Goal: Task Accomplishment & Management: Use online tool/utility

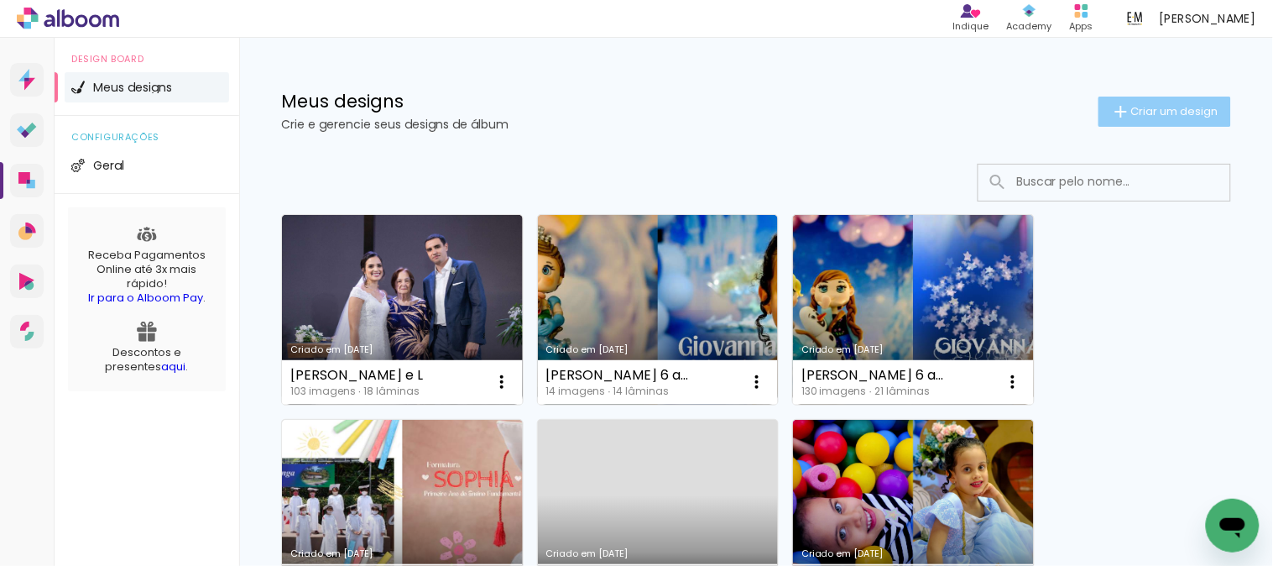
click at [1170, 119] on paper-button "Criar um design" at bounding box center [1165, 112] width 133 height 30
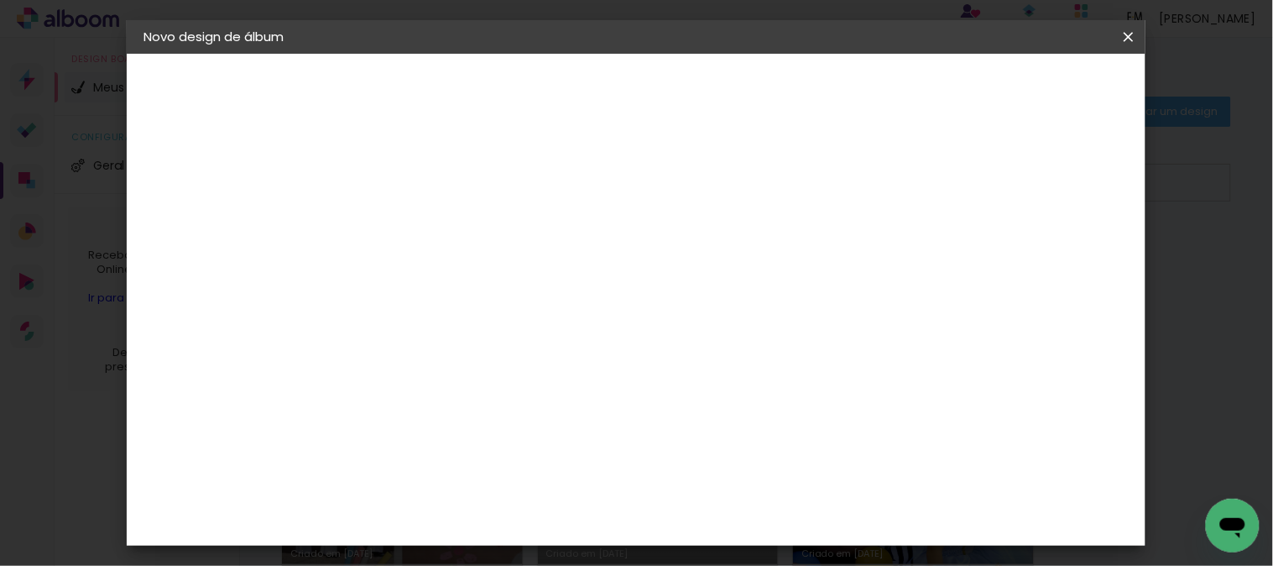
click at [418, 225] on input at bounding box center [418, 225] width 0 height 26
type input "[PERSON_NAME] 1 ano"
type paper-input "[PERSON_NAME] 1 ano"
click at [0, 0] on slot "Avançar" at bounding box center [0, 0] width 0 height 0
click at [467, 321] on input at bounding box center [461, 319] width 170 height 21
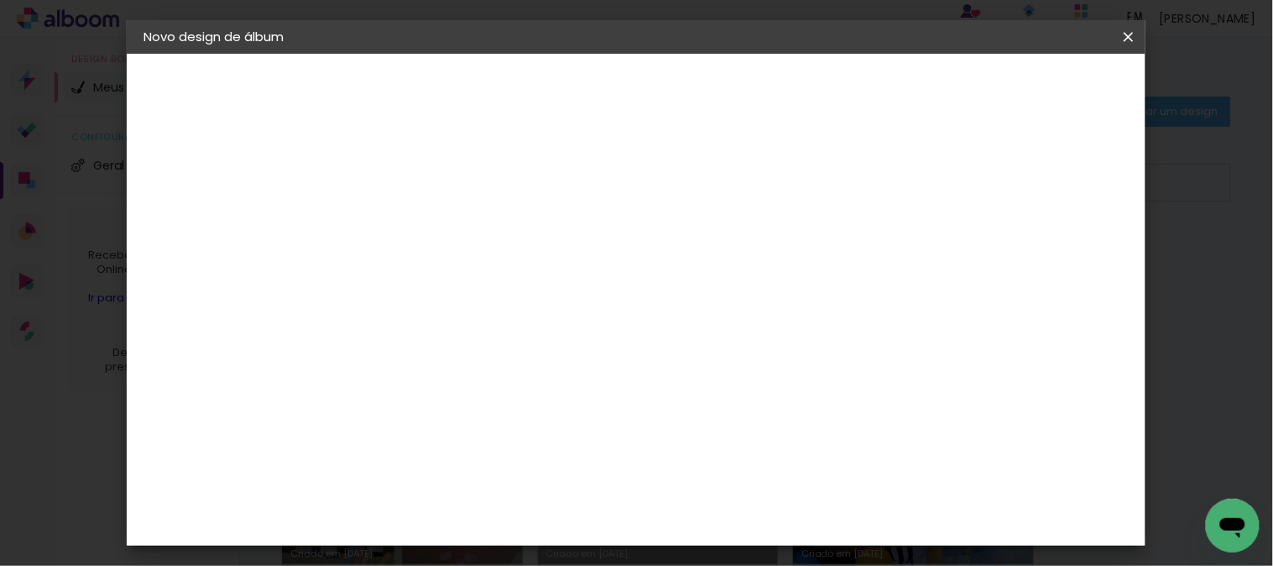
type input "foto 15"
type paper-input "foto 15"
click at [434, 388] on paper-item "Foto 15" at bounding box center [444, 383] width 148 height 44
click at [687, 262] on paper-item "Tamanho Livre" at bounding box center [612, 255] width 149 height 37
click at [0, 0] on slot "Tamanho Livre" at bounding box center [0, 0] width 0 height 0
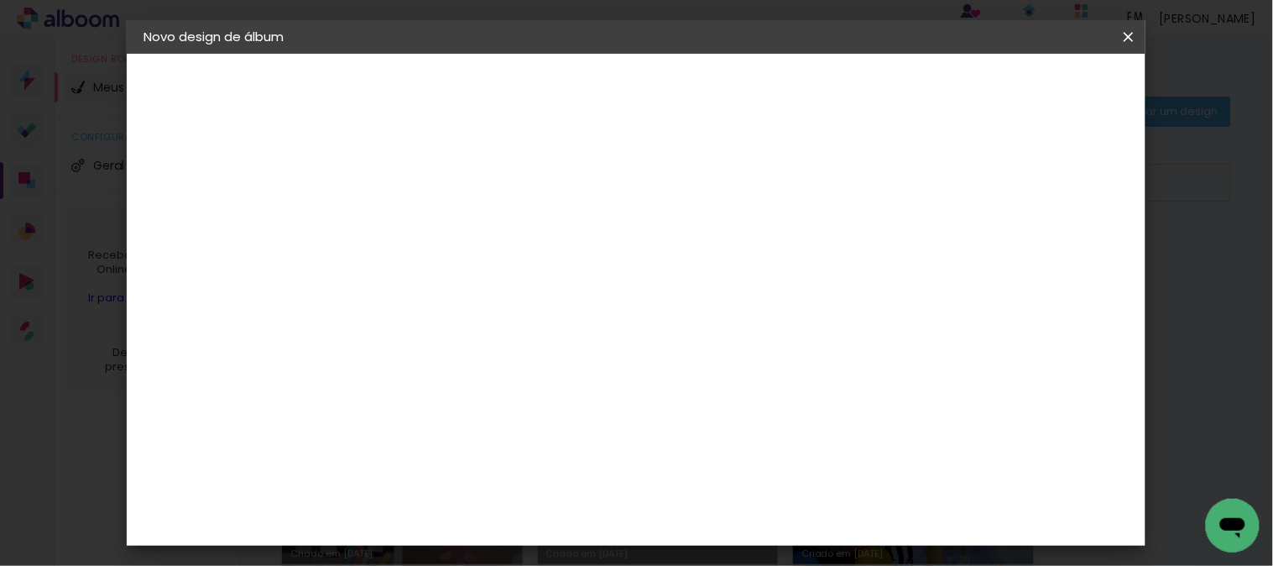
click at [518, 384] on paper-item "Foto 15" at bounding box center [444, 383] width 148 height 44
click at [713, 196] on div "Fornecedor Escolha um fornecedor ou avance com o tamanho livre. Voltar Avançar" at bounding box center [529, 125] width 368 height 143
click at [687, 101] on paper-button "Avançar" at bounding box center [646, 89] width 82 height 29
click at [593, 401] on span "20 × 30 cm" at bounding box center [562, 418] width 62 height 34
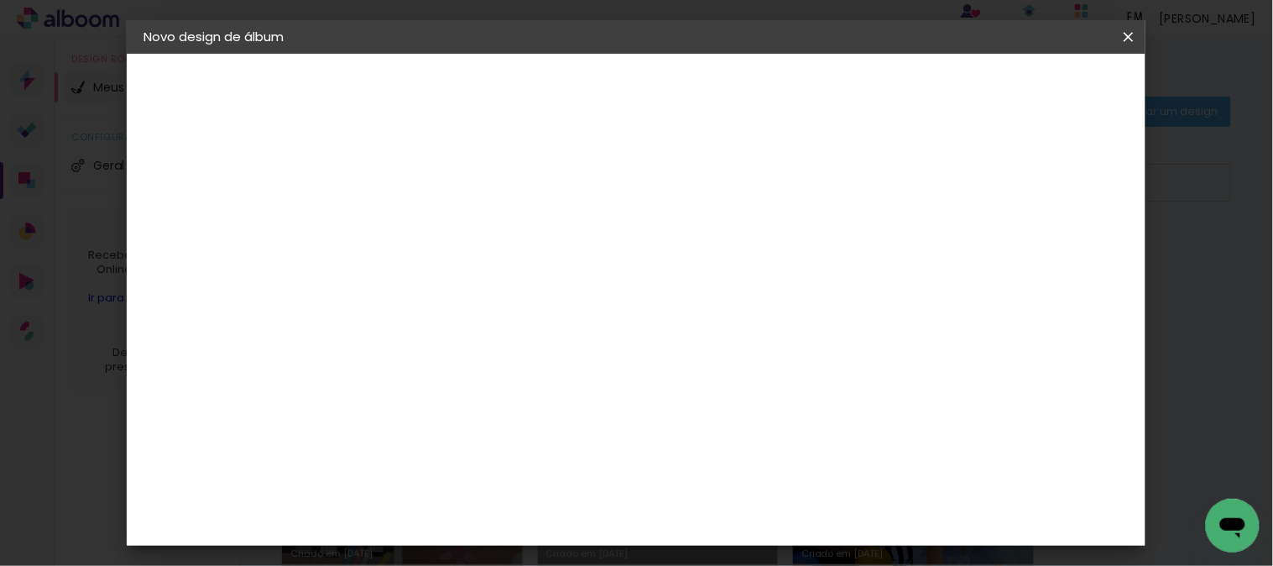
click at [0, 0] on slot "Avançar" at bounding box center [0, 0] width 0 height 0
click at [1022, 86] on span "Iniciar design" at bounding box center [984, 89] width 76 height 12
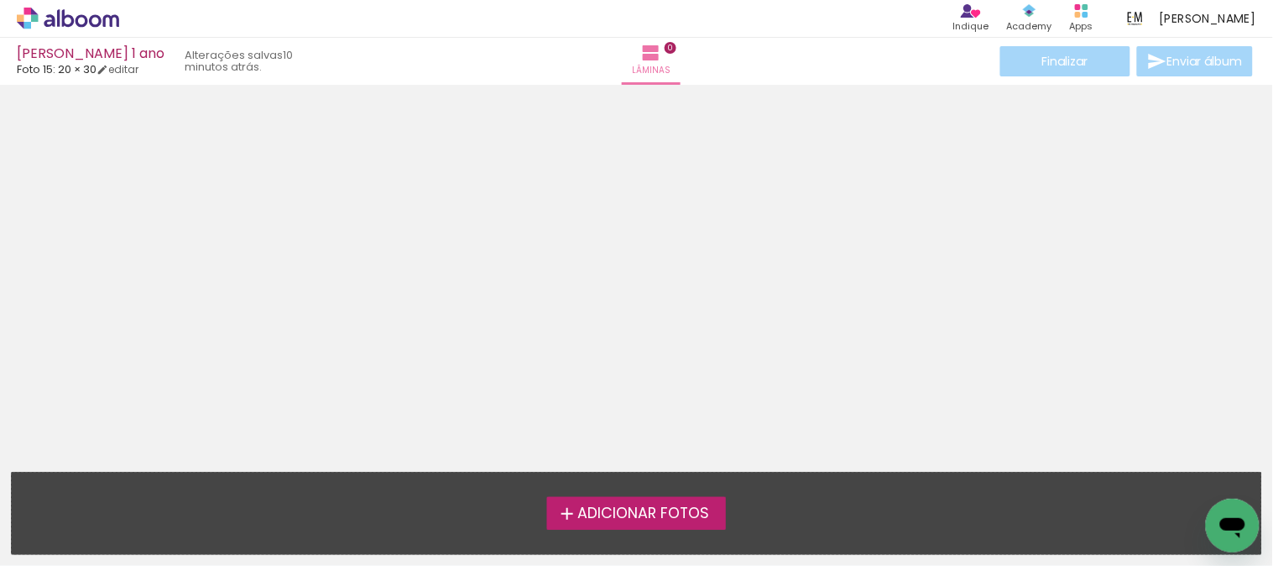
click at [579, 507] on span "Adicionar Fotos" at bounding box center [643, 513] width 132 height 15
click at [0, 0] on input "file" at bounding box center [0, 0] width 0 height 0
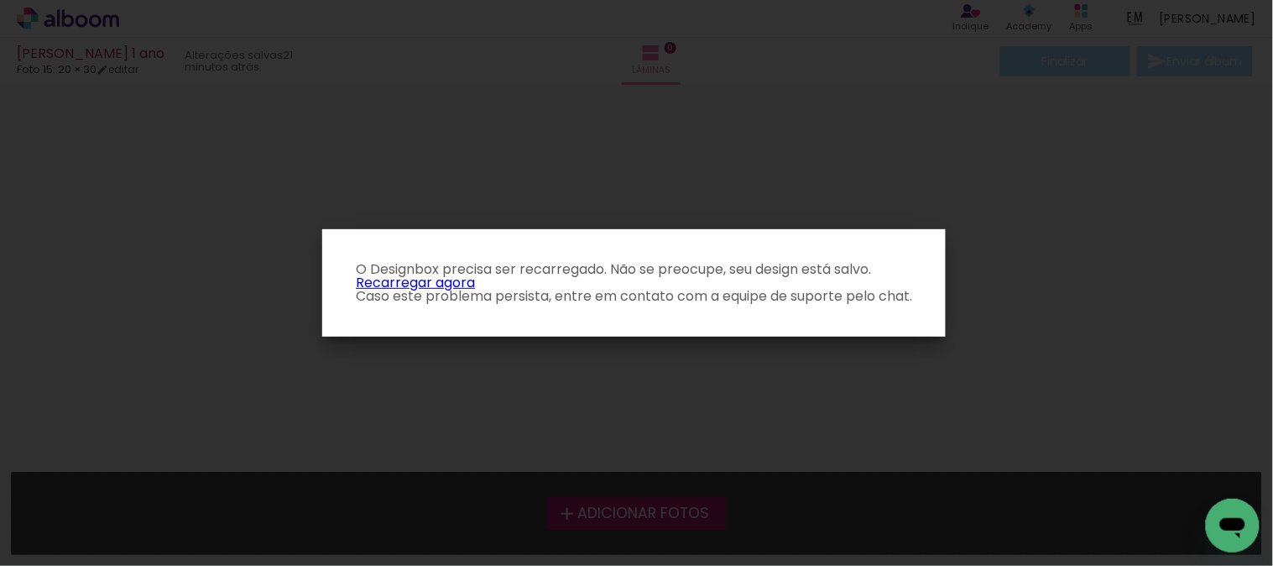
click at [441, 282] on link "Recarregar agora" at bounding box center [415, 282] width 119 height 19
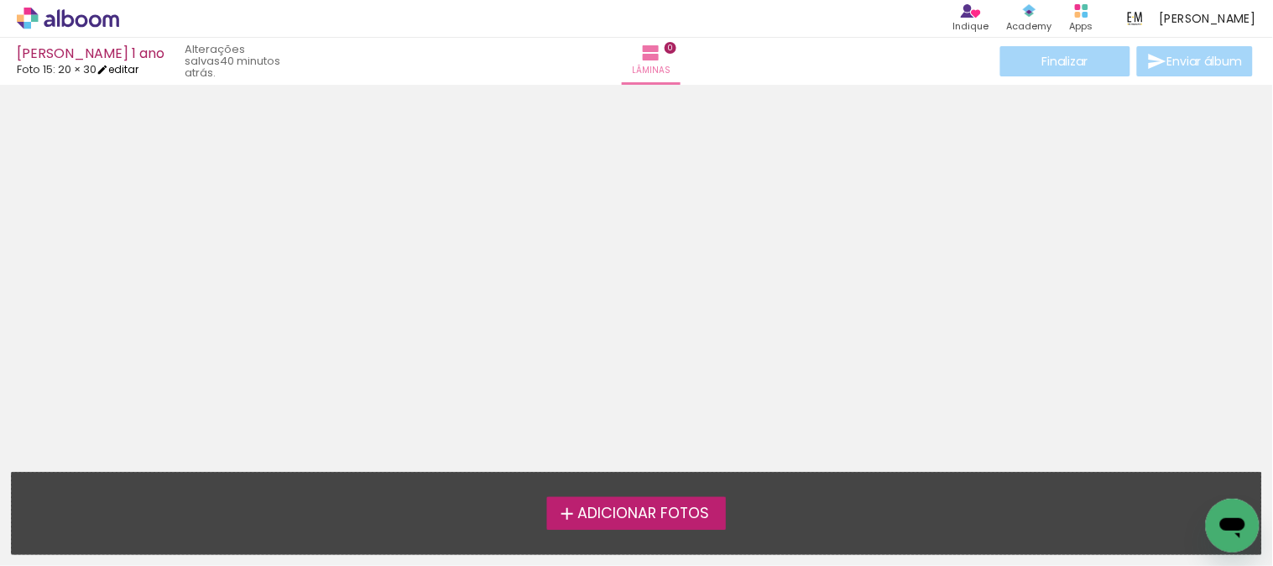
click at [124, 71] on link "editar" at bounding box center [118, 69] width 42 height 14
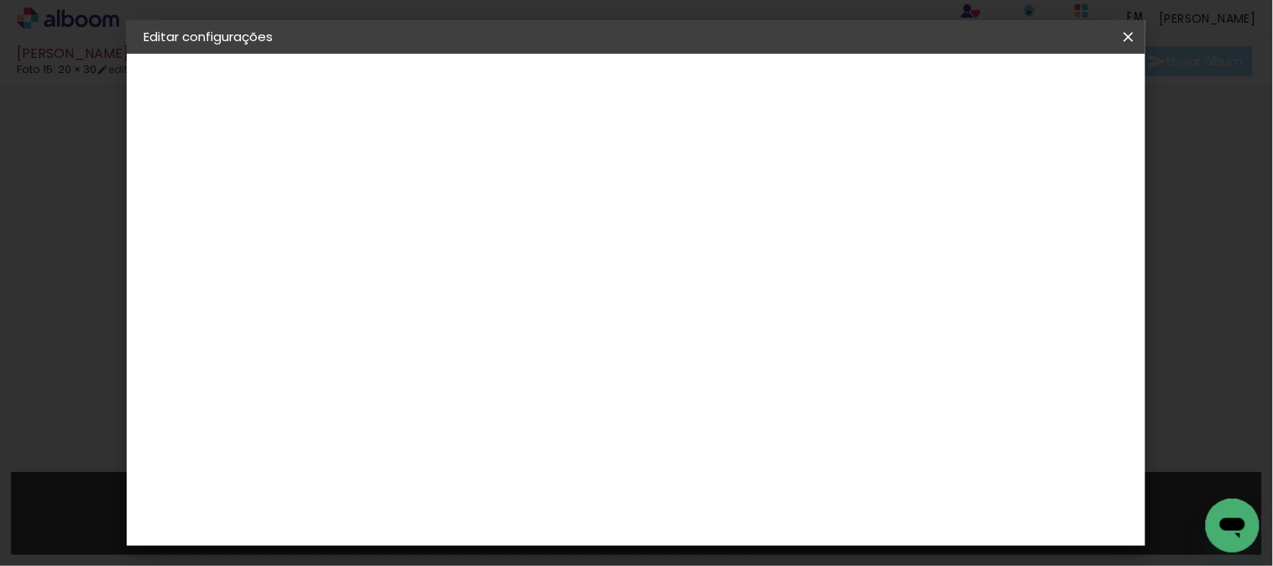
click at [206, 206] on div "Foto 15" at bounding box center [193, 207] width 26 height 23
click at [733, 250] on paper-item "Tamanho Livre" at bounding box center [652, 255] width 161 height 37
click at [733, 97] on paper-button "Avançar" at bounding box center [691, 89] width 82 height 29
click at [0, 0] on slot "Voltar" at bounding box center [0, 0] width 0 height 0
click at [733, 254] on paper-item "Tamanho Livre" at bounding box center [652, 255] width 161 height 37
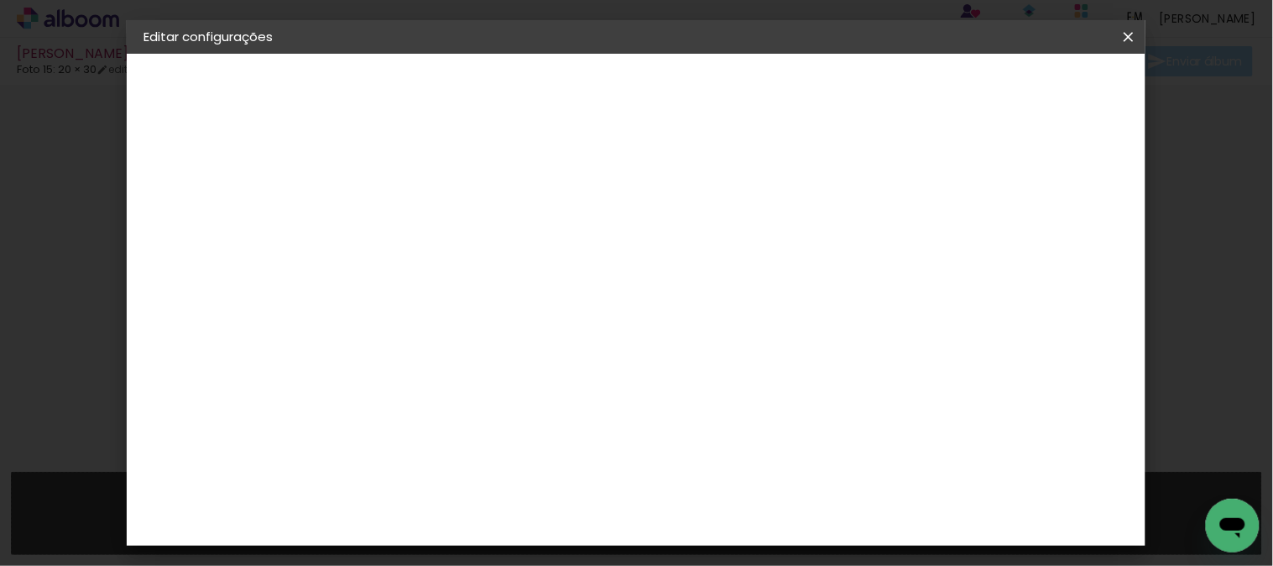
click at [479, 317] on input at bounding box center [461, 319] width 170 height 21
type input "foto 15"
type paper-input "foto 15"
click at [437, 370] on div "Foto 15" at bounding box center [422, 382] width 30 height 27
click at [0, 0] on slot "Avançar" at bounding box center [0, 0] width 0 height 0
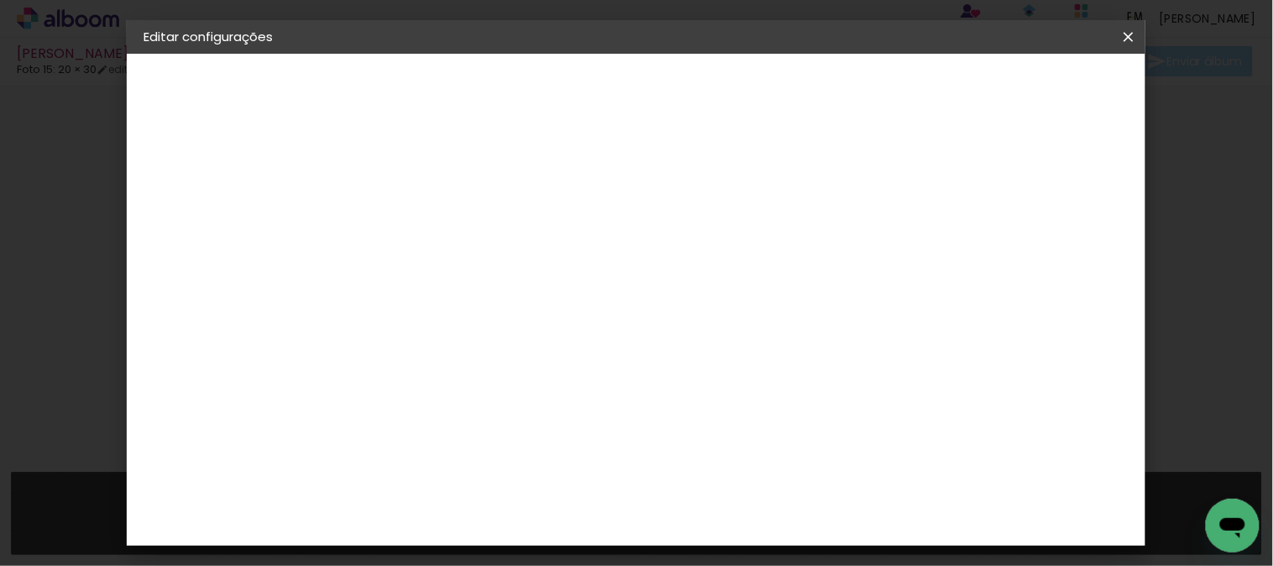
scroll to position [373, 0]
drag, startPoint x: 744, startPoint y: 373, endPoint x: 908, endPoint y: 447, distance: 179.9
click at [593, 550] on span "25 × 25 cm" at bounding box center [562, 572] width 62 height 44
click at [0, 0] on slot "Avançar" at bounding box center [0, 0] width 0 height 0
click at [783, 95] on span "Salvar configurações" at bounding box center [740, 94] width 86 height 23
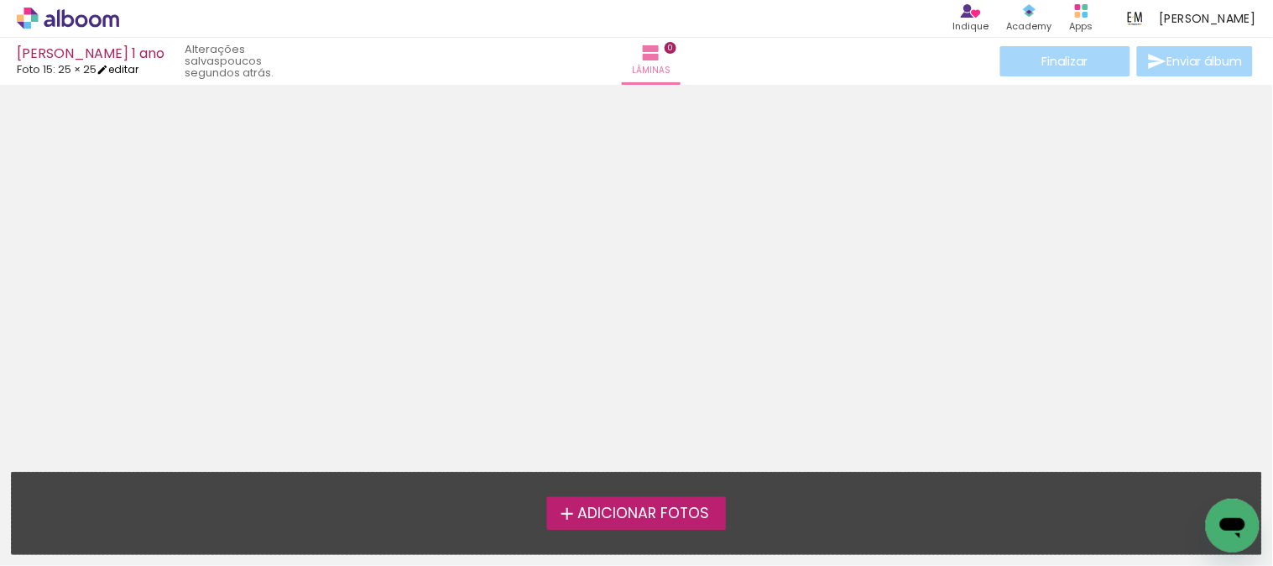
click at [133, 62] on link "editar" at bounding box center [118, 69] width 42 height 14
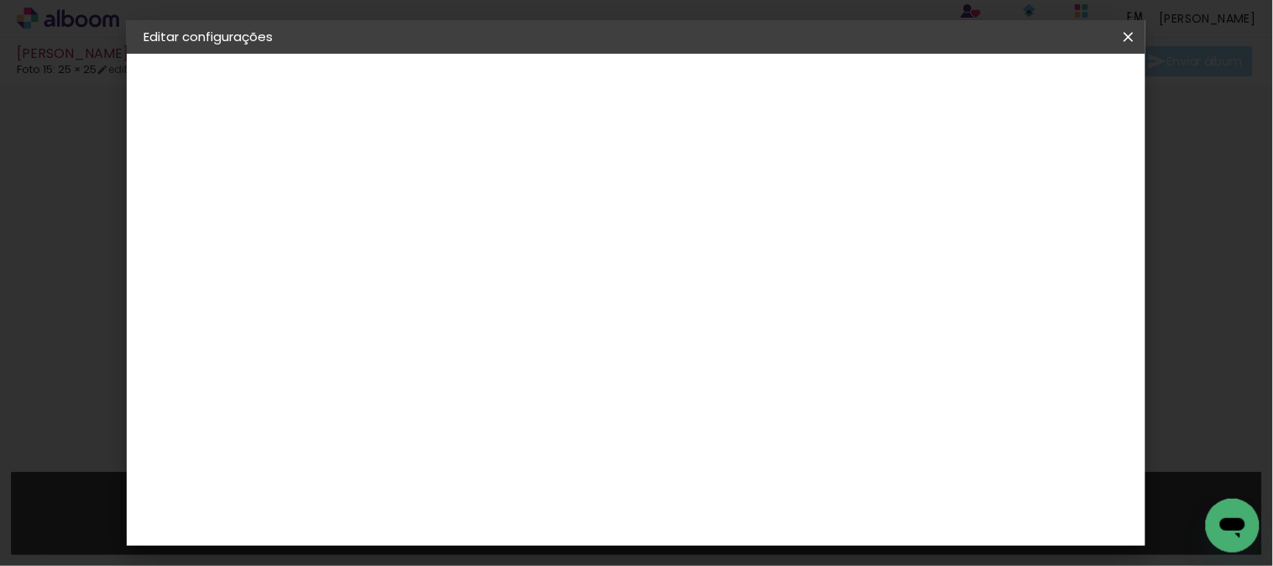
click at [0, 0] on slot "Voltar" at bounding box center [0, 0] width 0 height 0
click at [531, 308] on span "20 × 30" at bounding box center [492, 325] width 78 height 34
click at [0, 0] on slot "Avançar" at bounding box center [0, 0] width 0 height 0
click at [1039, 98] on paper-button "Salvar configurações" at bounding box center [960, 89] width 158 height 29
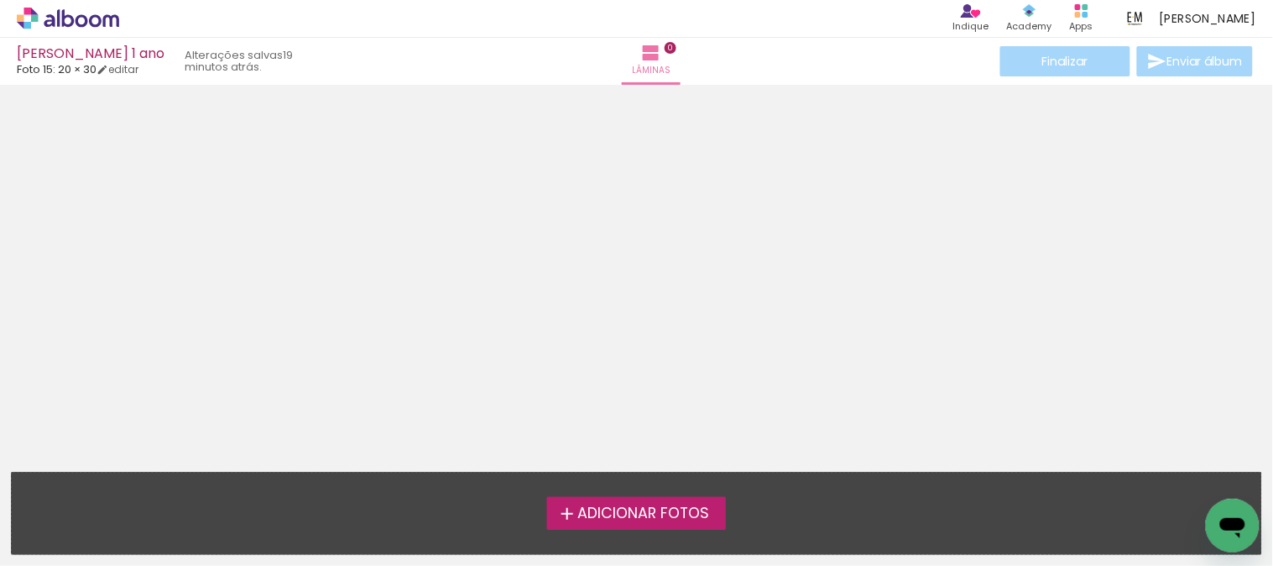
click at [590, 516] on span "Adicionar Fotos" at bounding box center [643, 513] width 132 height 15
click at [0, 0] on input "file" at bounding box center [0, 0] width 0 height 0
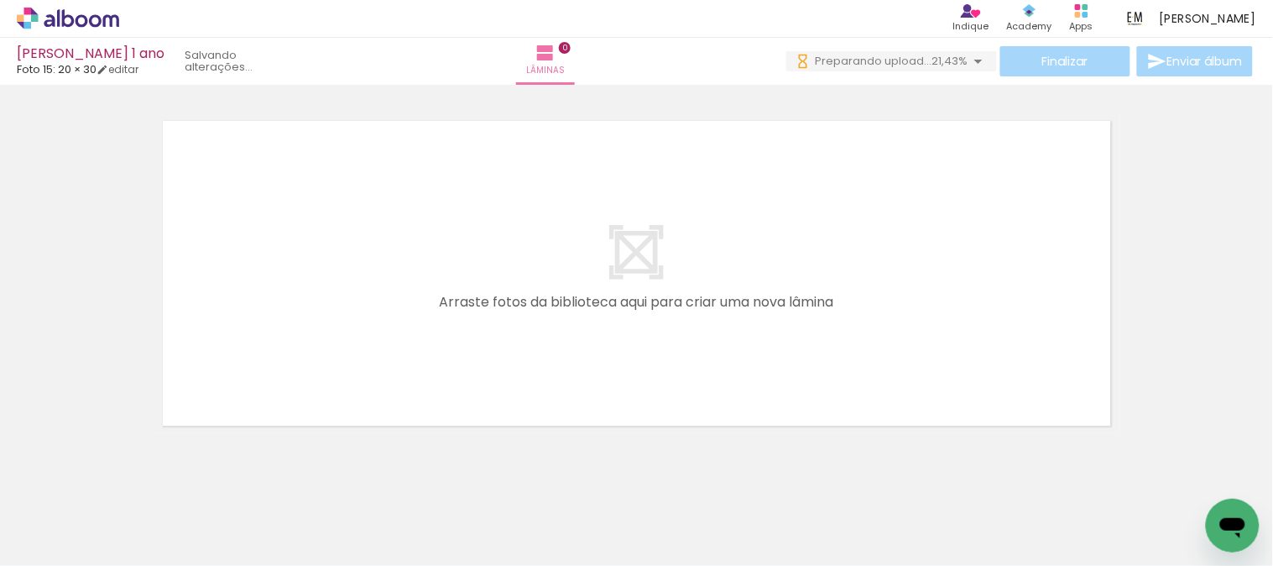
click at [88, 516] on iron-icon at bounding box center [85, 515] width 13 height 13
click at [1205, 349] on div at bounding box center [636, 252] width 1273 height 364
click at [561, 512] on div at bounding box center [532, 509] width 83 height 55
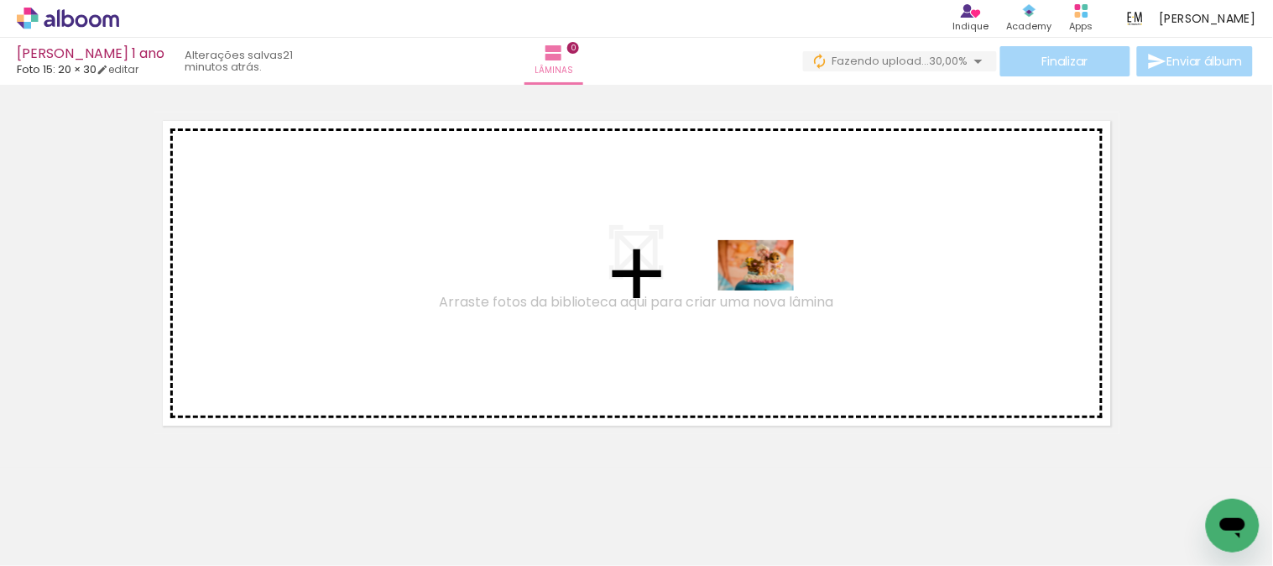
drag, startPoint x: 543, startPoint y: 526, endPoint x: 1071, endPoint y: 449, distance: 533.5
click at [781, 278] on quentale-workspace at bounding box center [636, 283] width 1273 height 566
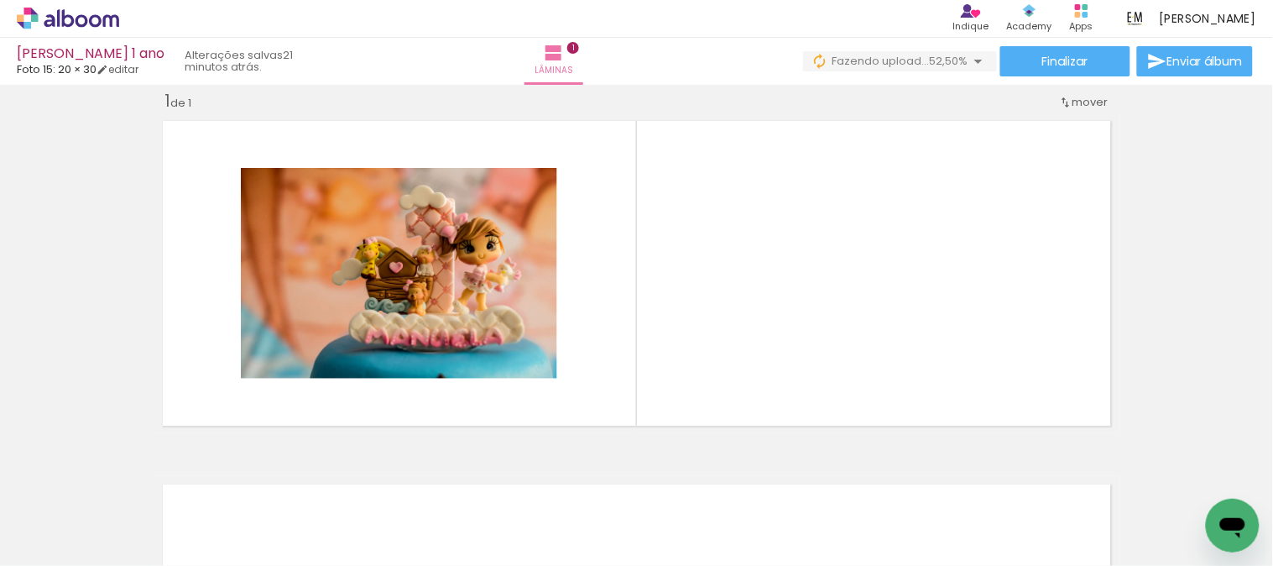
scroll to position [0, 425]
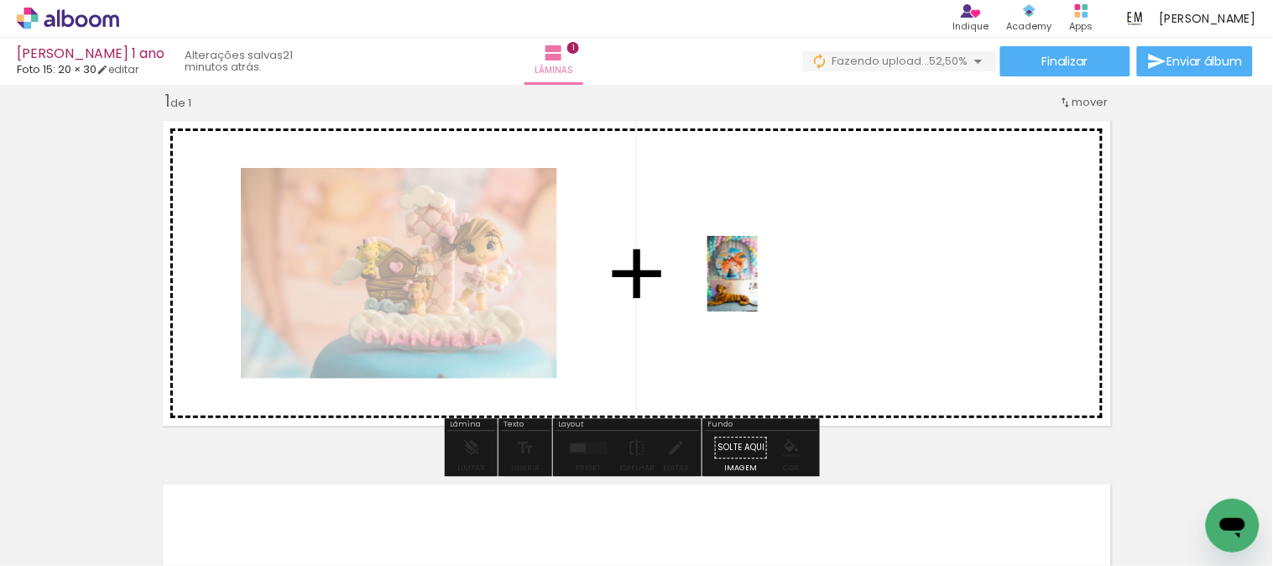
drag, startPoint x: 590, startPoint y: 517, endPoint x: 758, endPoint y: 286, distance: 285.4
click at [758, 286] on quentale-workspace at bounding box center [636, 283] width 1273 height 566
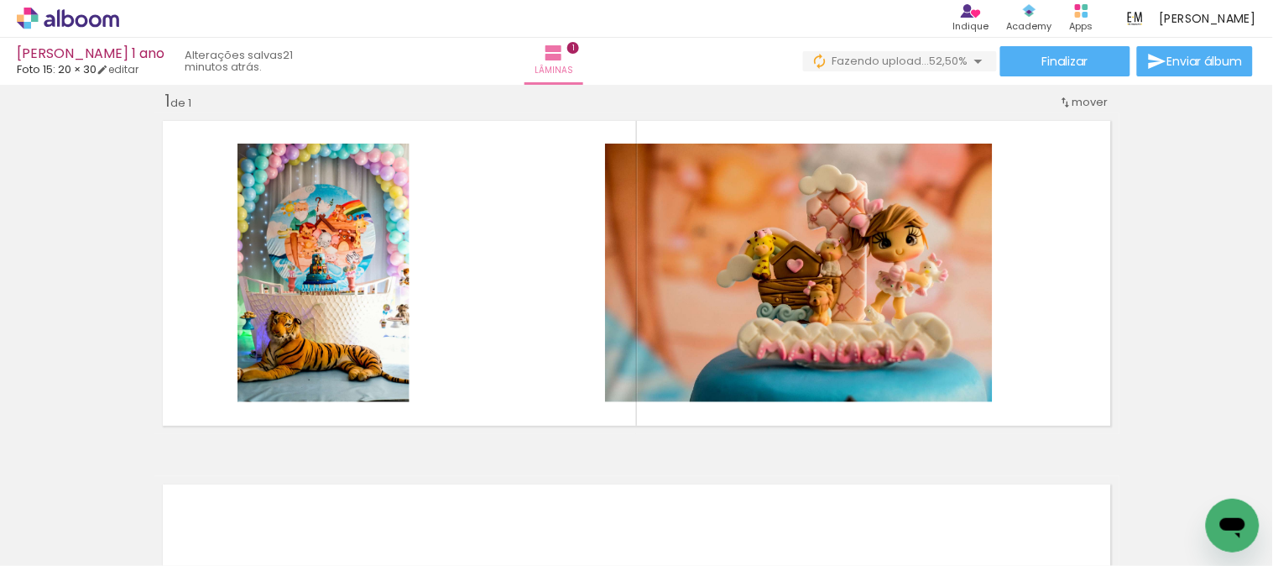
scroll to position [0, 1097]
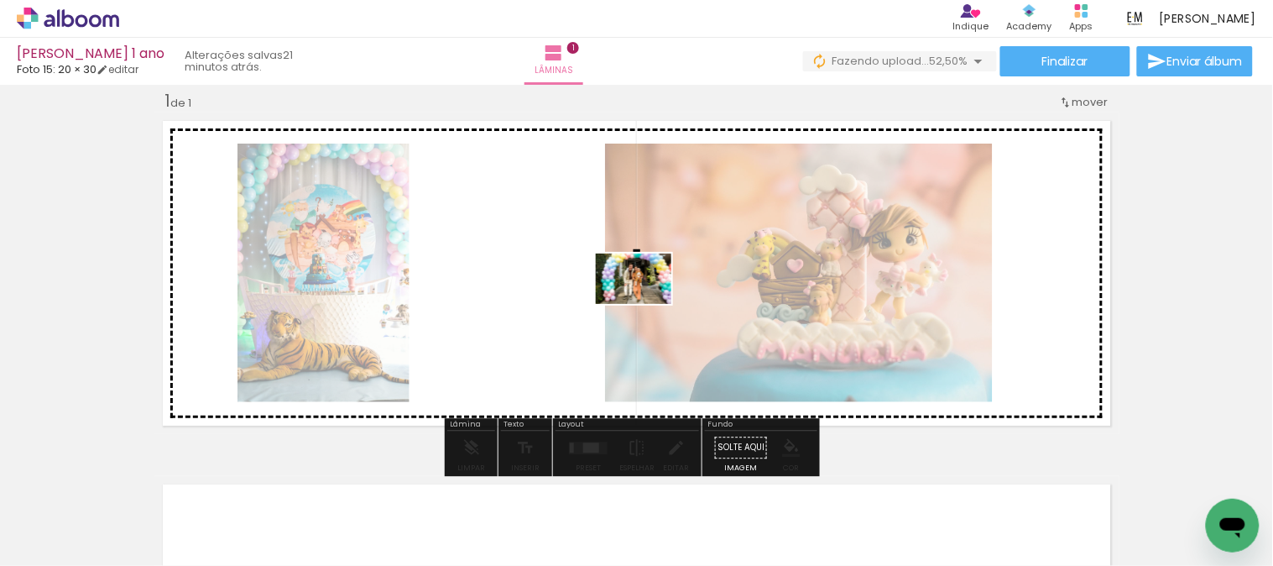
drag, startPoint x: 769, startPoint y: 516, endPoint x: 722, endPoint y: 432, distance: 96.2
click at [615, 261] on quentale-workspace at bounding box center [636, 283] width 1273 height 566
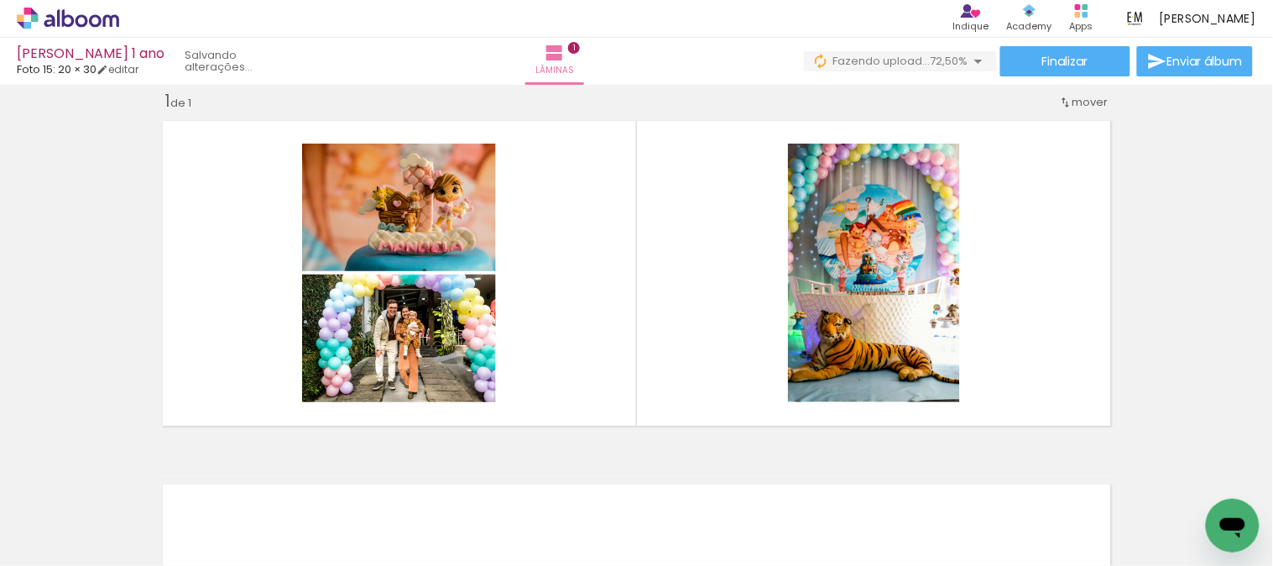
scroll to position [0, 2628]
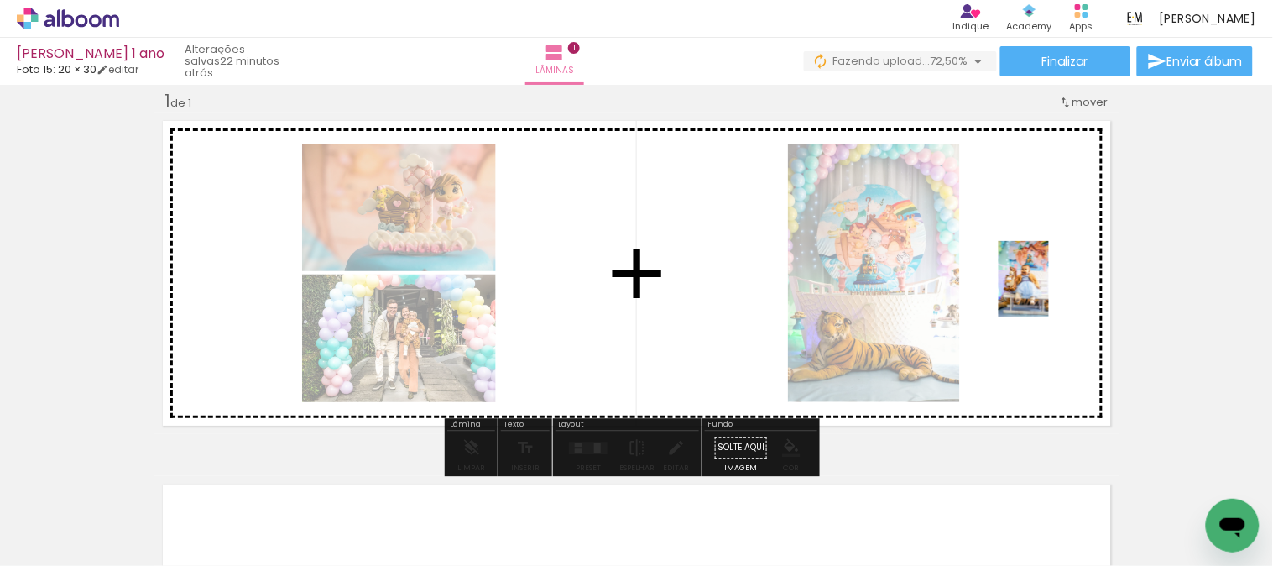
drag, startPoint x: 1123, startPoint y: 518, endPoint x: 1049, endPoint y: 291, distance: 238.3
click at [1049, 291] on quentale-workspace at bounding box center [636, 283] width 1273 height 566
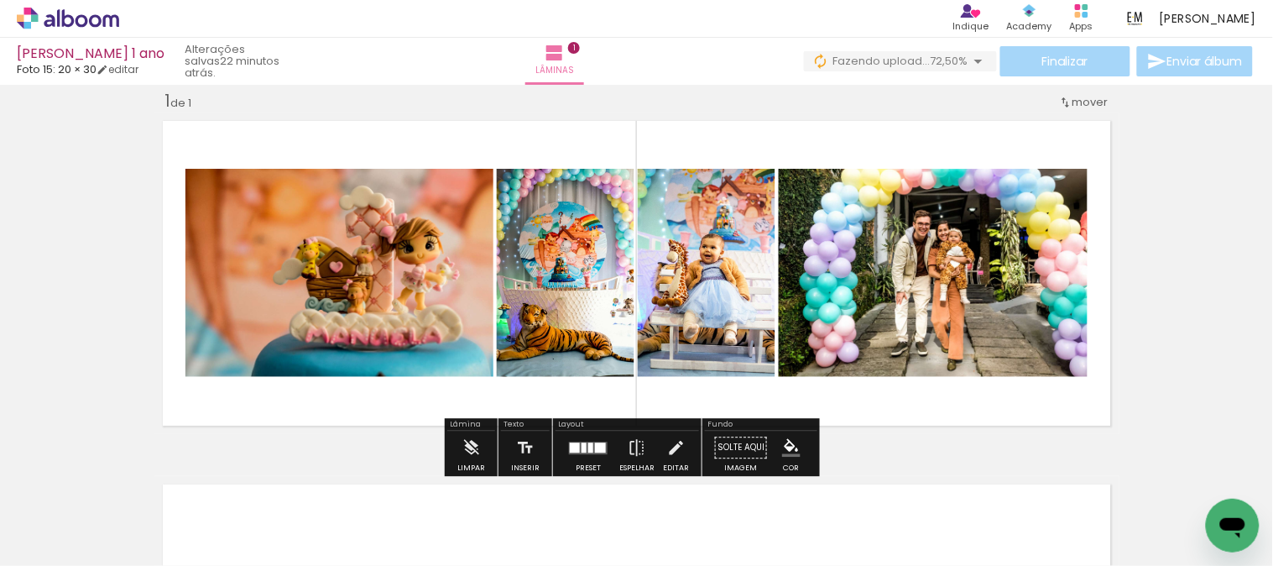
click at [588, 447] on div at bounding box center [590, 447] width 5 height 10
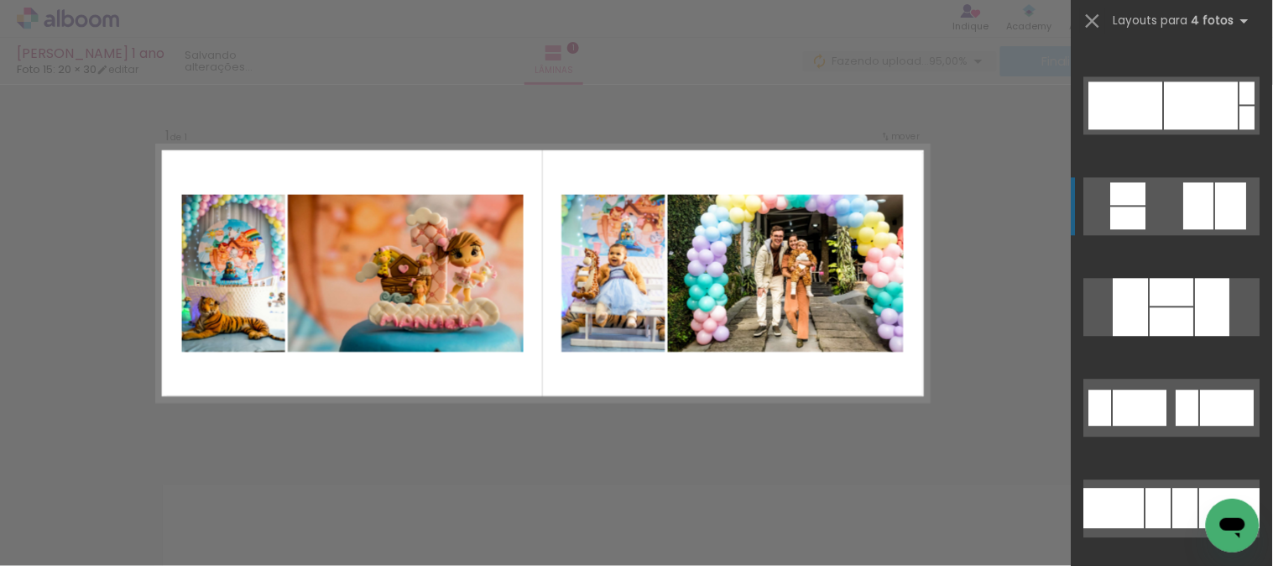
scroll to position [2704, 0]
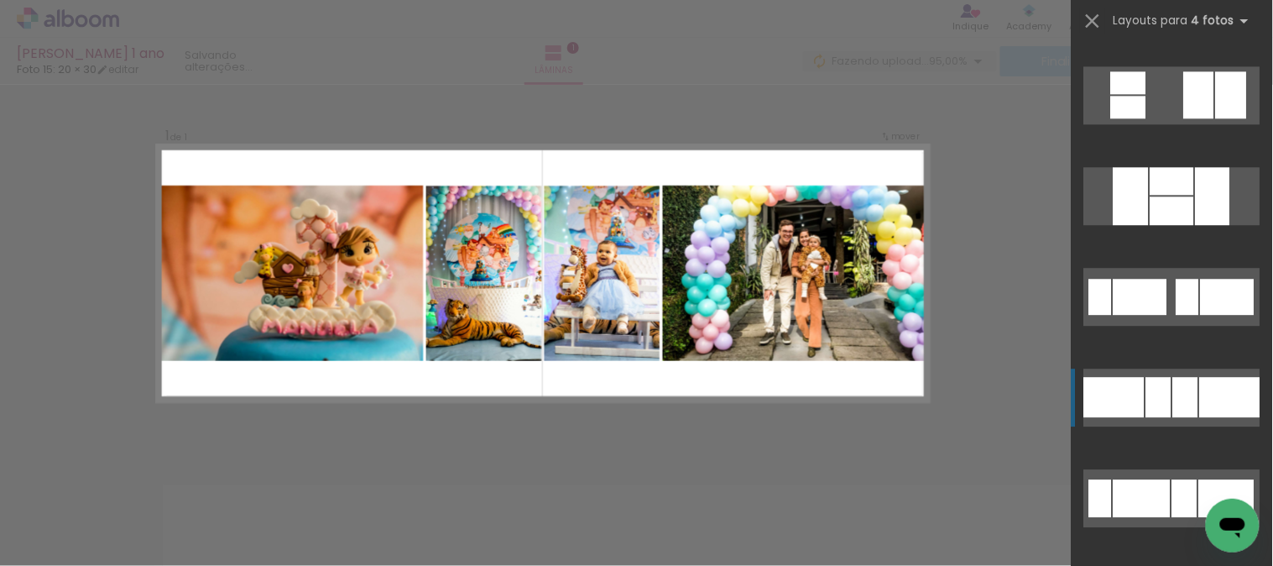
click at [1183, 389] on div at bounding box center [1185, 397] width 25 height 40
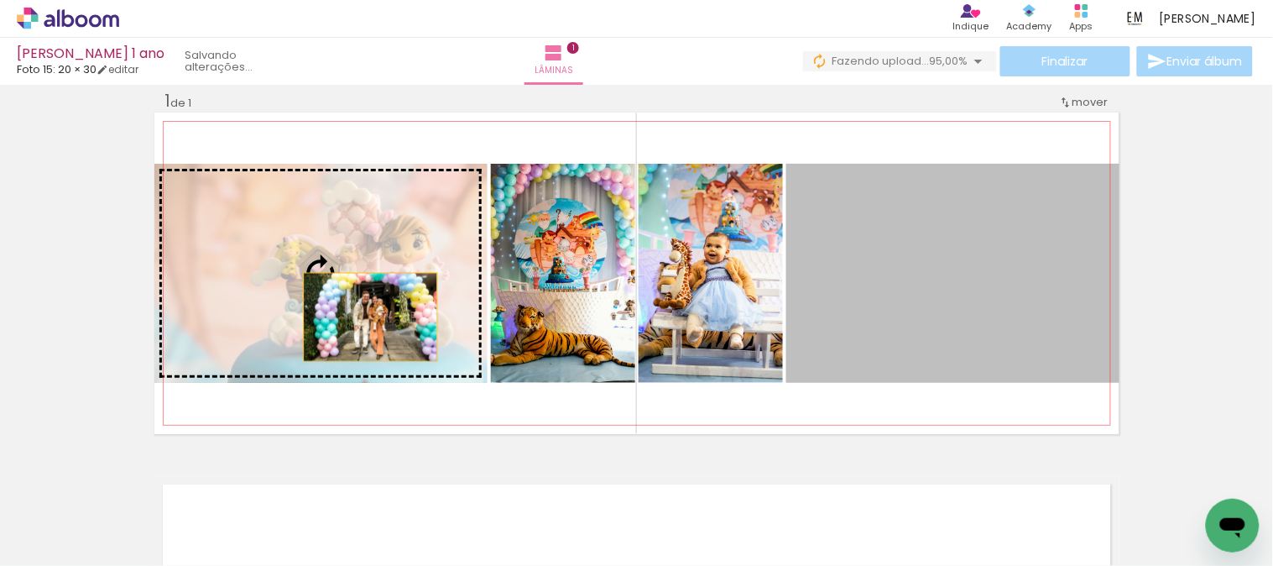
drag, startPoint x: 874, startPoint y: 300, endPoint x: 352, endPoint y: 311, distance: 521.3
click at [0, 0] on slot at bounding box center [0, 0] width 0 height 0
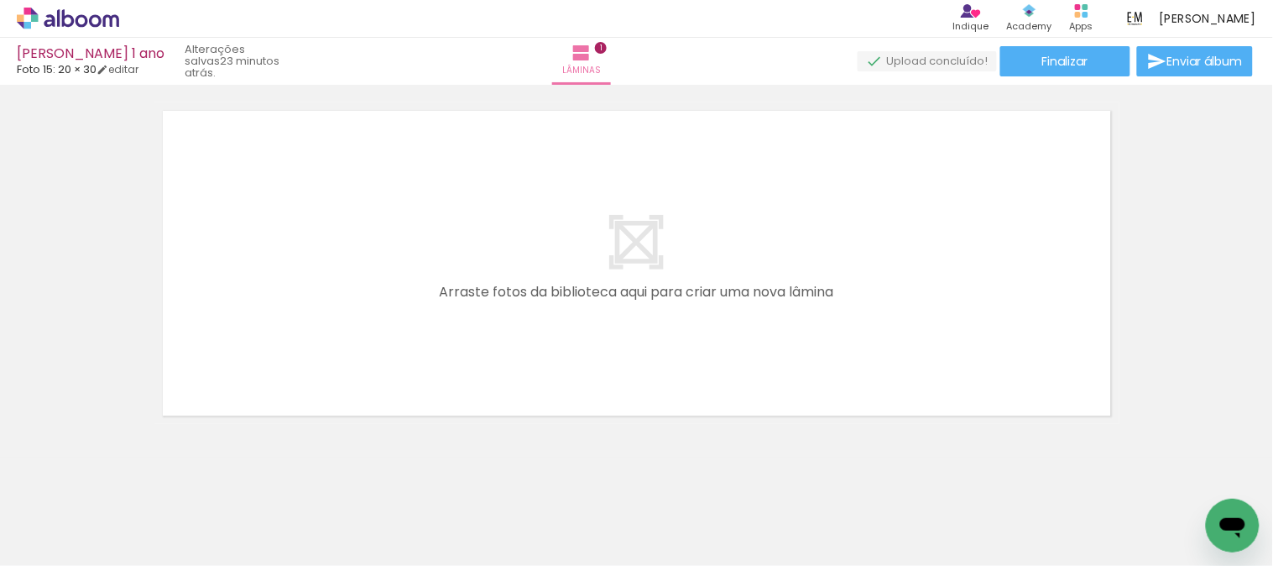
scroll to position [0, 0]
click at [89, 513] on iron-icon at bounding box center [85, 515] width 13 height 13
click at [1151, 255] on div "Inserir lâmina 1 de 1" at bounding box center [636, 60] width 1273 height 728
click at [316, 514] on div at bounding box center [322, 509] width 83 height 55
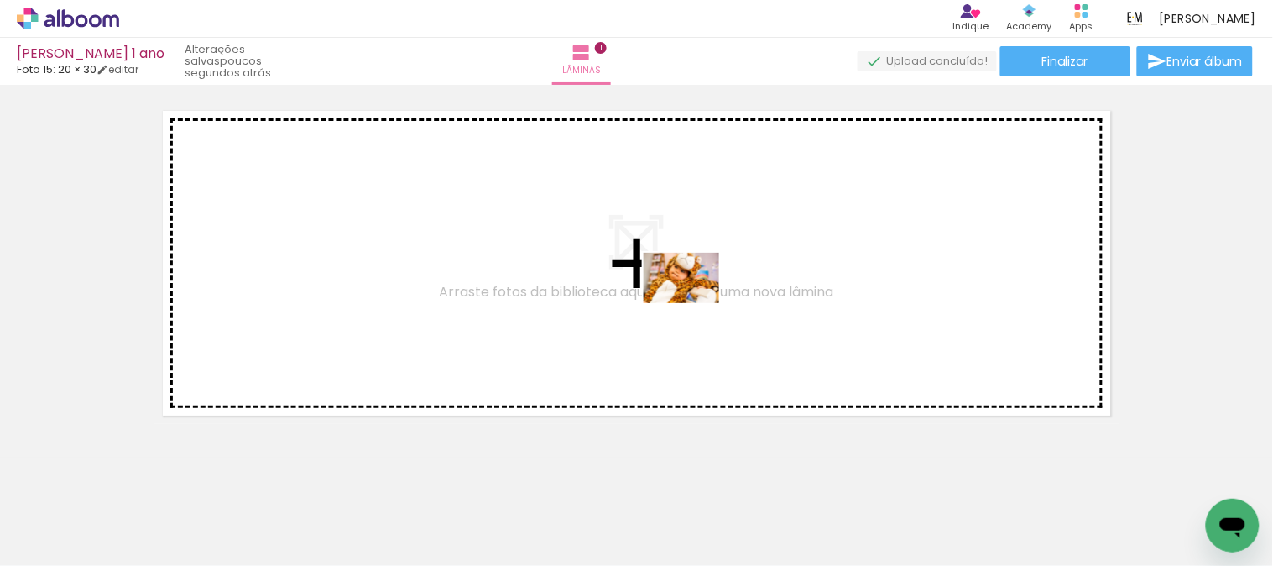
drag, startPoint x: 345, startPoint y: 521, endPoint x: 694, endPoint y: 303, distance: 411.7
click at [694, 303] on quentale-workspace at bounding box center [636, 283] width 1273 height 566
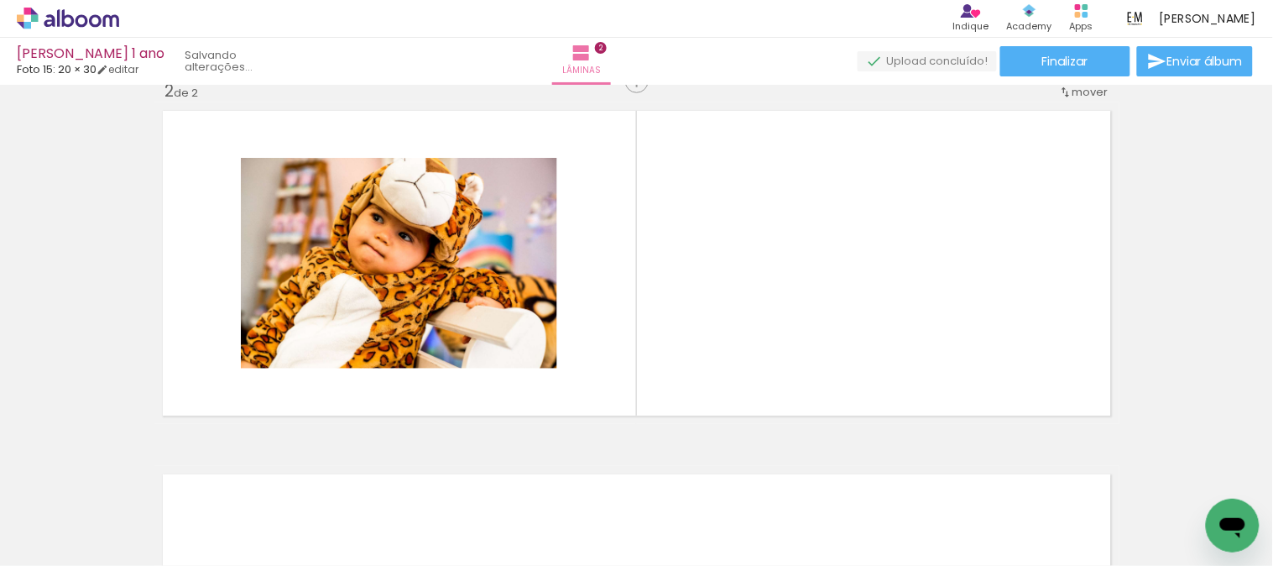
scroll to position [384, 0]
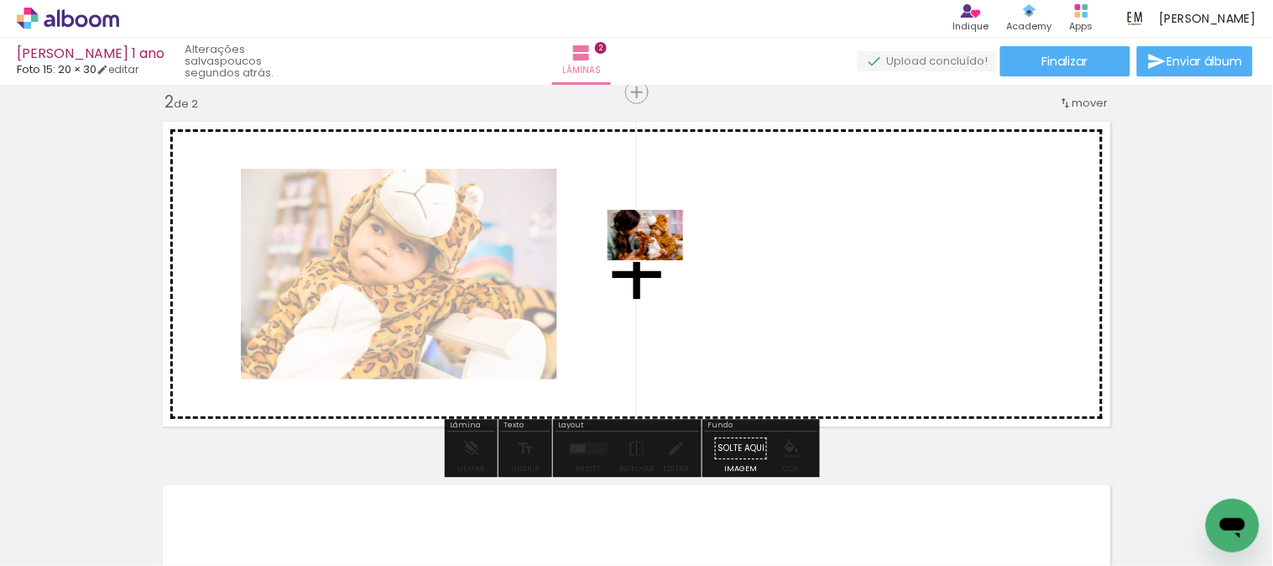
drag, startPoint x: 423, startPoint y: 518, endPoint x: 658, endPoint y: 260, distance: 348.7
click at [658, 260] on quentale-workspace at bounding box center [636, 283] width 1273 height 566
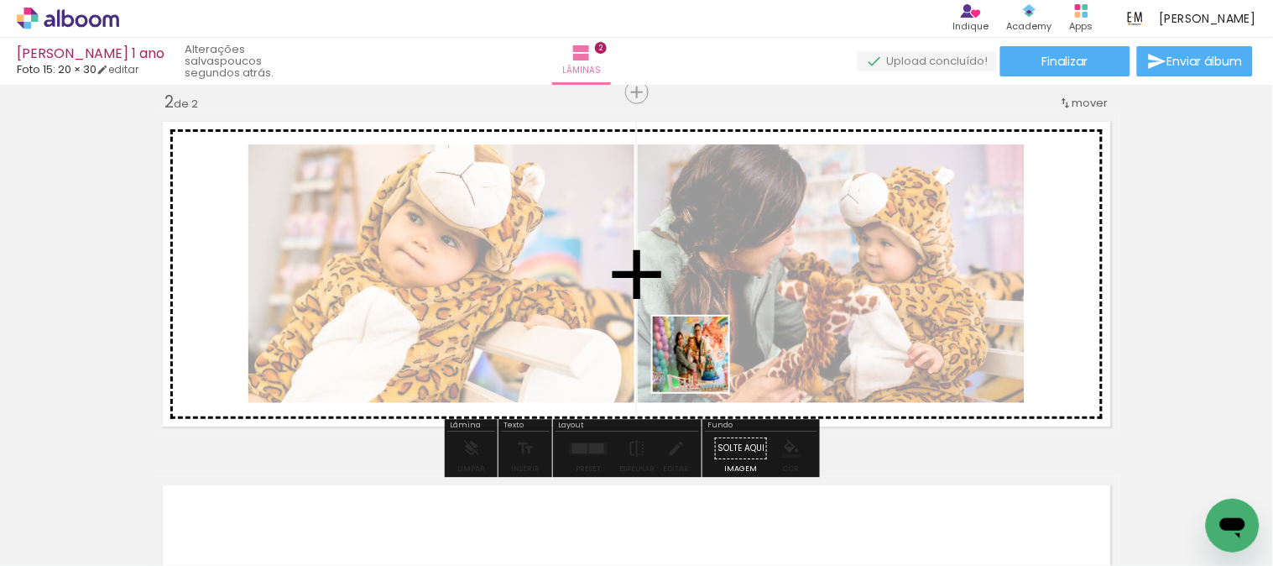
drag, startPoint x: 514, startPoint y: 522, endPoint x: 865, endPoint y: 330, distance: 400.0
click at [865, 330] on quentale-workspace at bounding box center [636, 283] width 1273 height 566
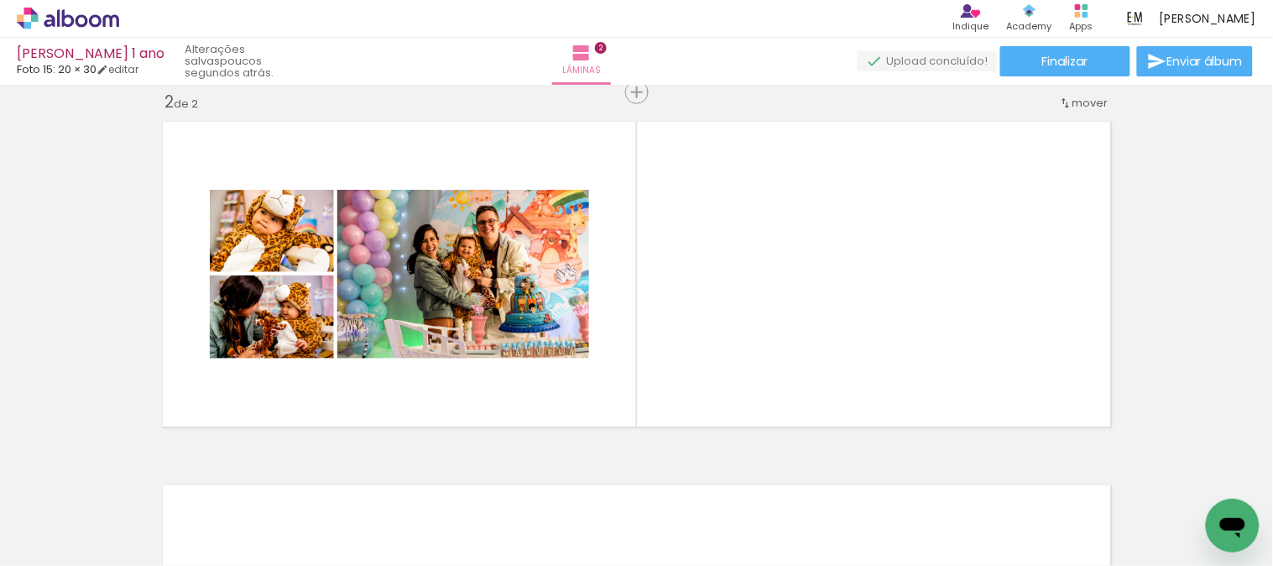
scroll to position [0, 1898]
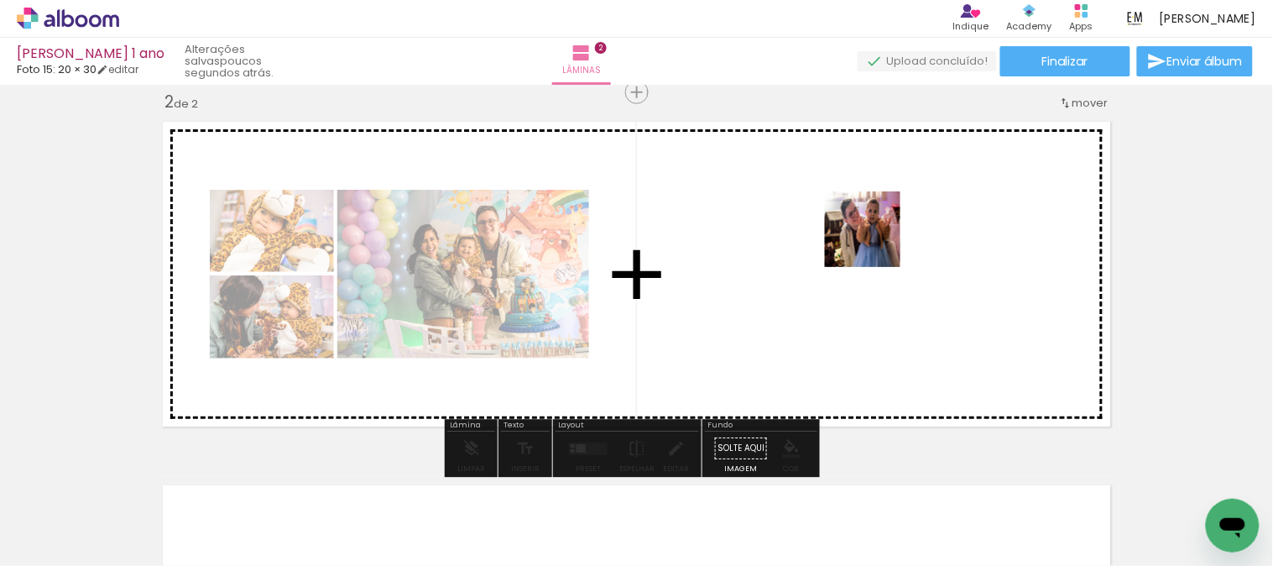
drag, startPoint x: 912, startPoint y: 527, endPoint x: 875, endPoint y: 228, distance: 301.0
click at [875, 228] on quentale-workspace at bounding box center [636, 283] width 1273 height 566
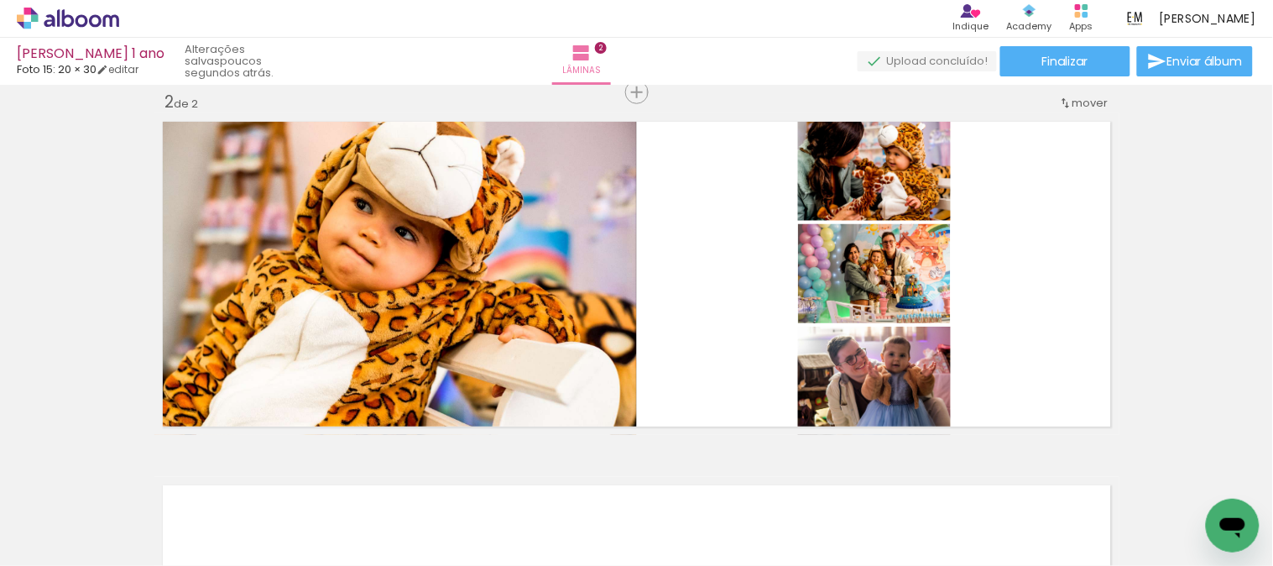
scroll to position [0, 2628]
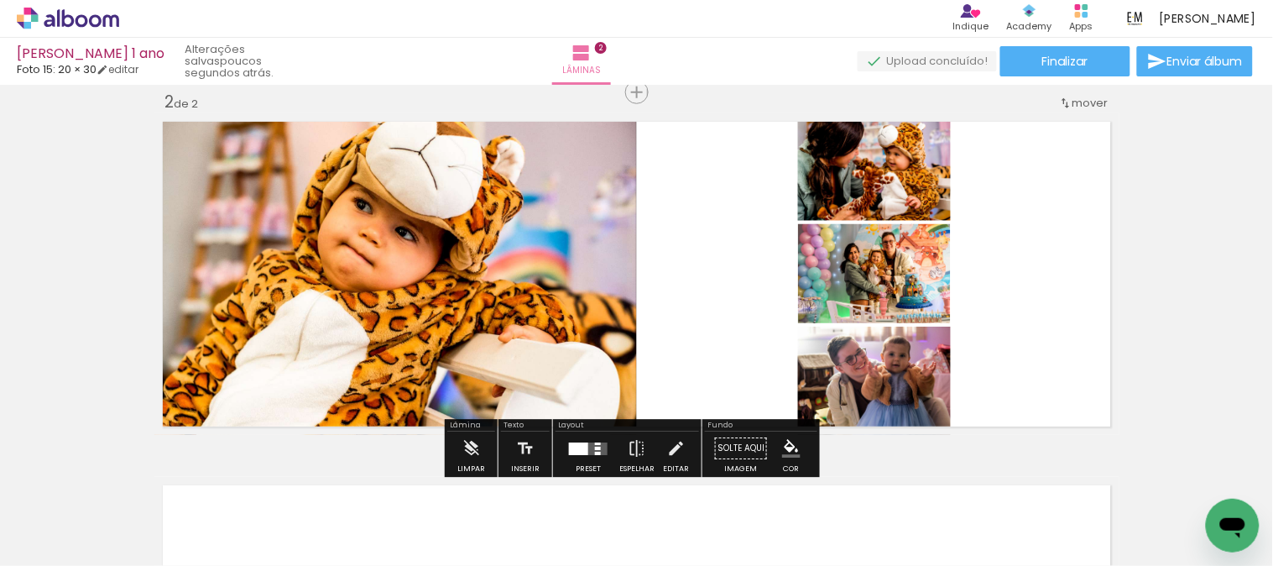
click at [587, 442] on quentale-layouter at bounding box center [588, 448] width 39 height 13
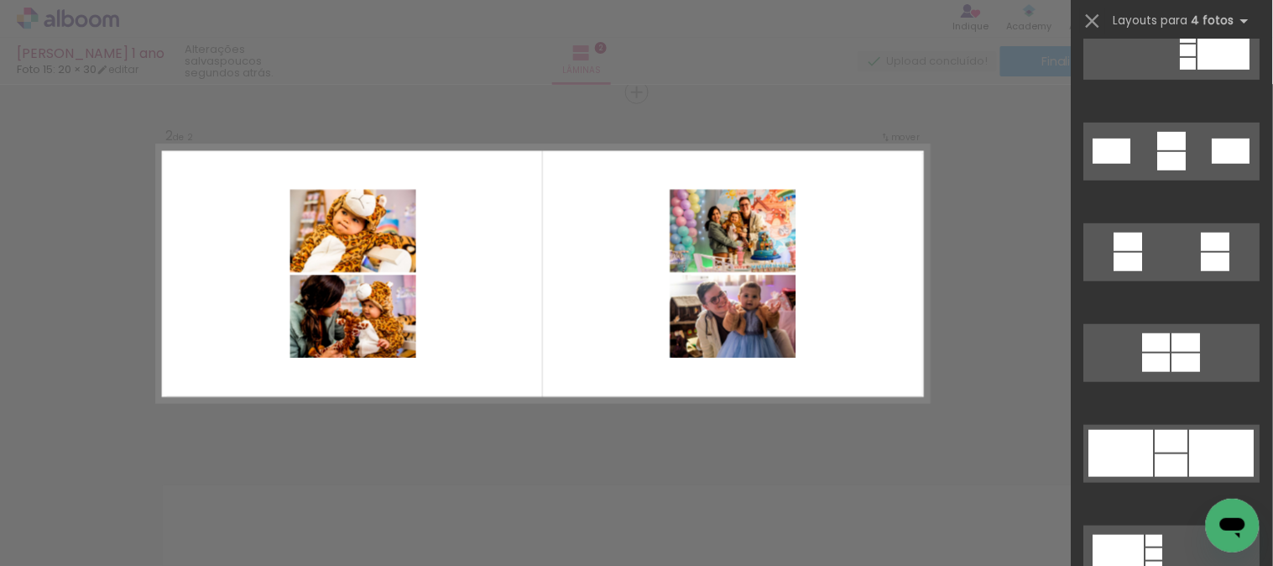
scroll to position [1865, 0]
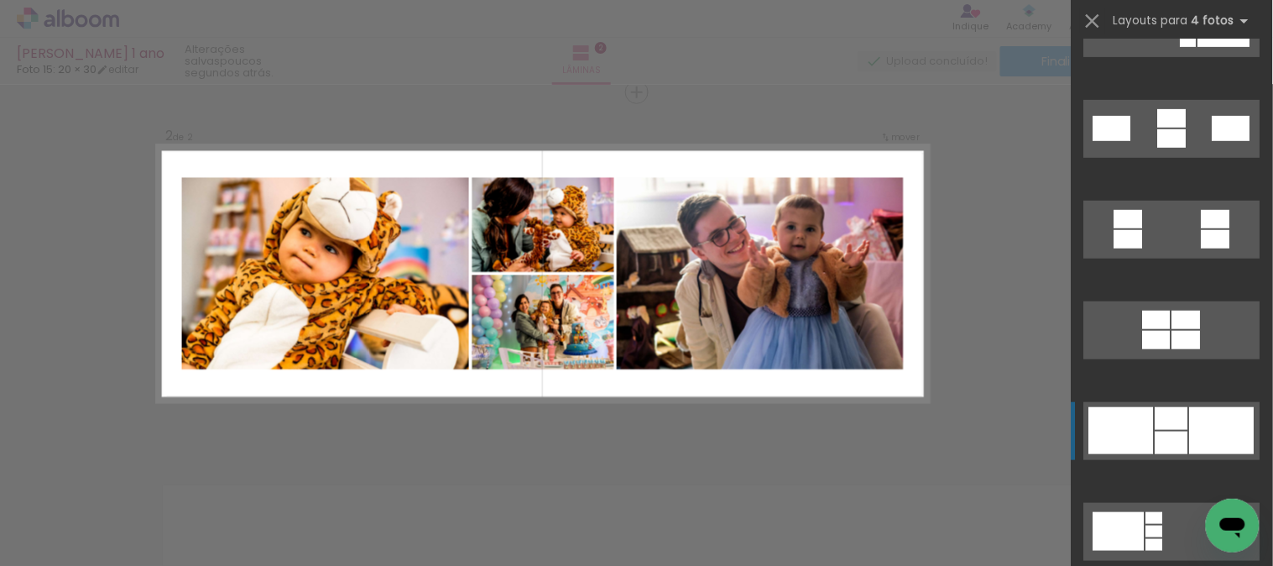
click at [1123, 428] on div at bounding box center [1121, 430] width 65 height 47
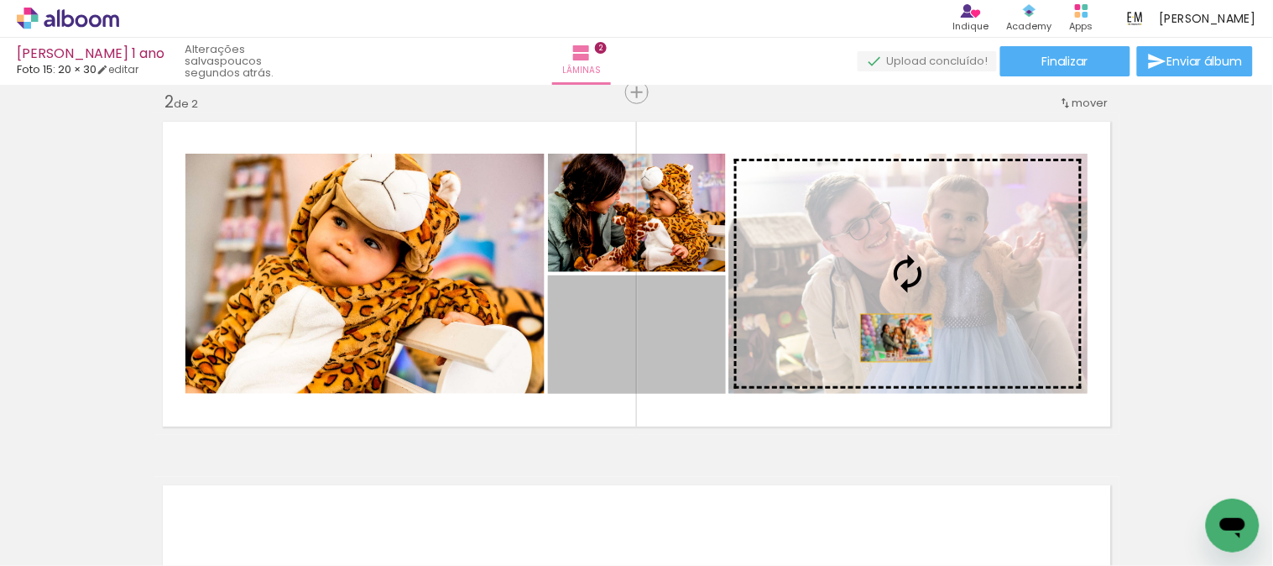
drag, startPoint x: 597, startPoint y: 345, endPoint x: 896, endPoint y: 331, distance: 299.9
click at [0, 0] on slot at bounding box center [0, 0] width 0 height 0
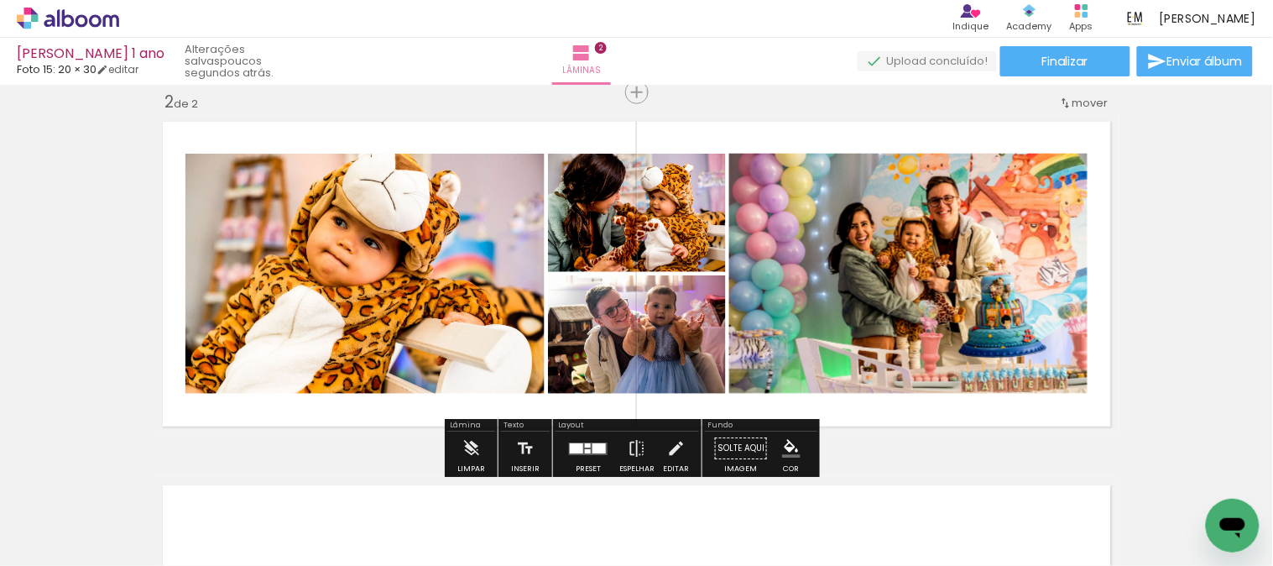
click at [593, 443] on div at bounding box center [599, 448] width 13 height 10
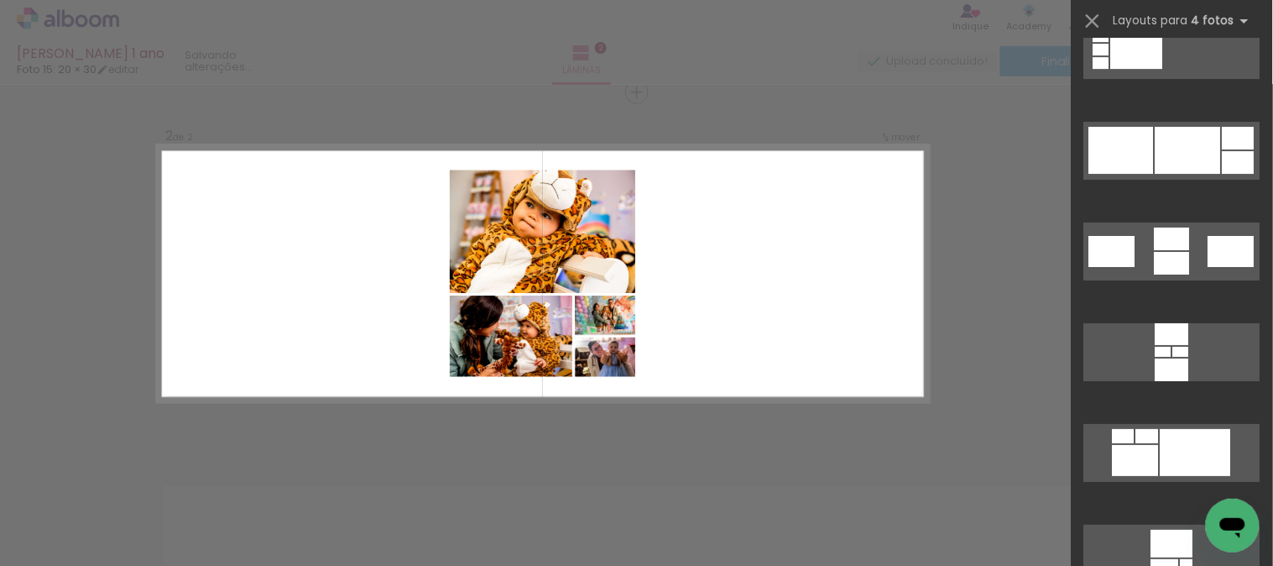
scroll to position [6691, 0]
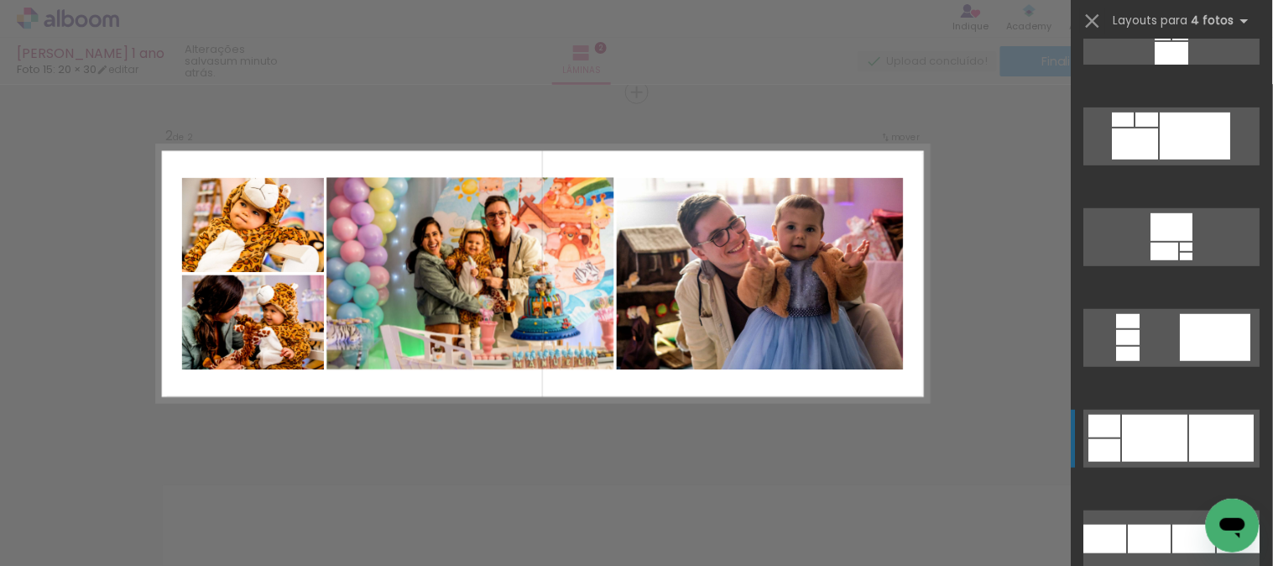
click at [1190, 446] on div at bounding box center [1222, 438] width 65 height 47
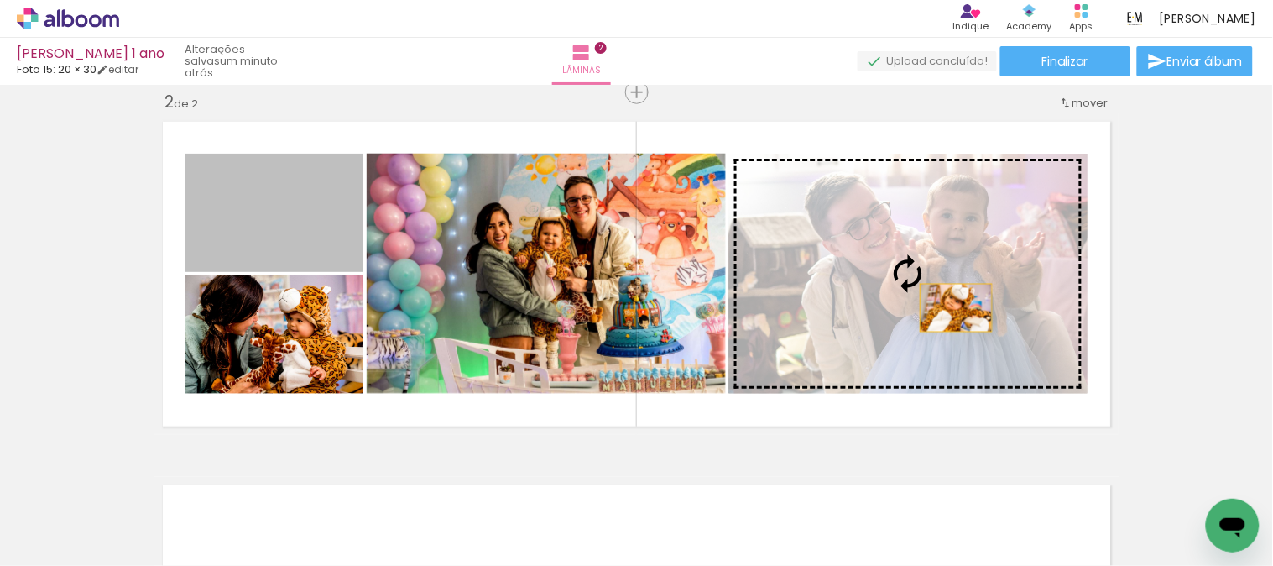
drag, startPoint x: 286, startPoint y: 229, endPoint x: 949, endPoint y: 307, distance: 667.6
click at [0, 0] on slot at bounding box center [0, 0] width 0 height 0
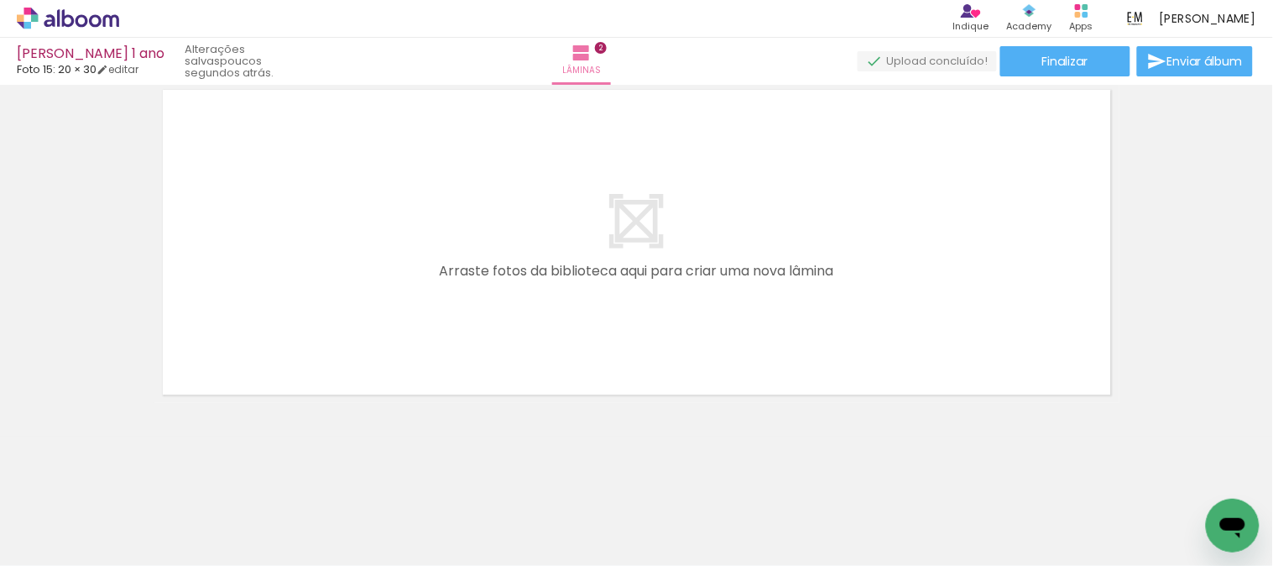
scroll to position [0, 428]
click at [506, 518] on div at bounding box center [492, 509] width 83 height 55
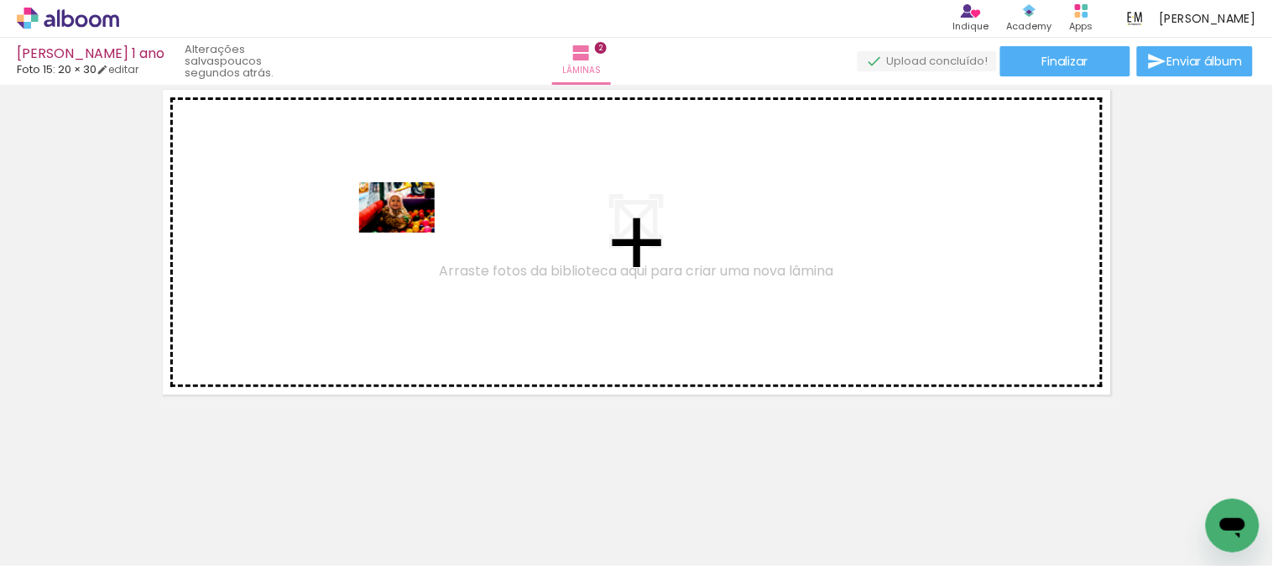
drag, startPoint x: 518, startPoint y: 518, endPoint x: 410, endPoint y: 232, distance: 305.2
click at [410, 232] on quentale-workspace at bounding box center [636, 283] width 1273 height 566
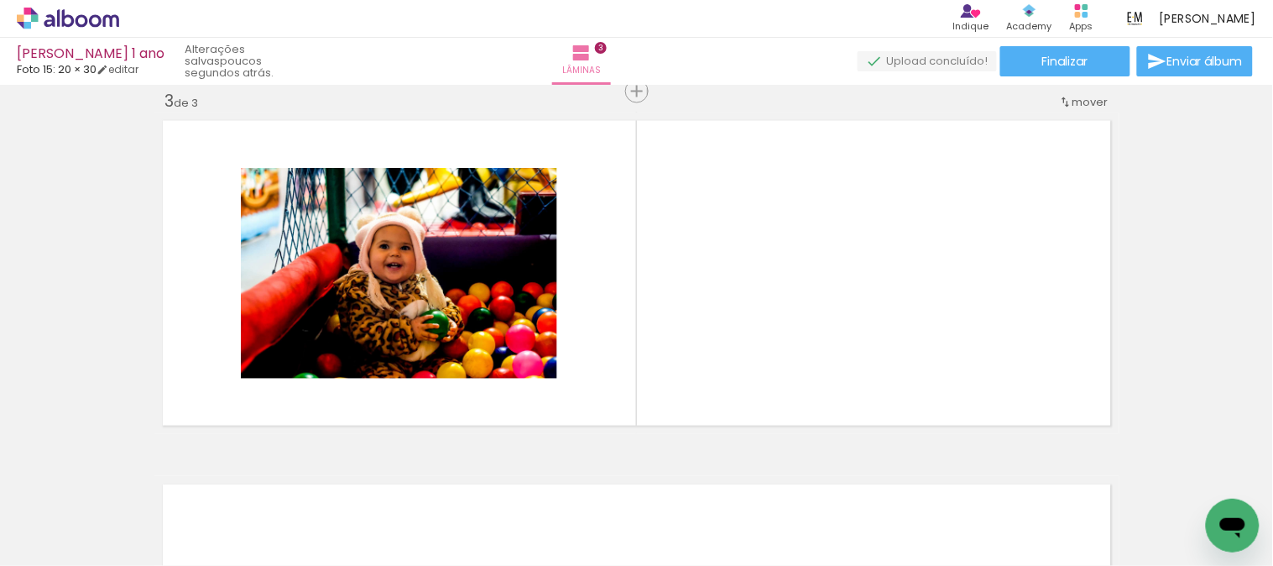
scroll to position [0, 1237]
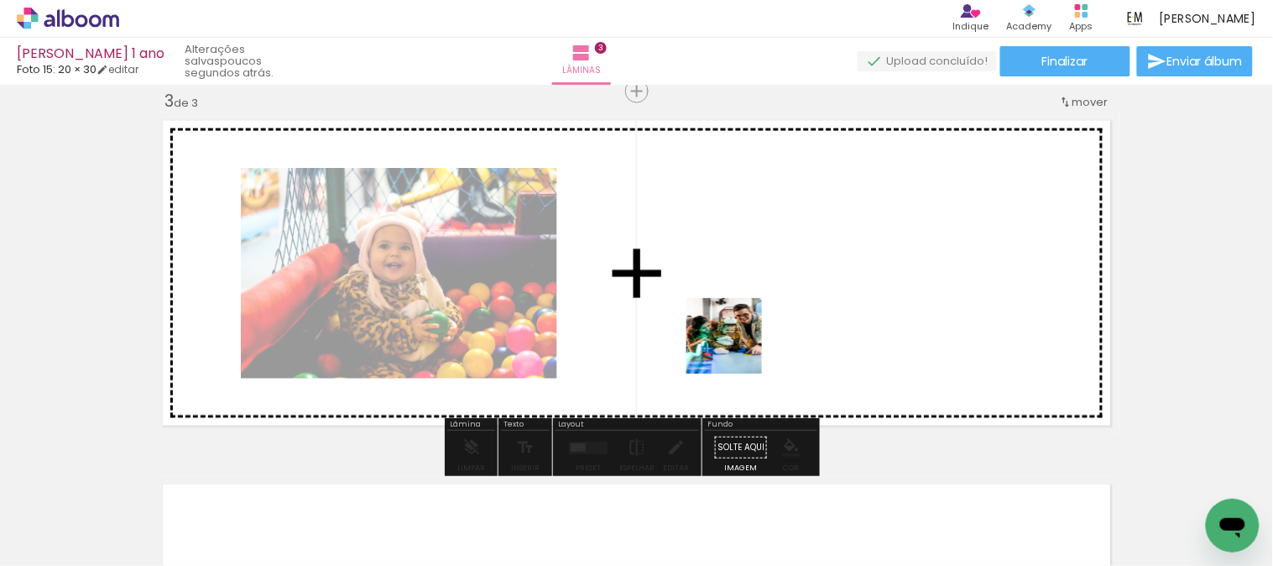
drag, startPoint x: 716, startPoint y: 523, endPoint x: 774, endPoint y: 358, distance: 174.4
click at [742, 323] on quentale-workspace at bounding box center [636, 283] width 1273 height 566
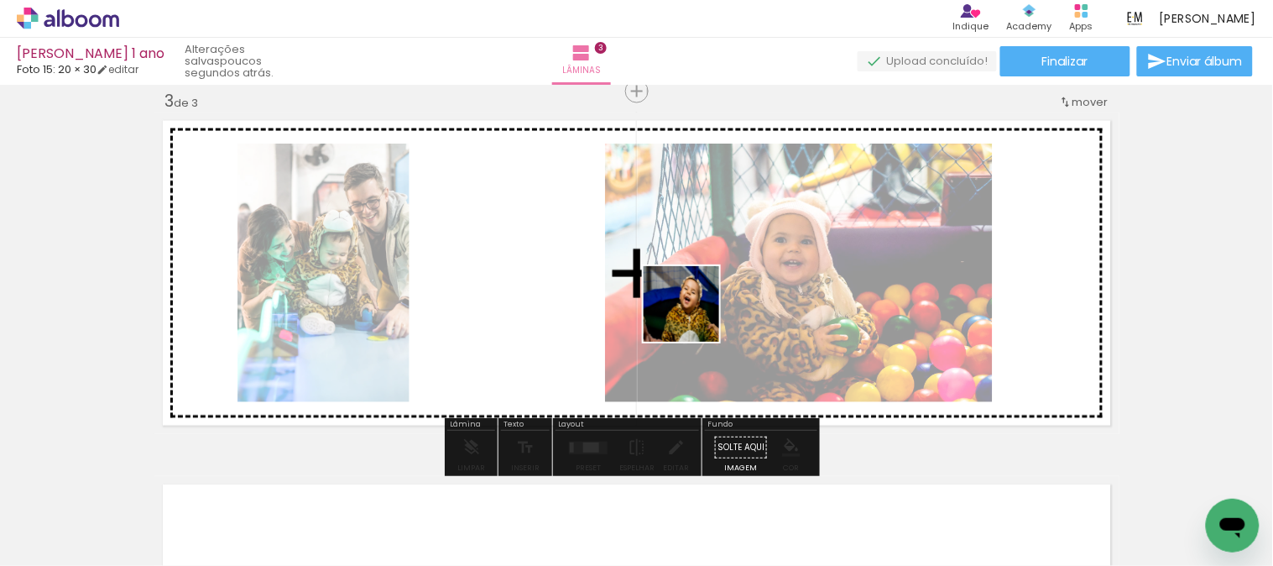
drag, startPoint x: 916, startPoint y: 530, endPoint x: 793, endPoint y: 309, distance: 252.4
click at [669, 297] on quentale-workspace at bounding box center [636, 283] width 1273 height 566
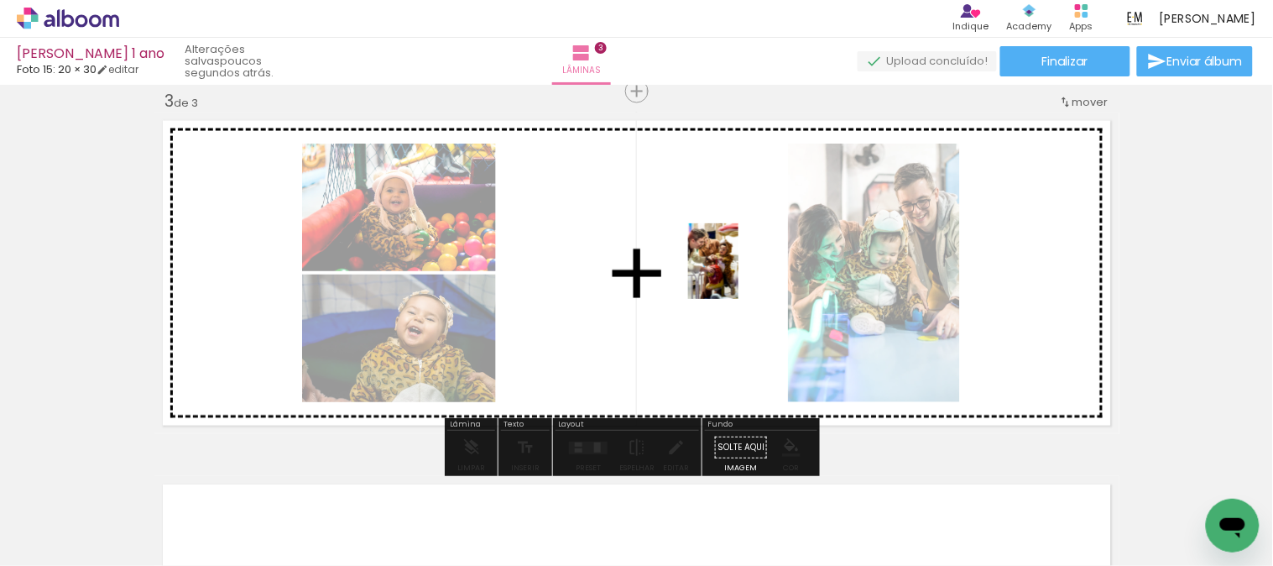
drag, startPoint x: 816, startPoint y: 539, endPoint x: 1087, endPoint y: 369, distance: 319.7
click at [739, 272] on quentale-workspace at bounding box center [636, 283] width 1273 height 566
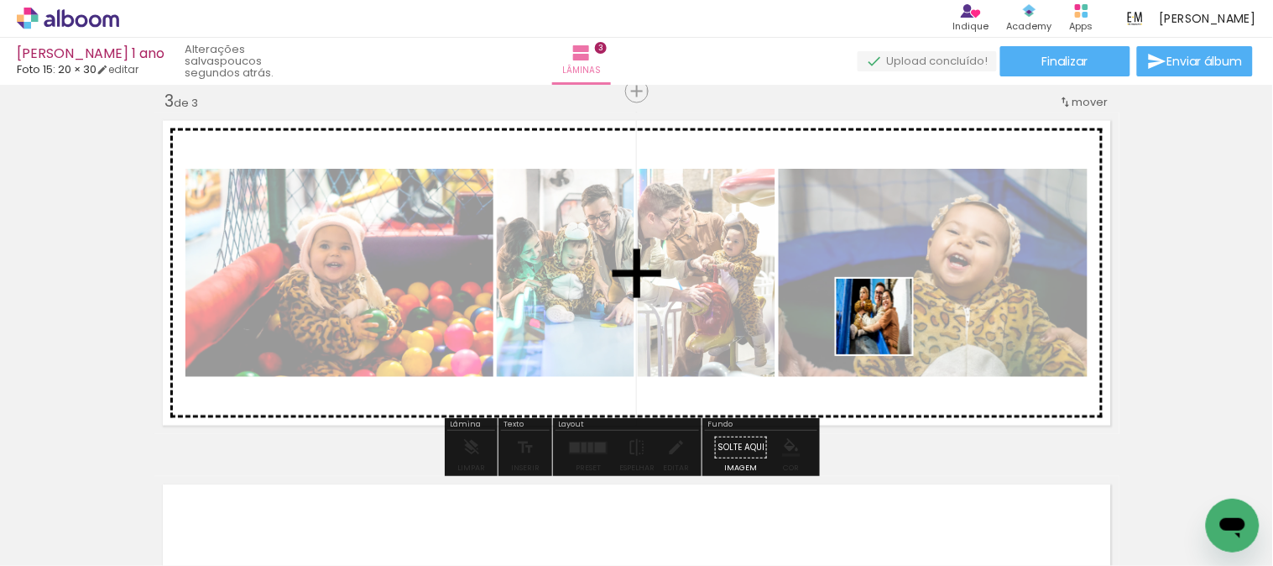
drag, startPoint x: 1010, startPoint y: 530, endPoint x: 887, endPoint y: 289, distance: 270.2
click at [887, 289] on quentale-workspace at bounding box center [636, 283] width 1273 height 566
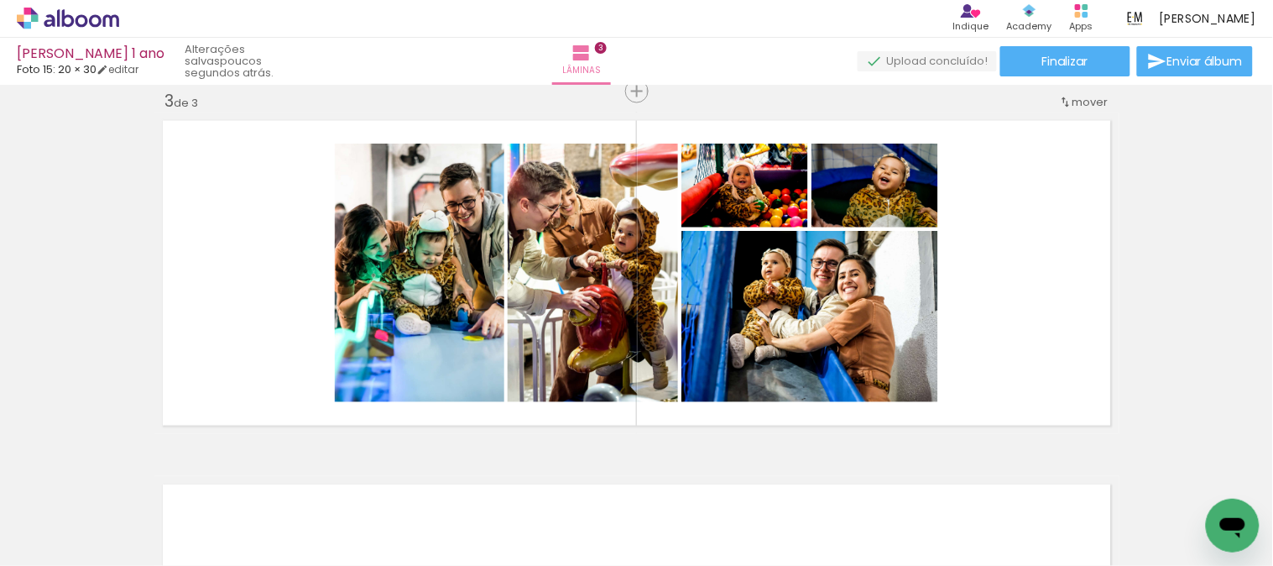
scroll to position [0, 2628]
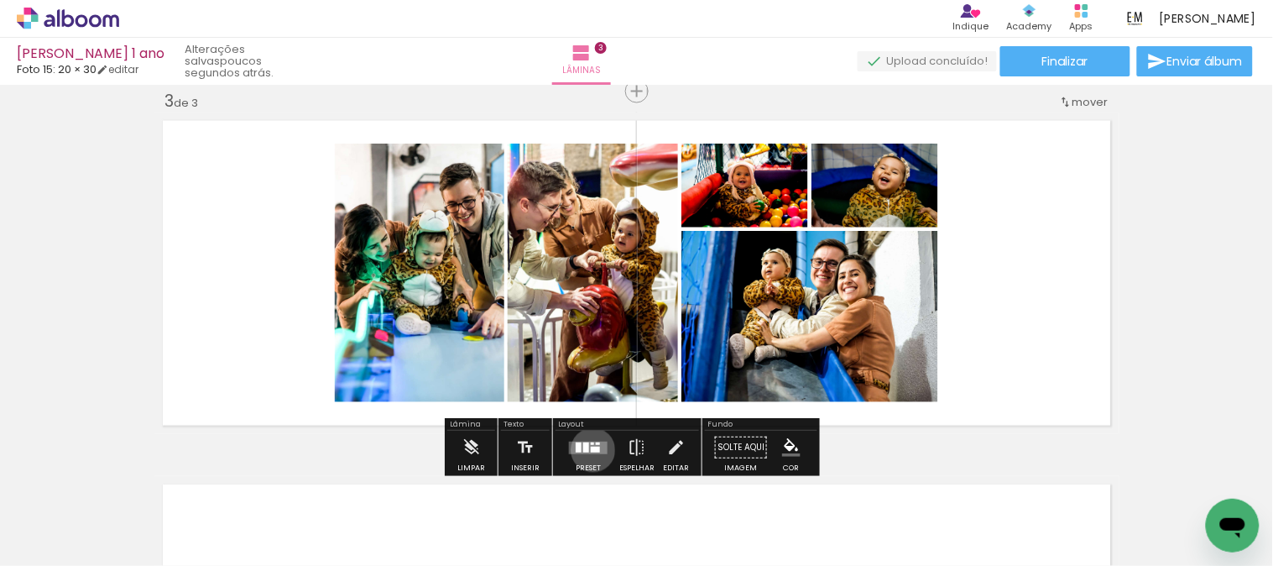
click at [591, 450] on div at bounding box center [595, 449] width 9 height 6
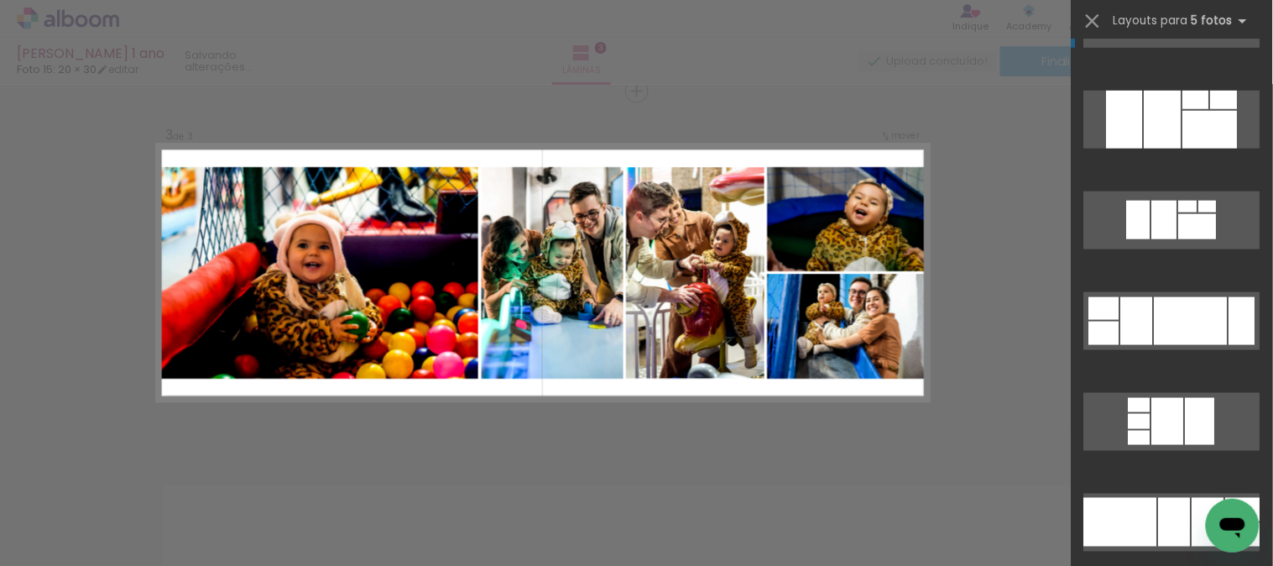
scroll to position [3722, 0]
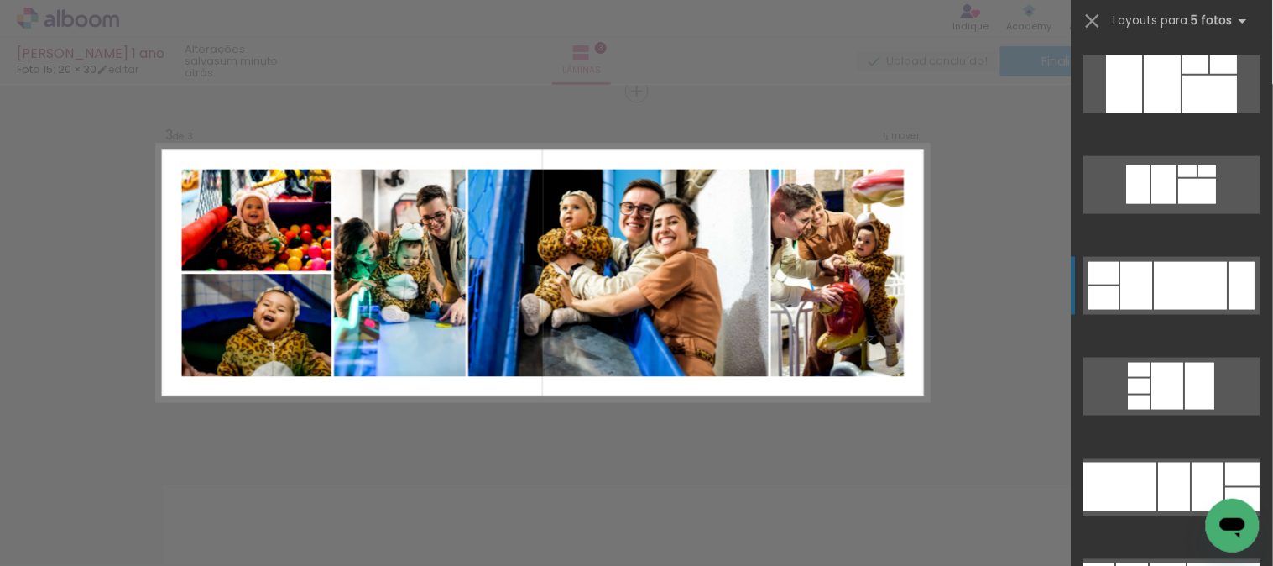
click at [1185, 296] on div at bounding box center [1191, 286] width 73 height 48
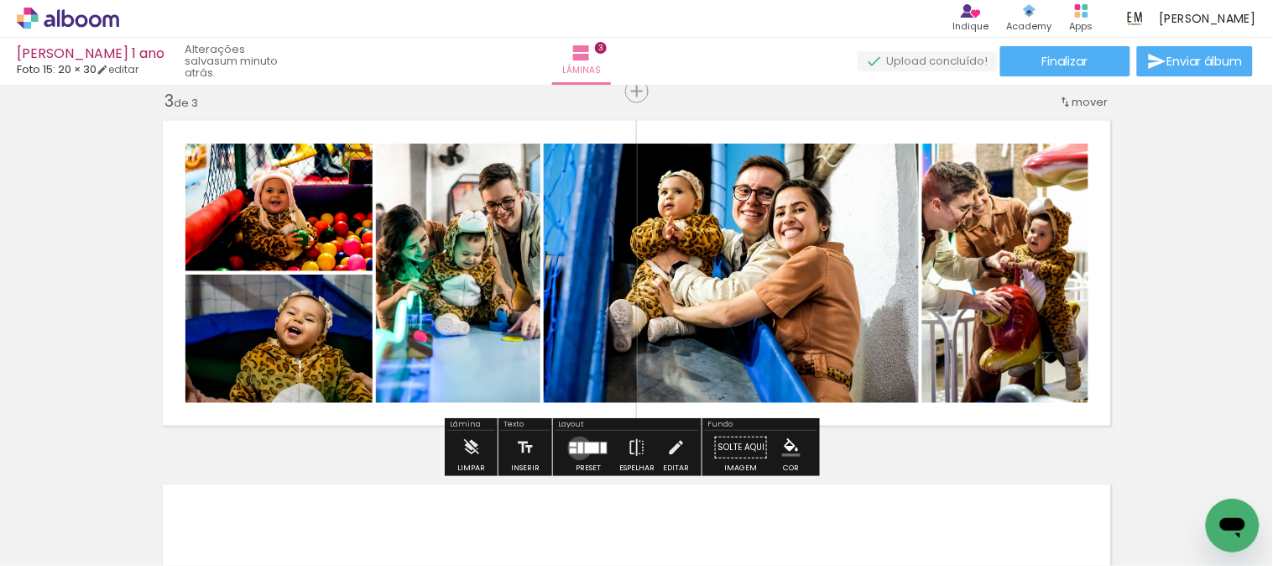
click at [578, 448] on div at bounding box center [580, 447] width 5 height 11
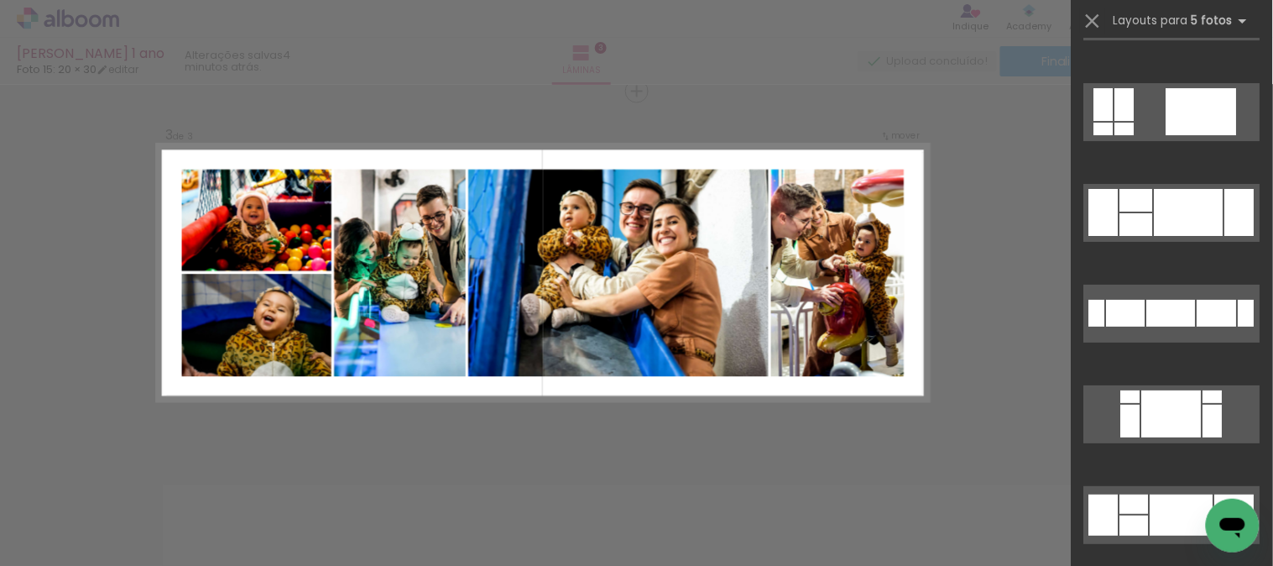
scroll to position [4711, 0]
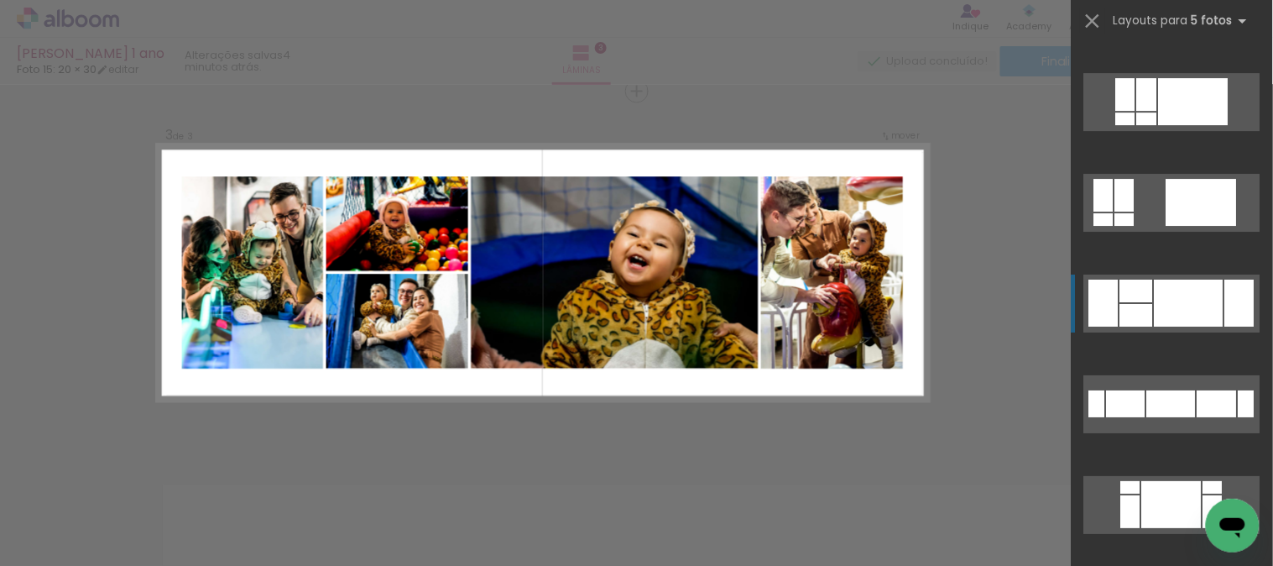
click at [1134, 304] on div at bounding box center [1136, 315] width 33 height 23
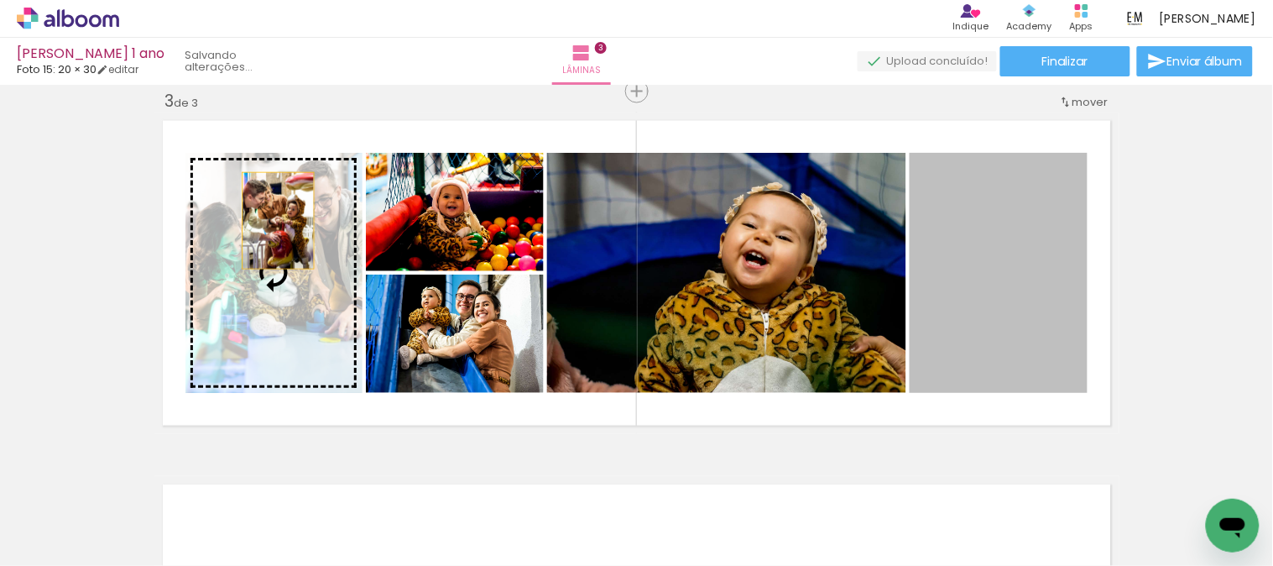
drag, startPoint x: 1003, startPoint y: 281, endPoint x: 271, endPoint y: 221, distance: 734.3
click at [0, 0] on slot at bounding box center [0, 0] width 0 height 0
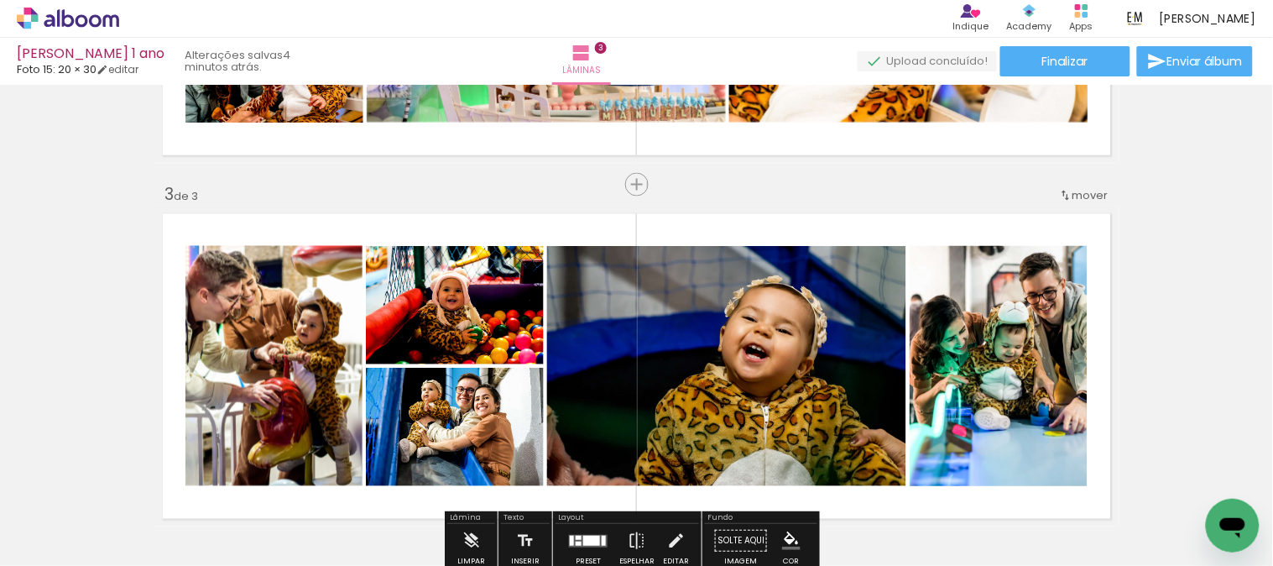
scroll to position [561, 0]
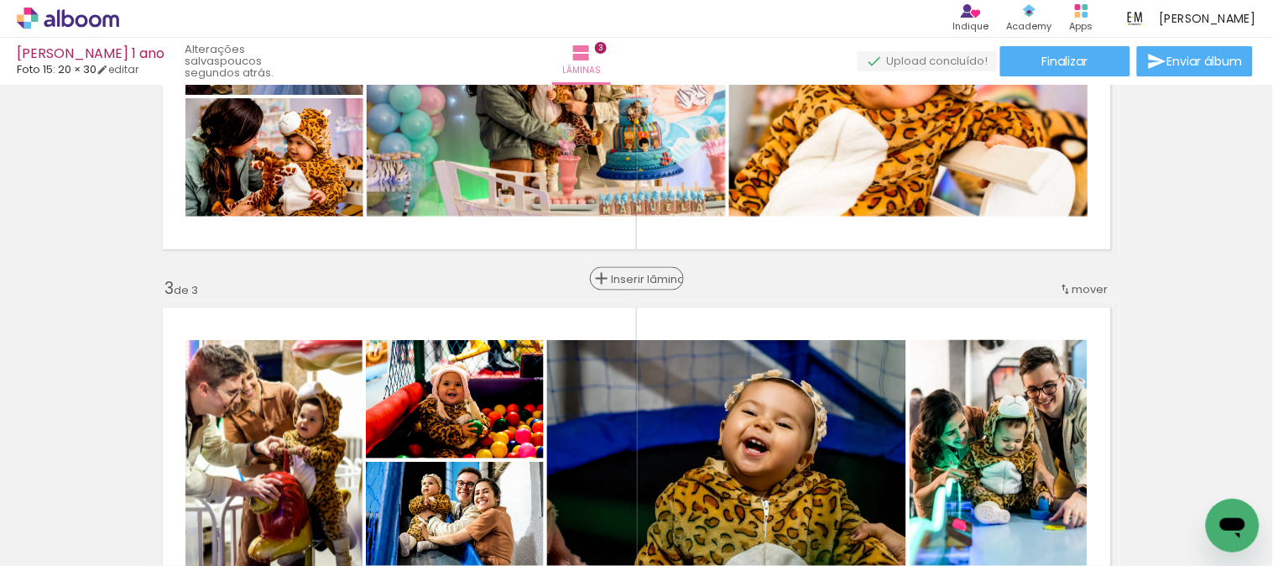
click at [634, 279] on span "Inserir lâmina" at bounding box center [644, 279] width 65 height 11
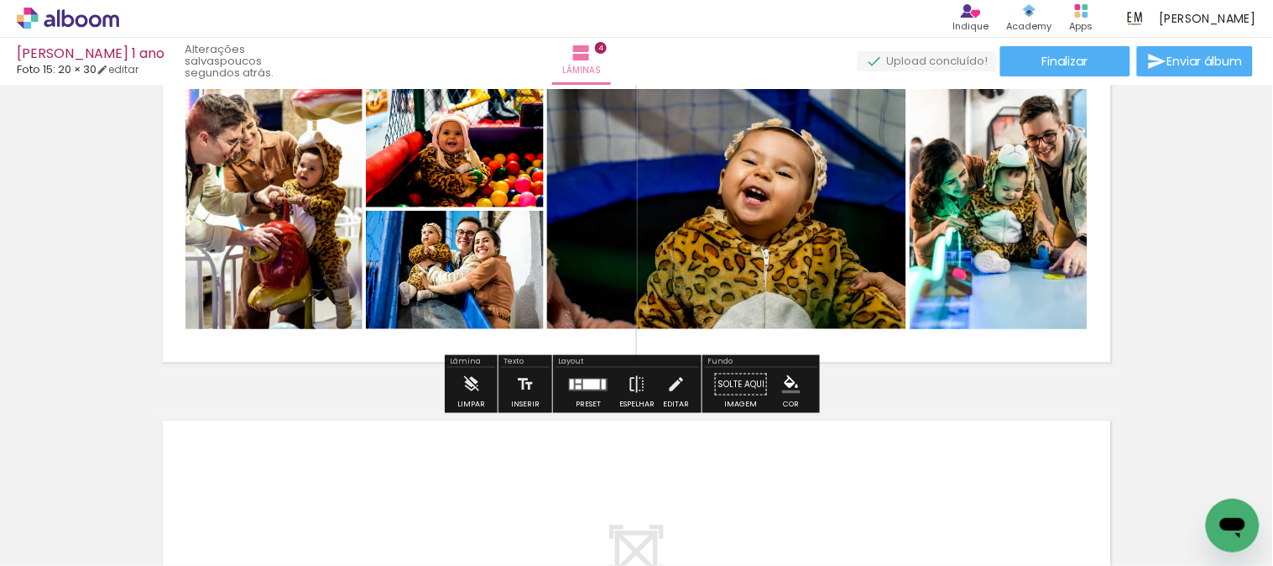
scroll to position [1214, 0]
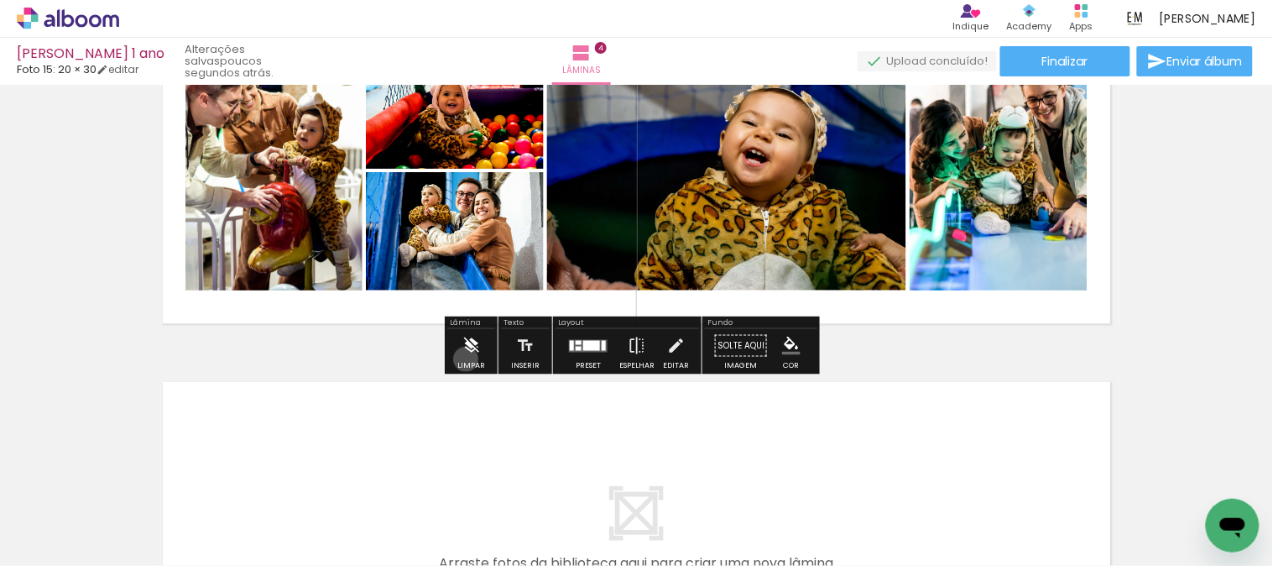
click at [466, 358] on iron-icon at bounding box center [471, 345] width 18 height 34
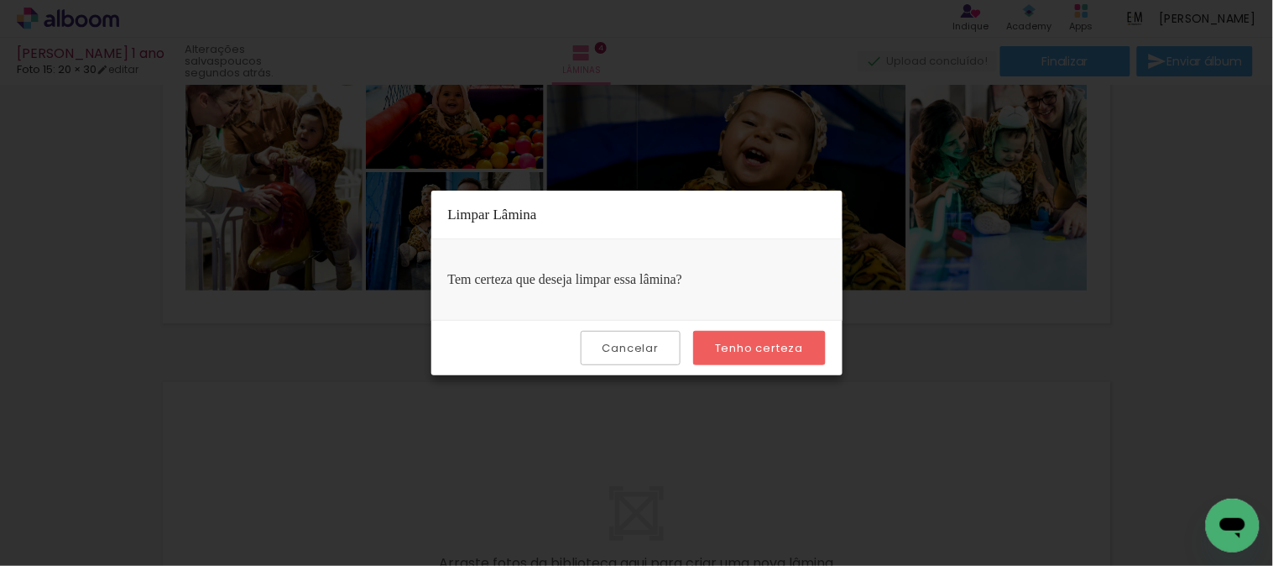
click at [0, 0] on slot "Tenho certeza" at bounding box center [0, 0] width 0 height 0
click at [1209, 212] on iron-overlay-backdrop at bounding box center [636, 283] width 1273 height 566
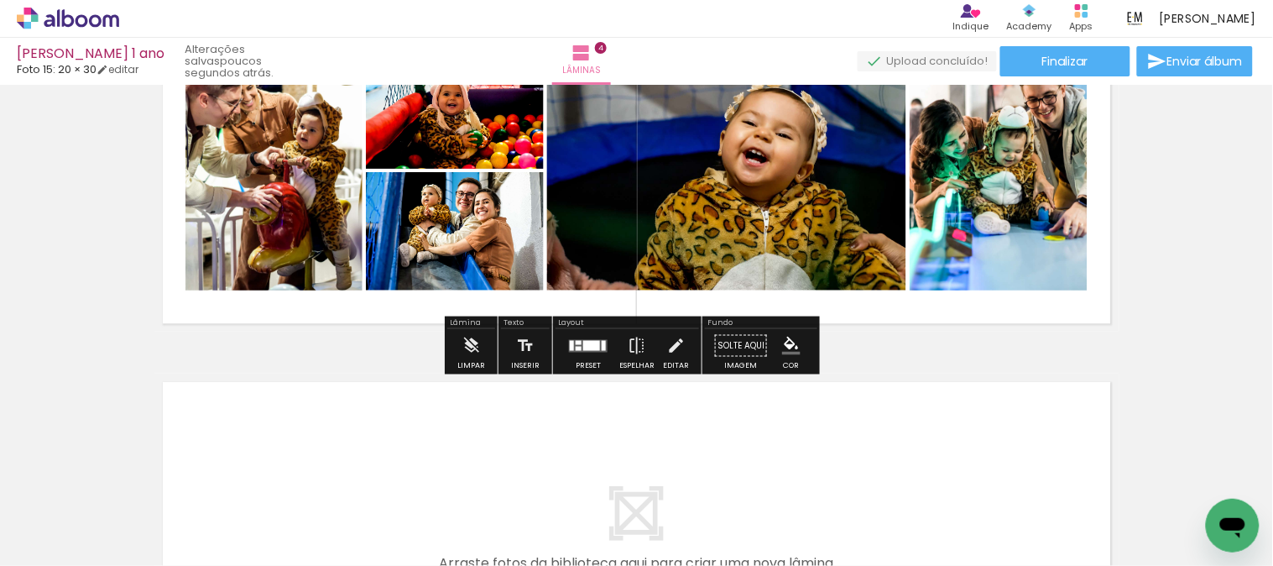
click at [821, 219] on quentale-photo at bounding box center [726, 170] width 359 height 240
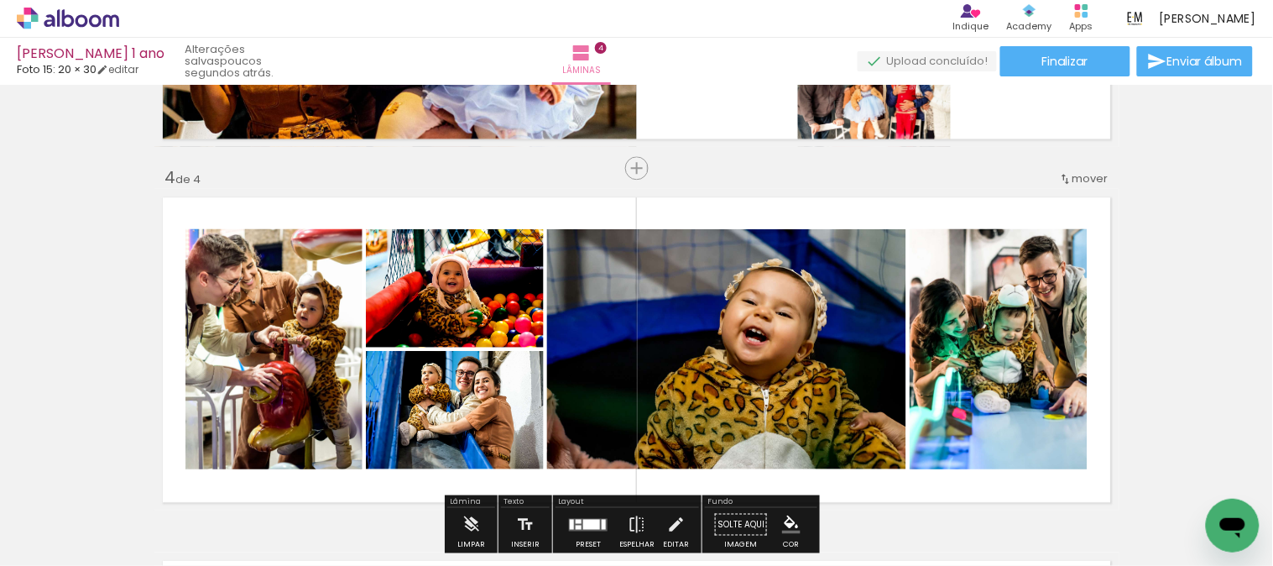
scroll to position [1027, 0]
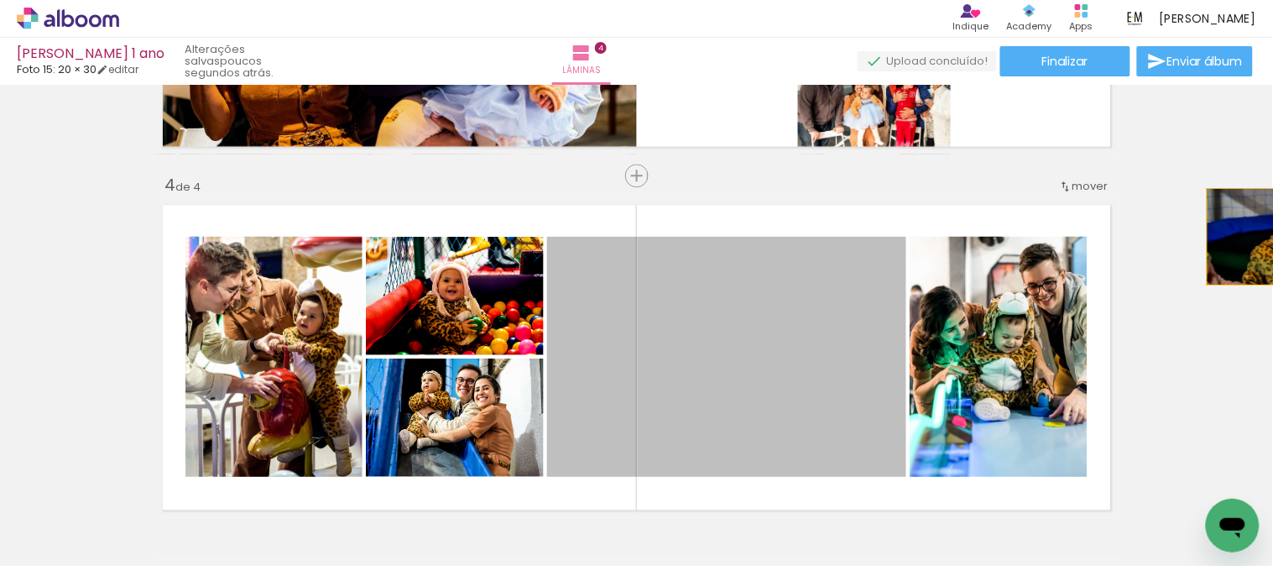
drag, startPoint x: 815, startPoint y: 284, endPoint x: 1272, endPoint y: 236, distance: 459.9
click at [1272, 236] on div "Inserir lâmina 1 de 4 Inserir lâmina 2 de 4 Inserir lâmina 3 de 4 Inserir lâmin…" at bounding box center [636, 325] width 1273 height 481
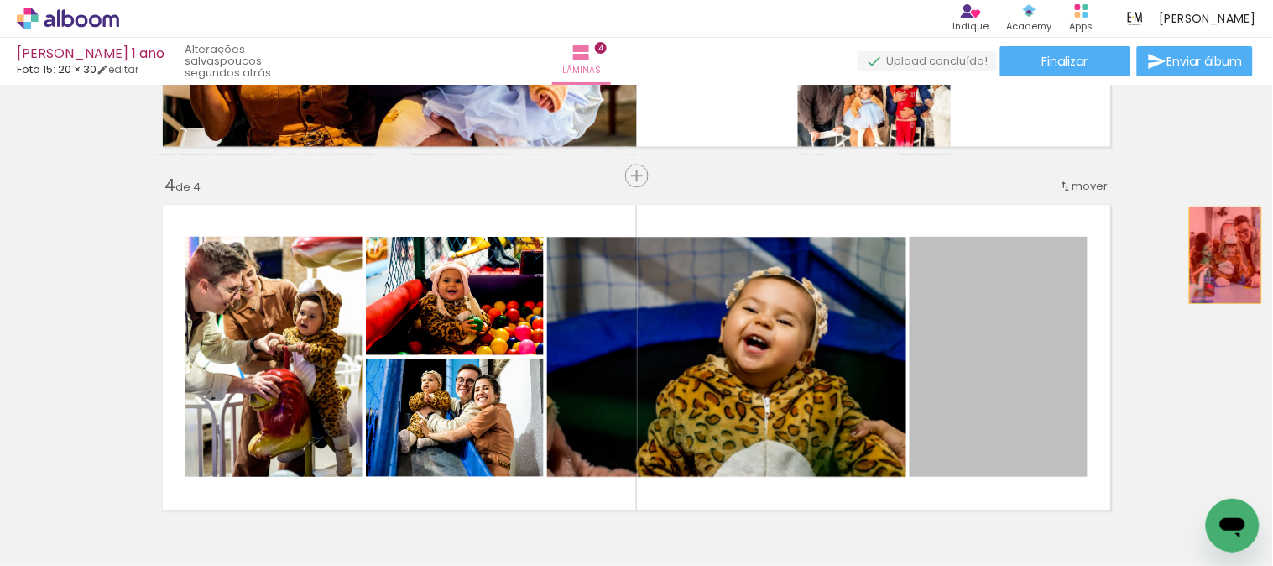
drag, startPoint x: 1024, startPoint y: 323, endPoint x: 1219, endPoint y: 254, distance: 206.5
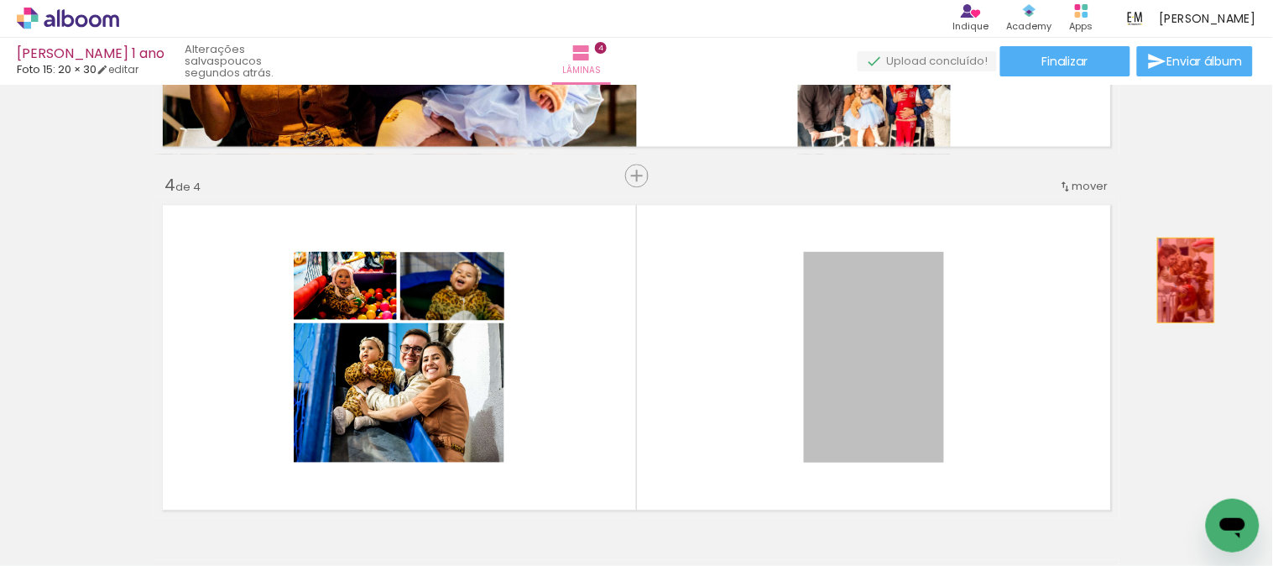
drag, startPoint x: 853, startPoint y: 368, endPoint x: 1179, endPoint y: 278, distance: 338.6
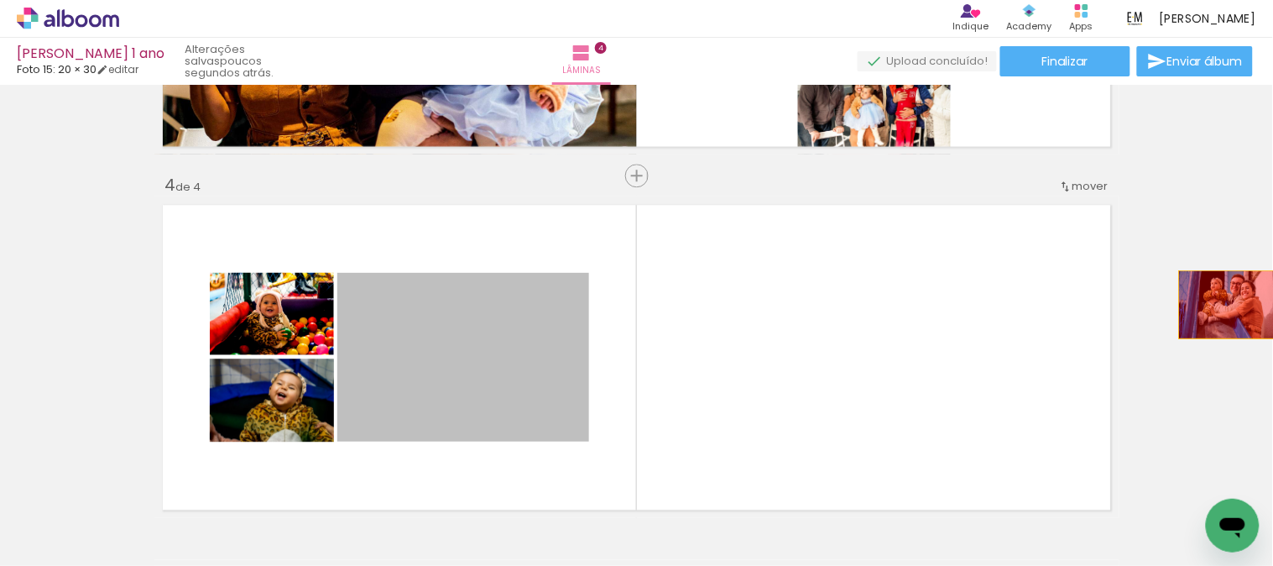
drag, startPoint x: 479, startPoint y: 382, endPoint x: 1223, endPoint y: 304, distance: 747.6
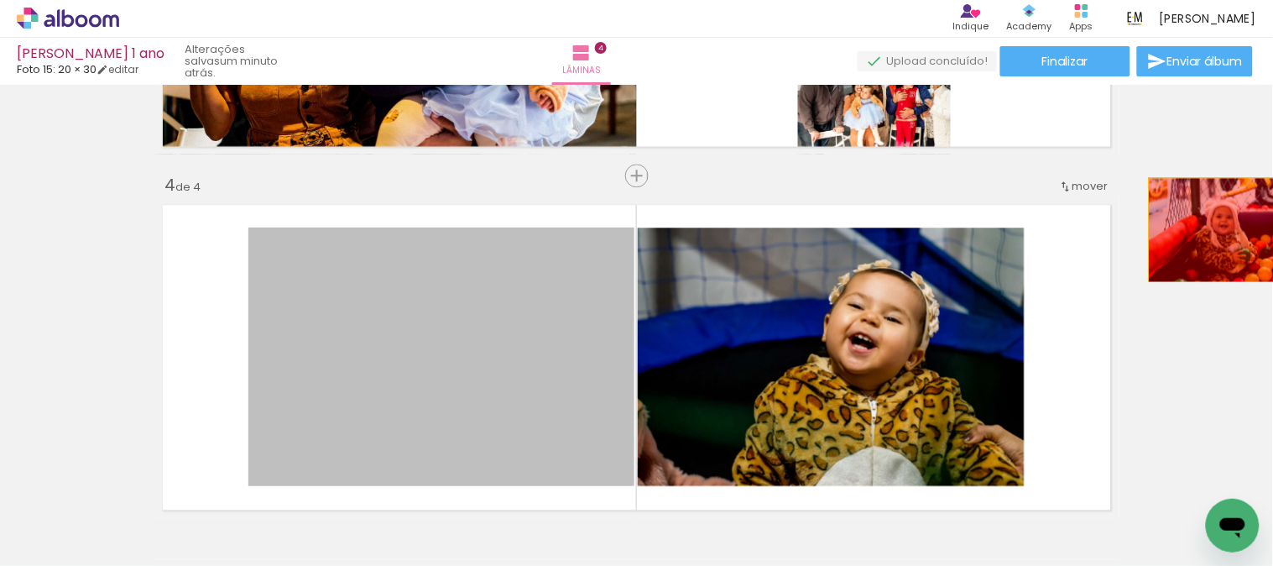
drag, startPoint x: 403, startPoint y: 380, endPoint x: 1219, endPoint y: 229, distance: 830.4
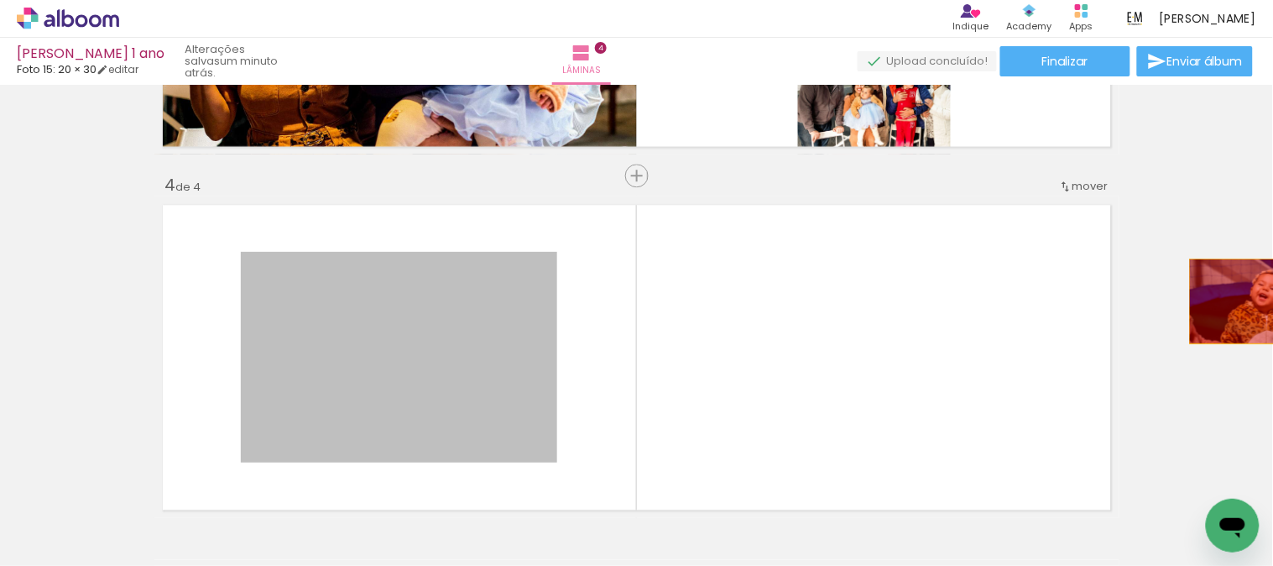
drag, startPoint x: 502, startPoint y: 362, endPoint x: 1246, endPoint y: 300, distance: 746.9
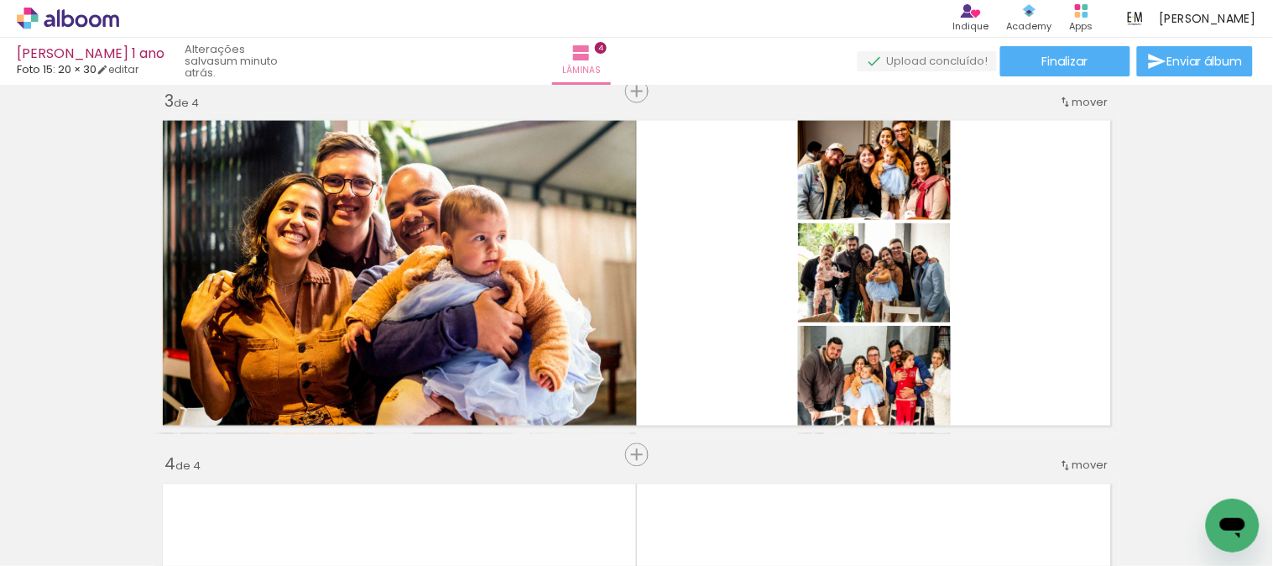
scroll to position [0, 399]
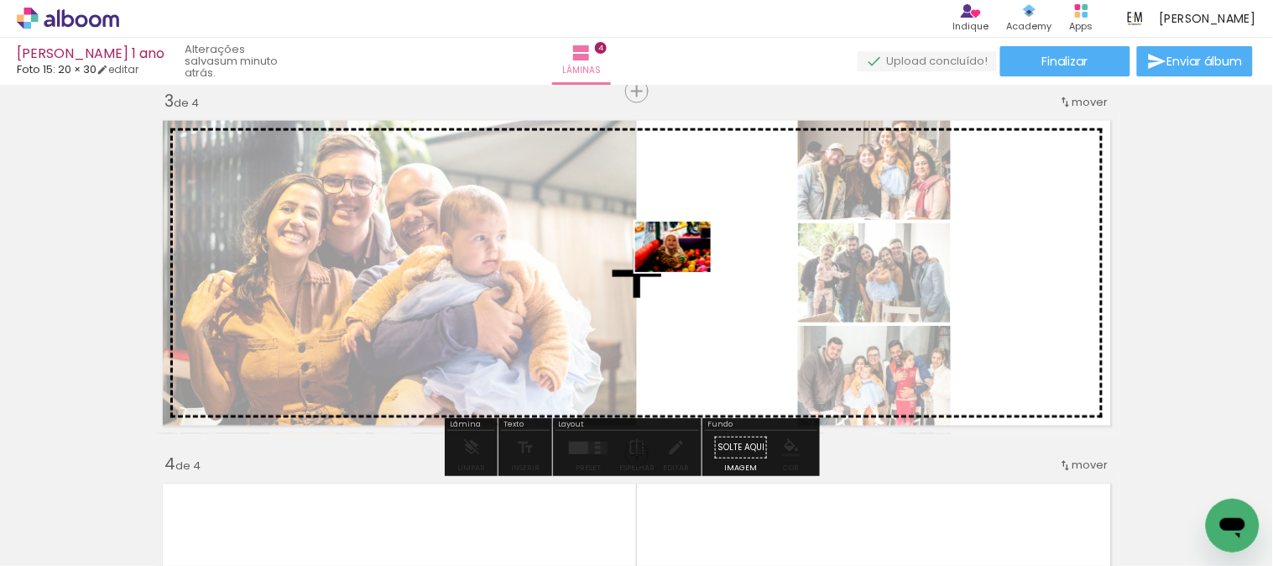
drag, startPoint x: 530, startPoint y: 521, endPoint x: 688, endPoint y: 271, distance: 296.2
click at [688, 271] on quentale-workspace at bounding box center [636, 283] width 1273 height 566
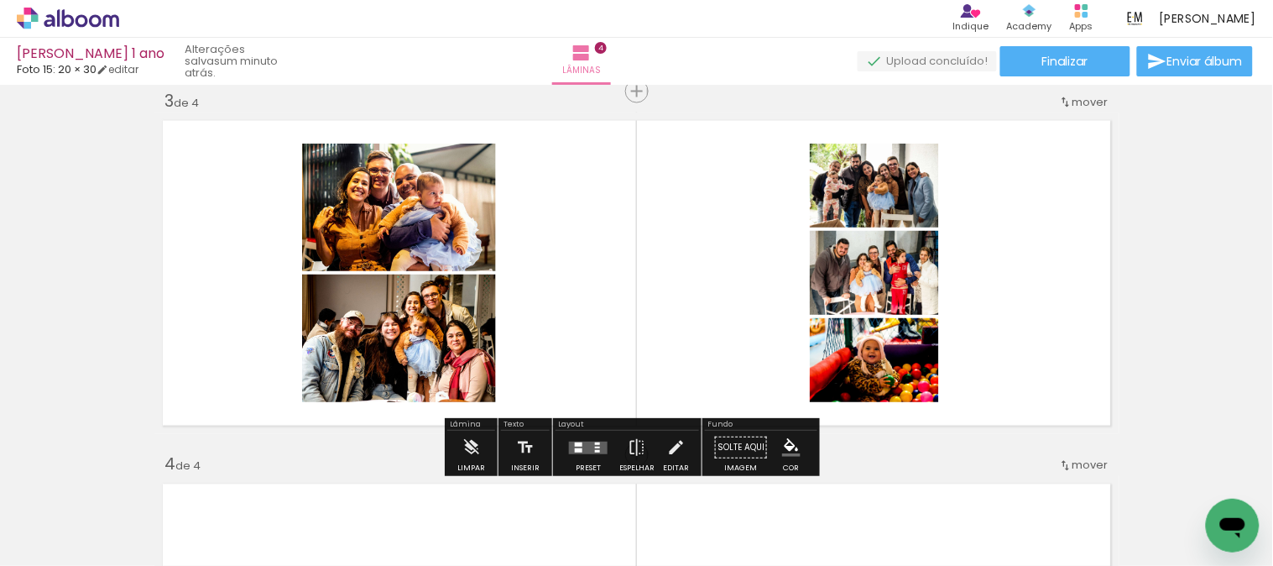
click at [569, 445] on quentale-layouter at bounding box center [588, 447] width 39 height 13
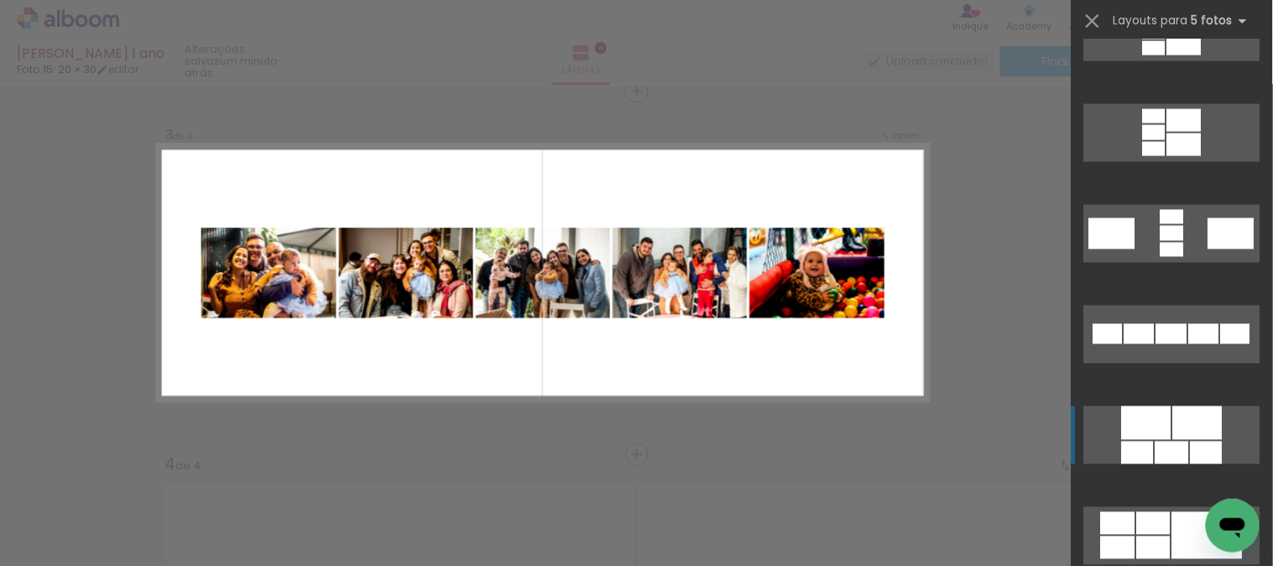
scroll to position [745, 0]
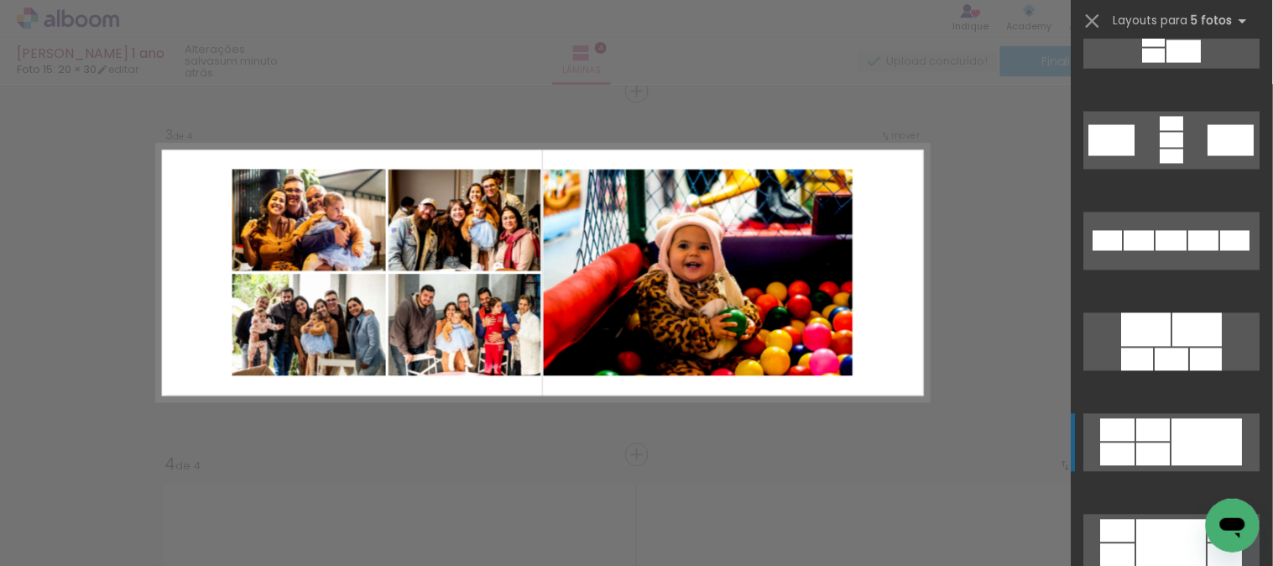
click at [1172, 431] on div at bounding box center [1207, 442] width 70 height 47
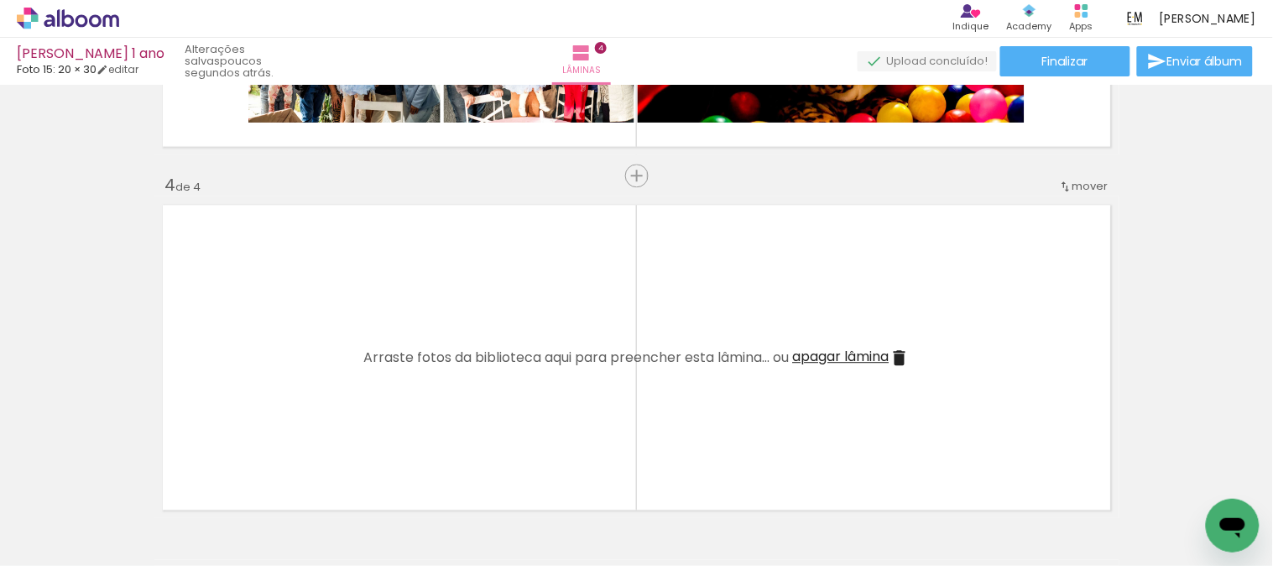
scroll to position [0, 1456]
click at [694, 525] on div at bounding box center [686, 509] width 83 height 55
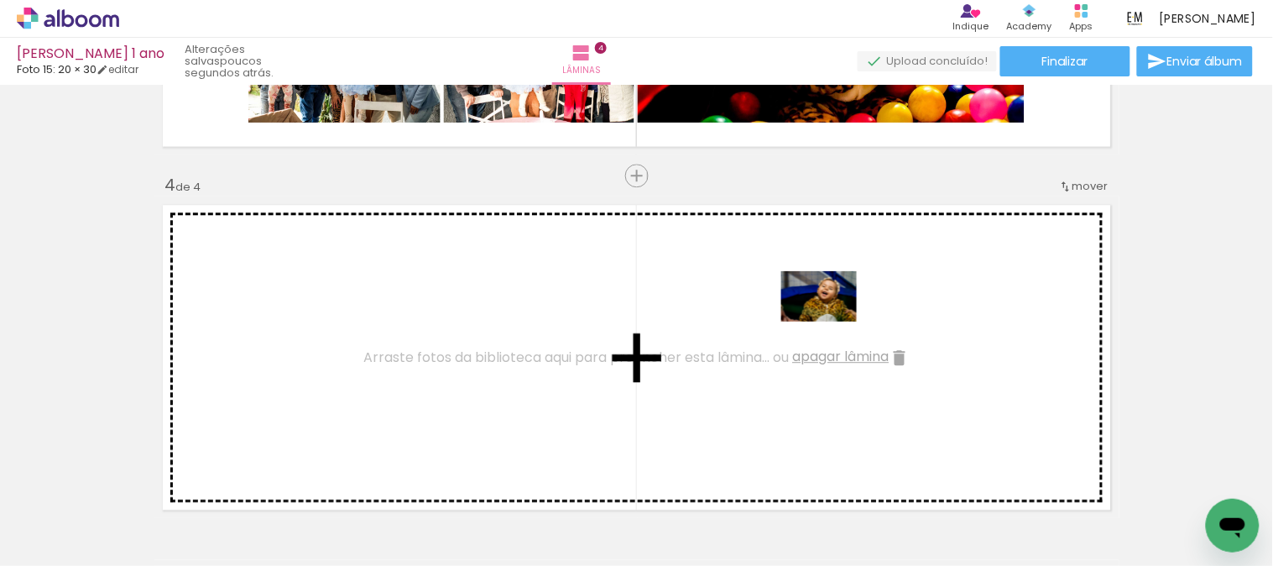
drag, startPoint x: 701, startPoint y: 516, endPoint x: 832, endPoint y: 321, distance: 234.6
click at [832, 321] on quentale-workspace at bounding box center [636, 283] width 1273 height 566
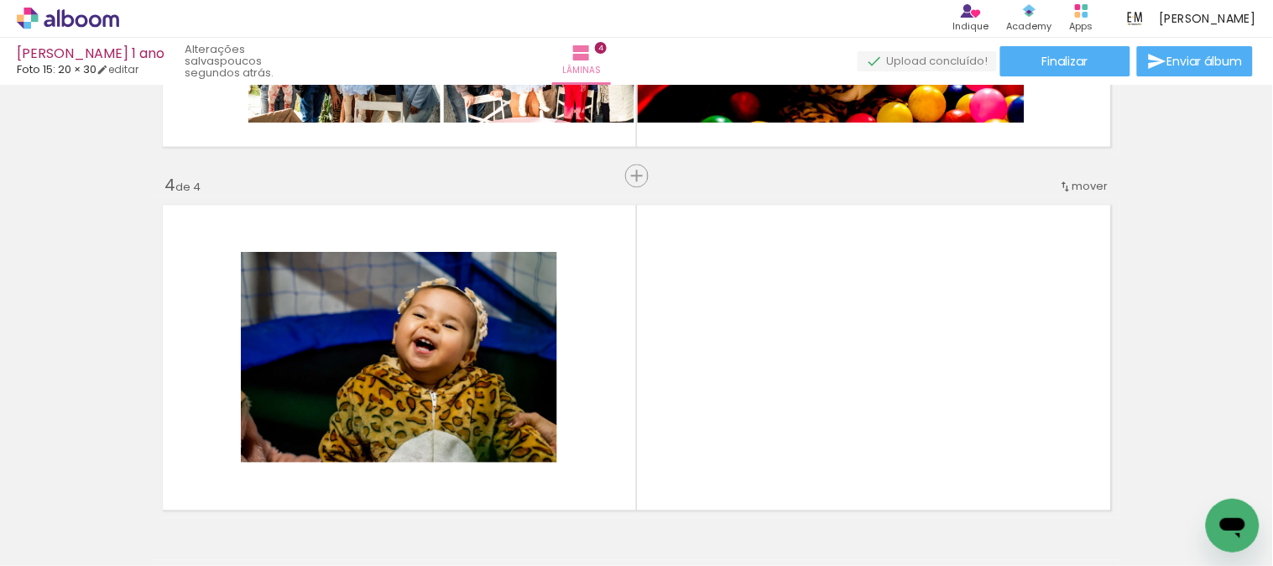
scroll to position [0, 2628]
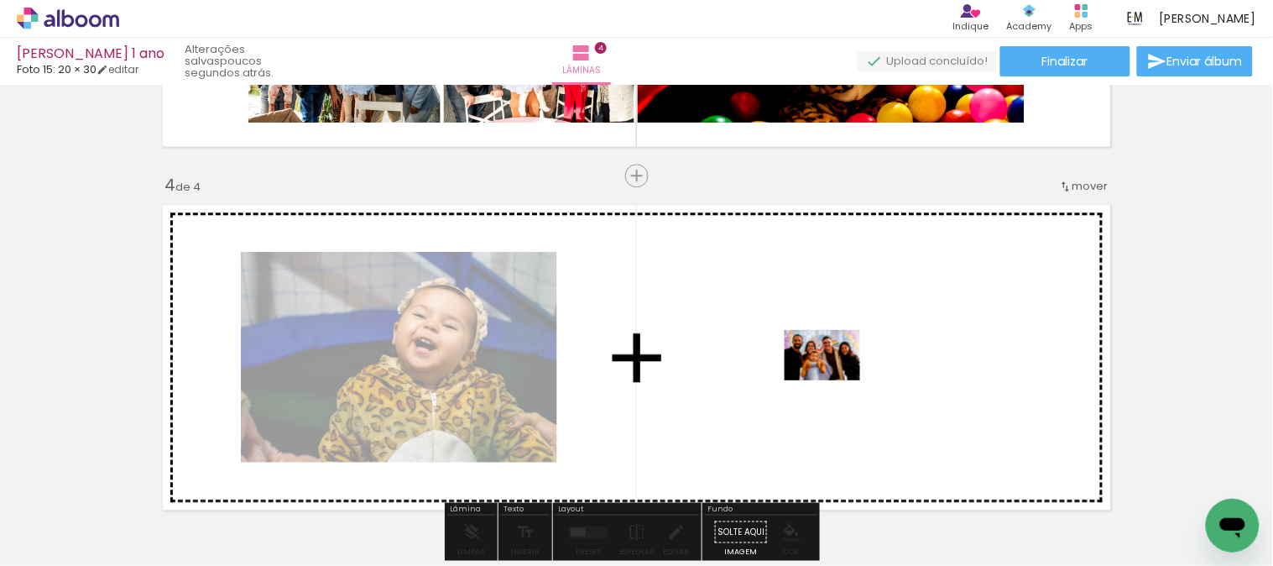
drag, startPoint x: 857, startPoint y: 519, endPoint x: 842, endPoint y: 334, distance: 185.2
click at [842, 334] on quentale-workspace at bounding box center [636, 283] width 1273 height 566
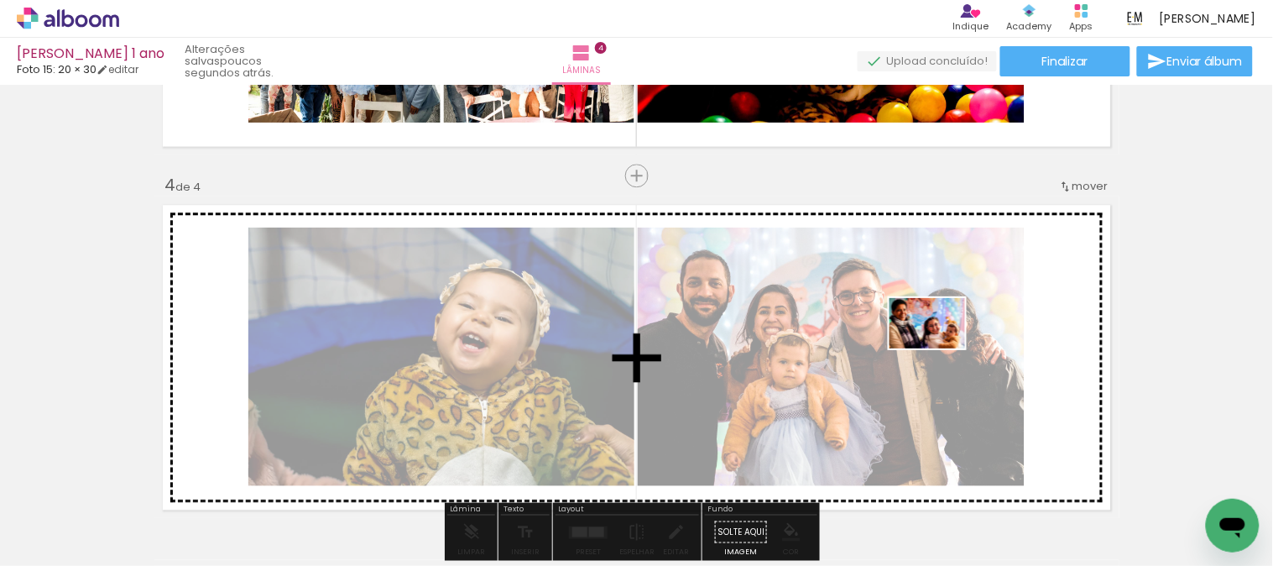
drag, startPoint x: 937, startPoint y: 522, endPoint x: 940, endPoint y: 348, distance: 173.7
click at [940, 348] on quentale-workspace at bounding box center [636, 283] width 1273 height 566
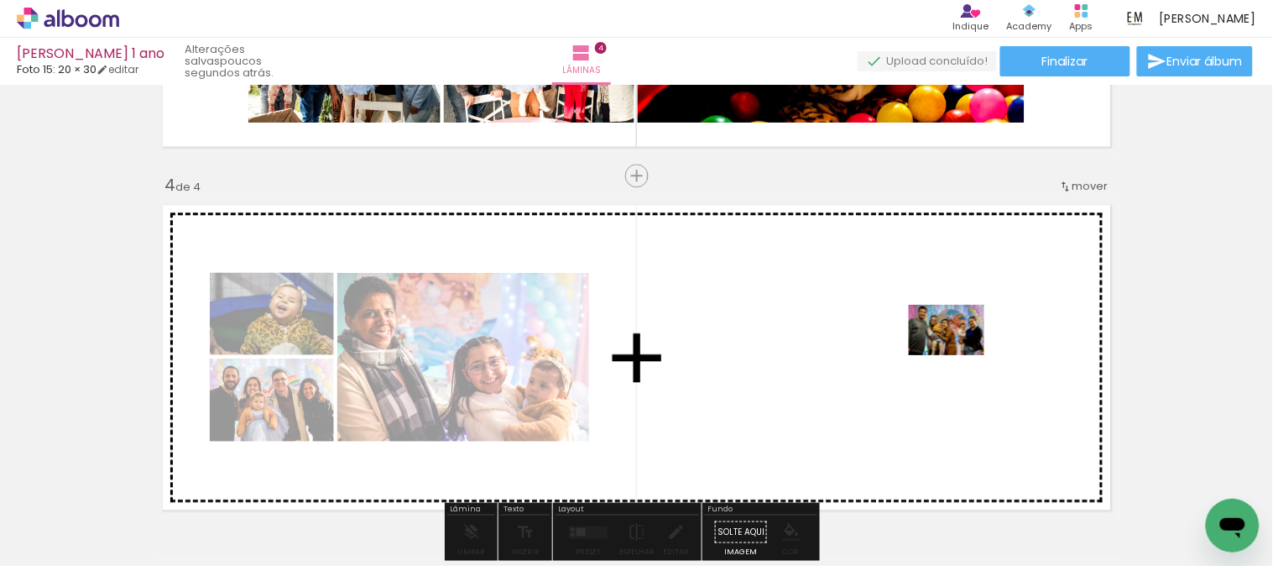
drag, startPoint x: 1036, startPoint y: 529, endPoint x: 962, endPoint y: 329, distance: 213.2
click at [962, 329] on quentale-workspace at bounding box center [636, 283] width 1273 height 566
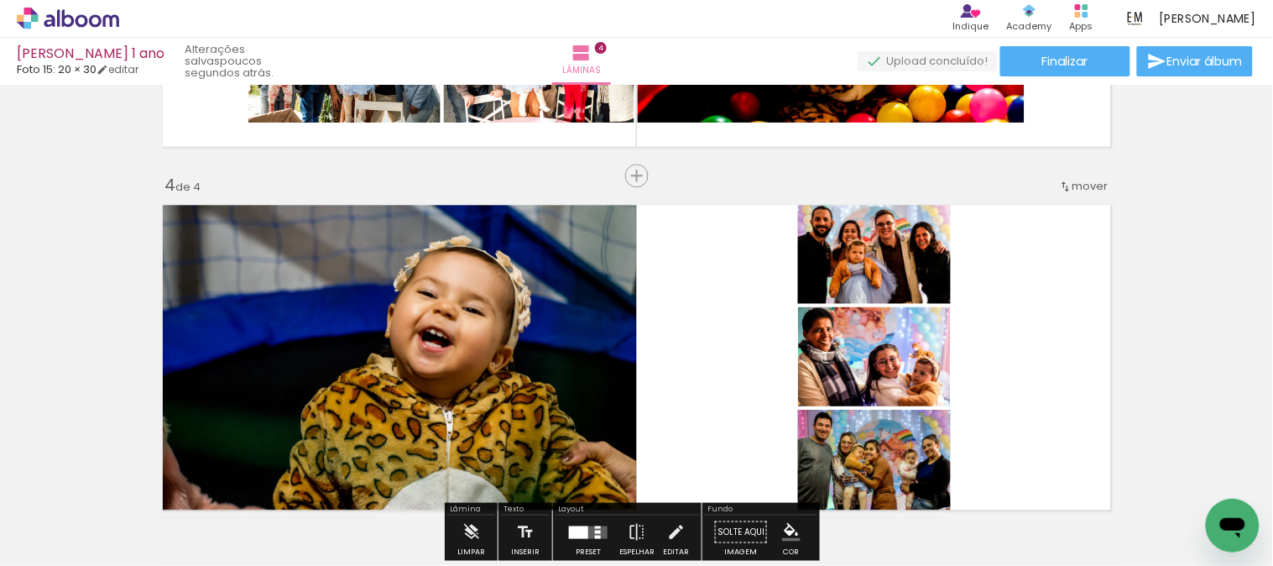
scroll to position [0, 2534]
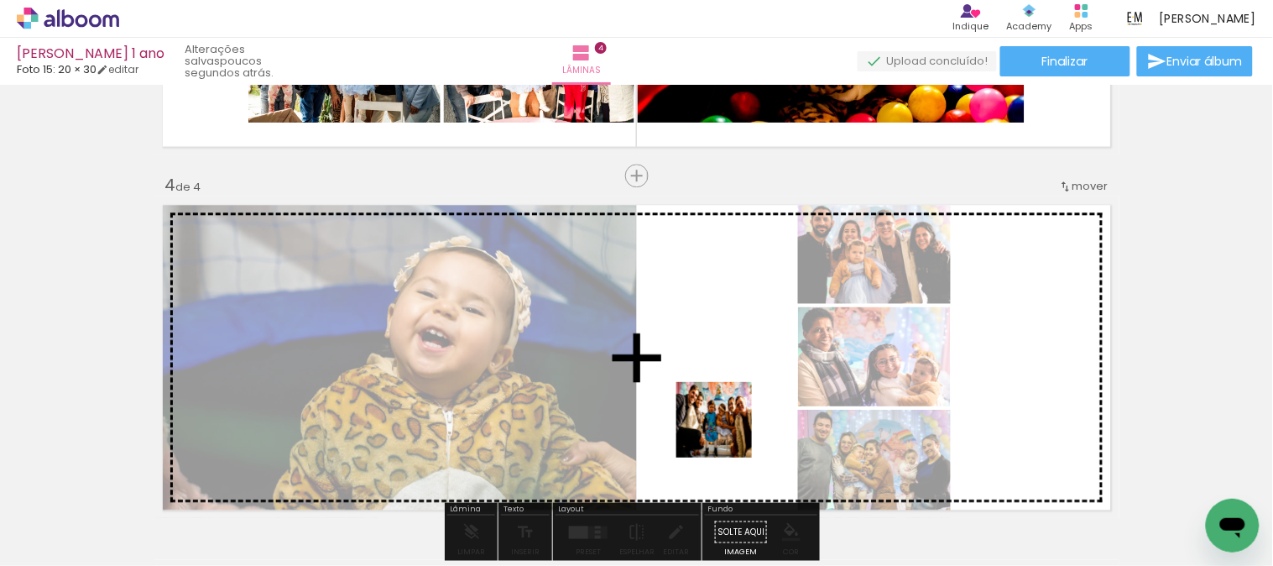
drag, startPoint x: 751, startPoint y: 524, endPoint x: 1052, endPoint y: 412, distance: 320.5
click at [734, 379] on quentale-workspace at bounding box center [636, 283] width 1273 height 566
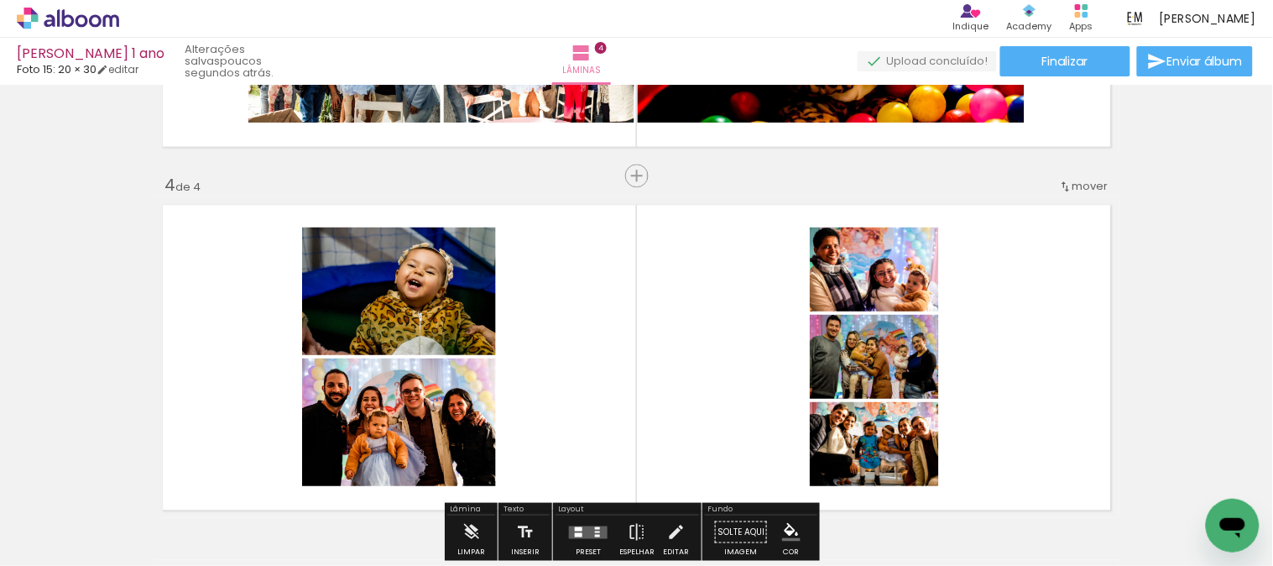
scroll to position [1120, 0]
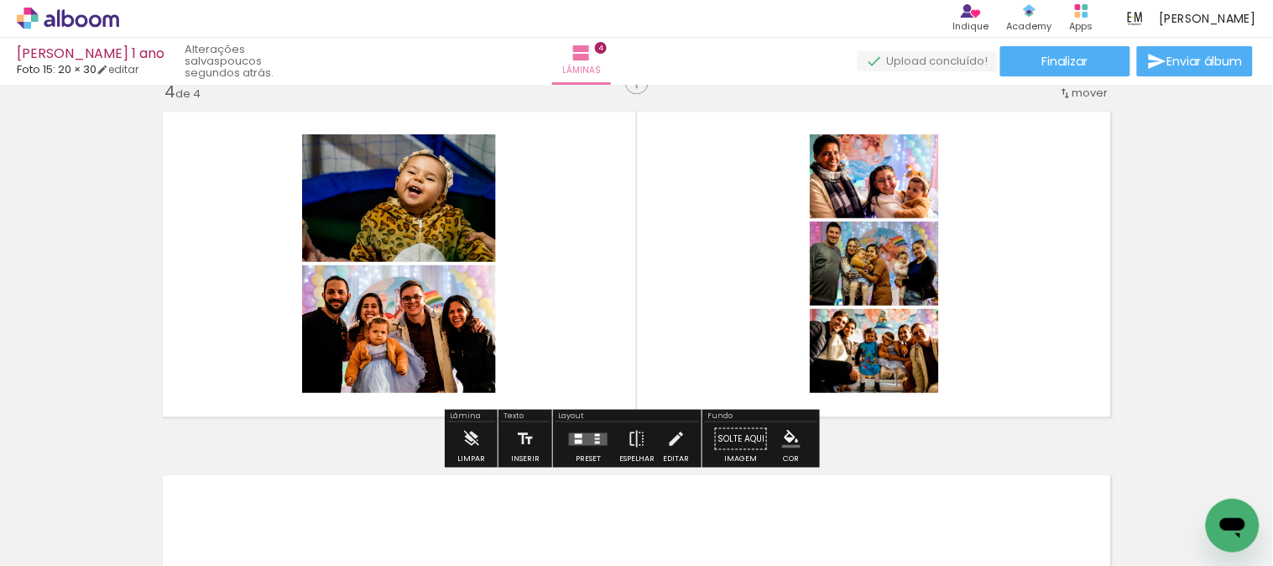
click at [598, 428] on div at bounding box center [588, 438] width 45 height 34
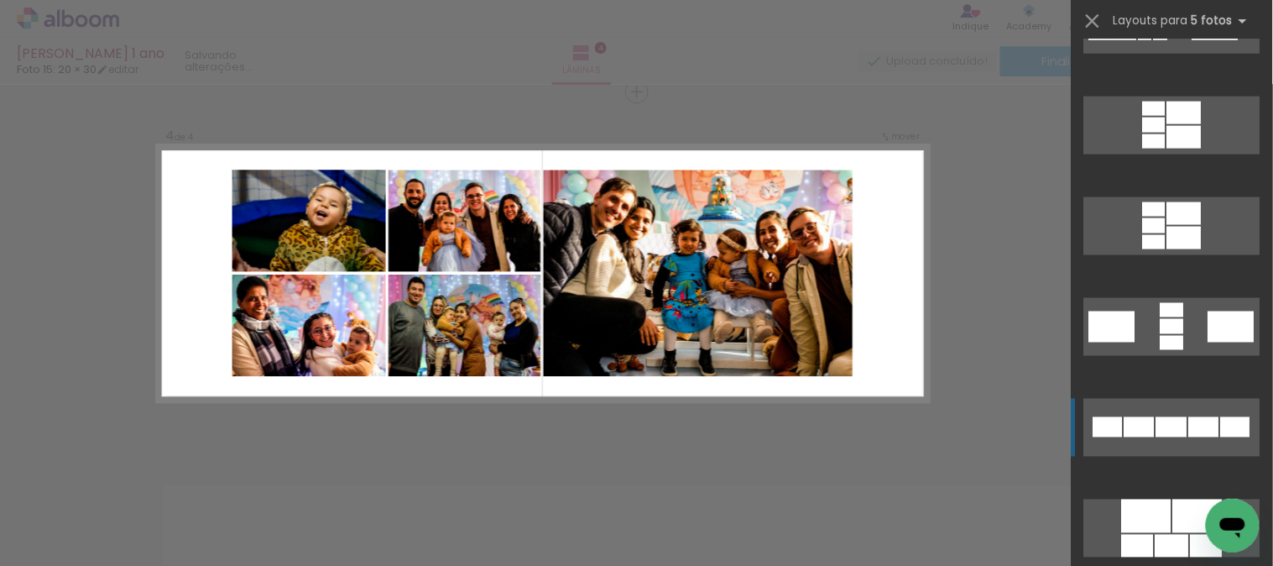
scroll to position [839, 0]
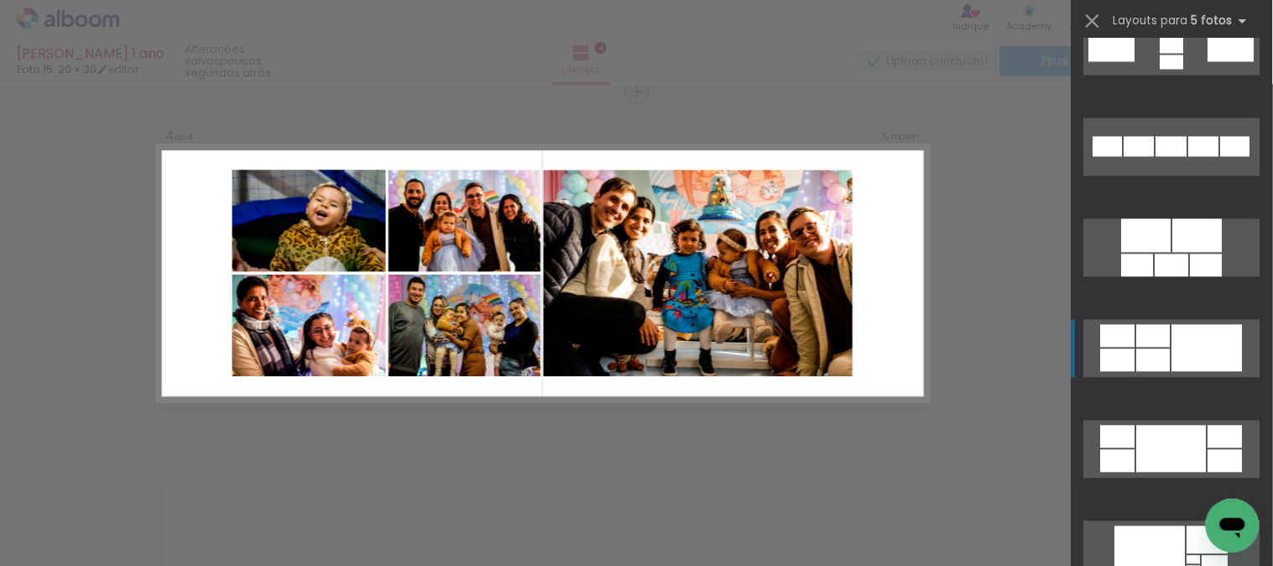
click at [1198, 365] on div at bounding box center [1207, 348] width 70 height 47
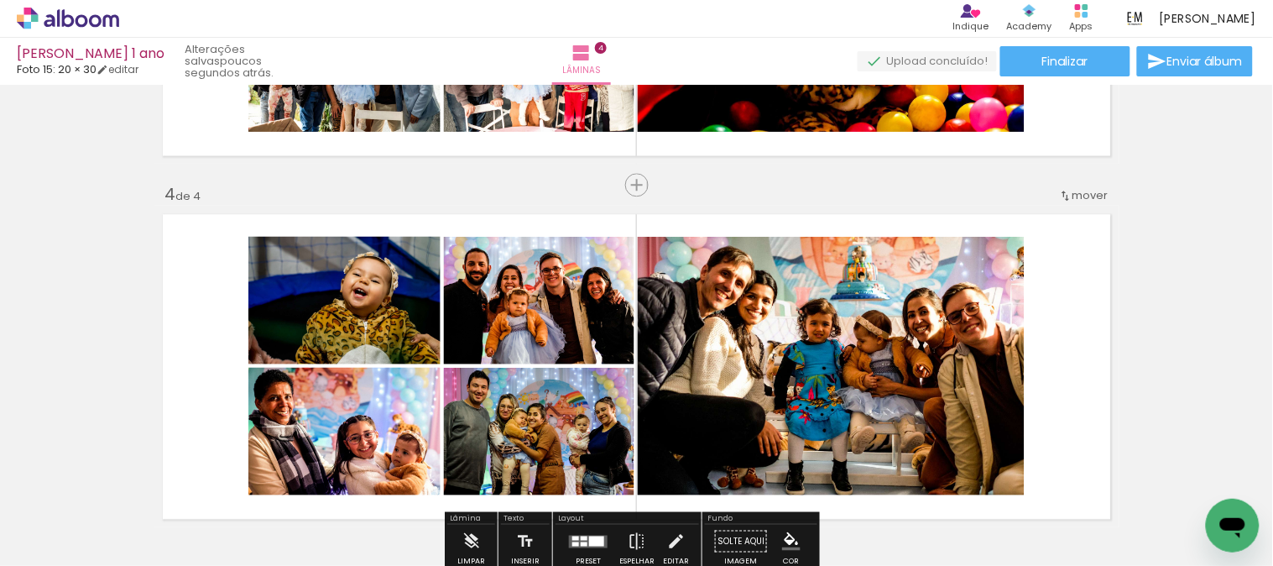
scroll to position [1111, 0]
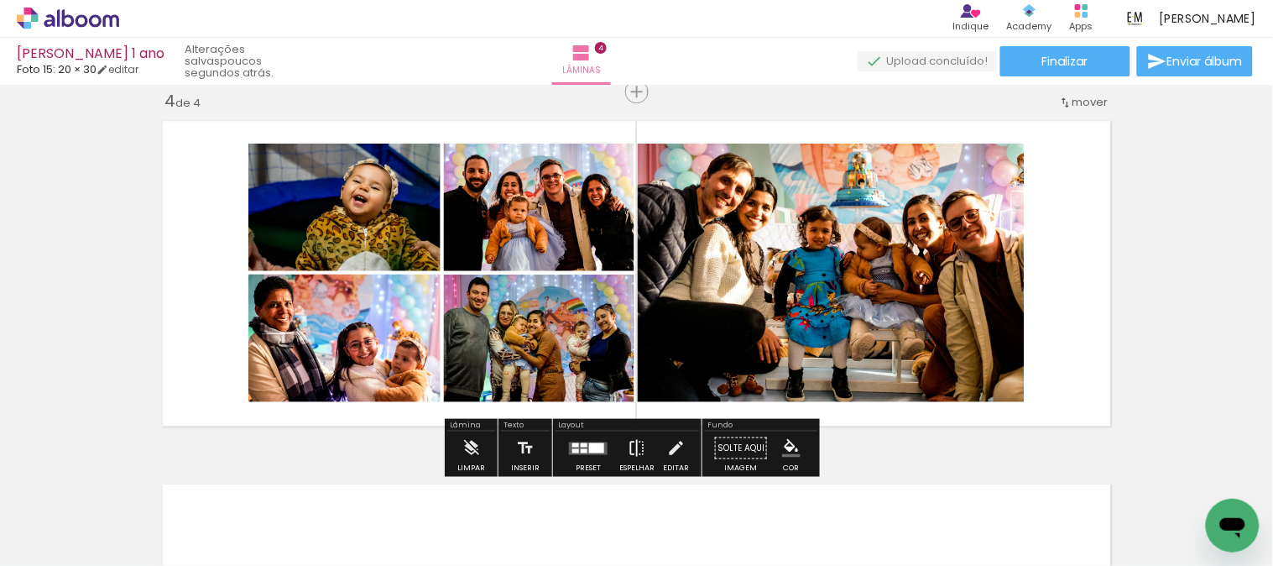
click at [635, 445] on iron-icon at bounding box center [637, 448] width 18 height 34
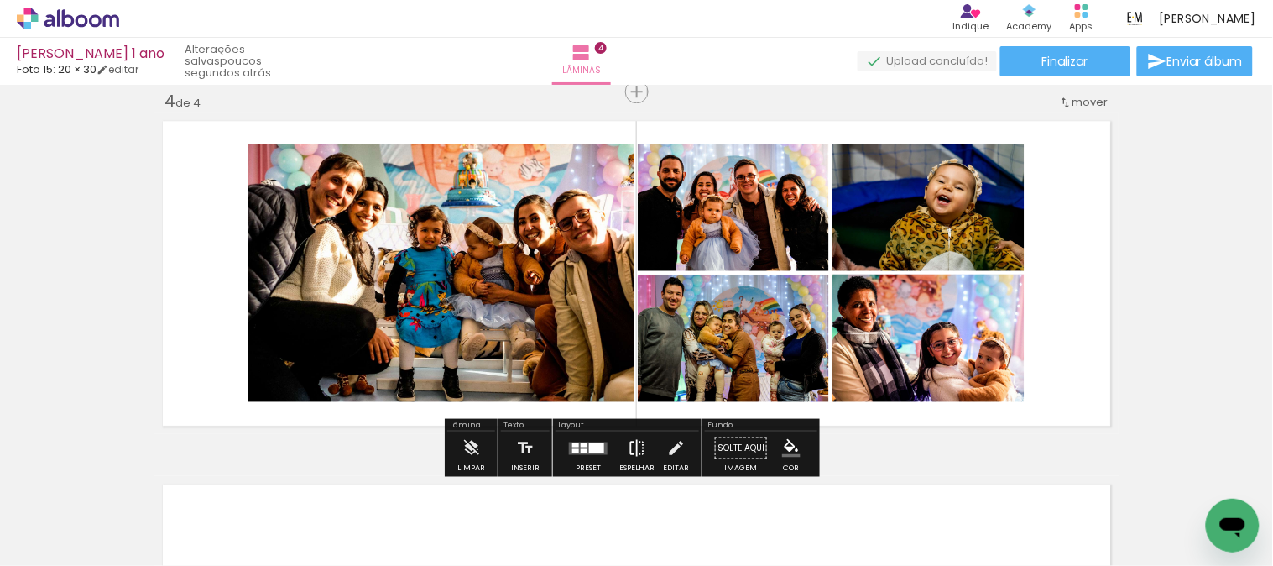
click at [635, 446] on iron-icon at bounding box center [637, 448] width 18 height 34
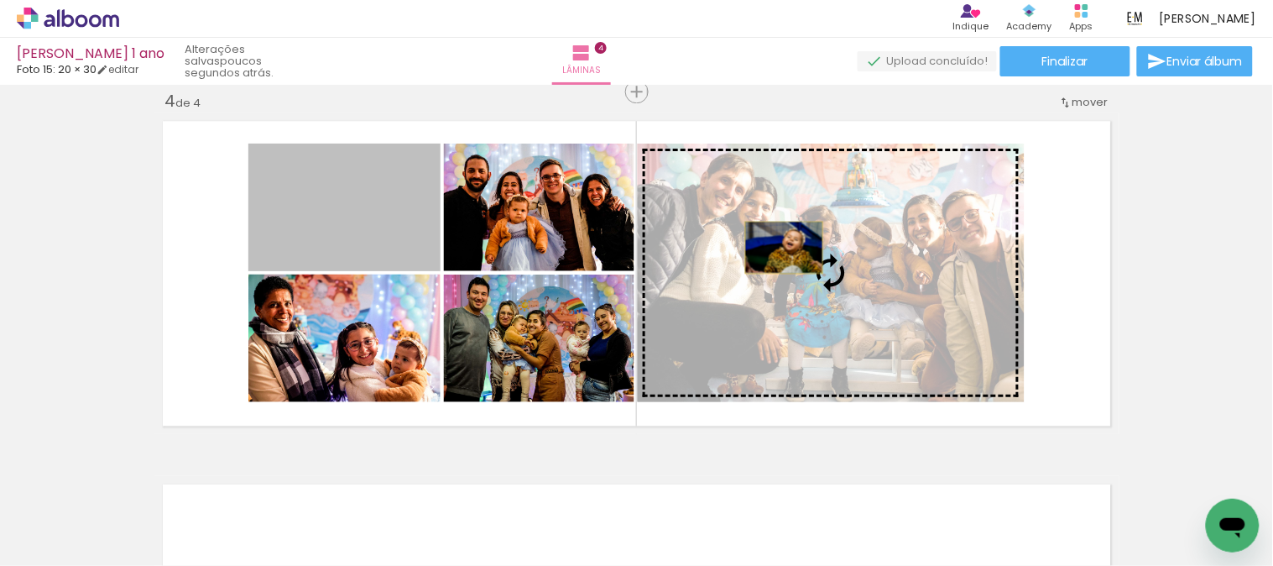
drag, startPoint x: 337, startPoint y: 211, endPoint x: 777, endPoint y: 247, distance: 441.2
click at [0, 0] on slot at bounding box center [0, 0] width 0 height 0
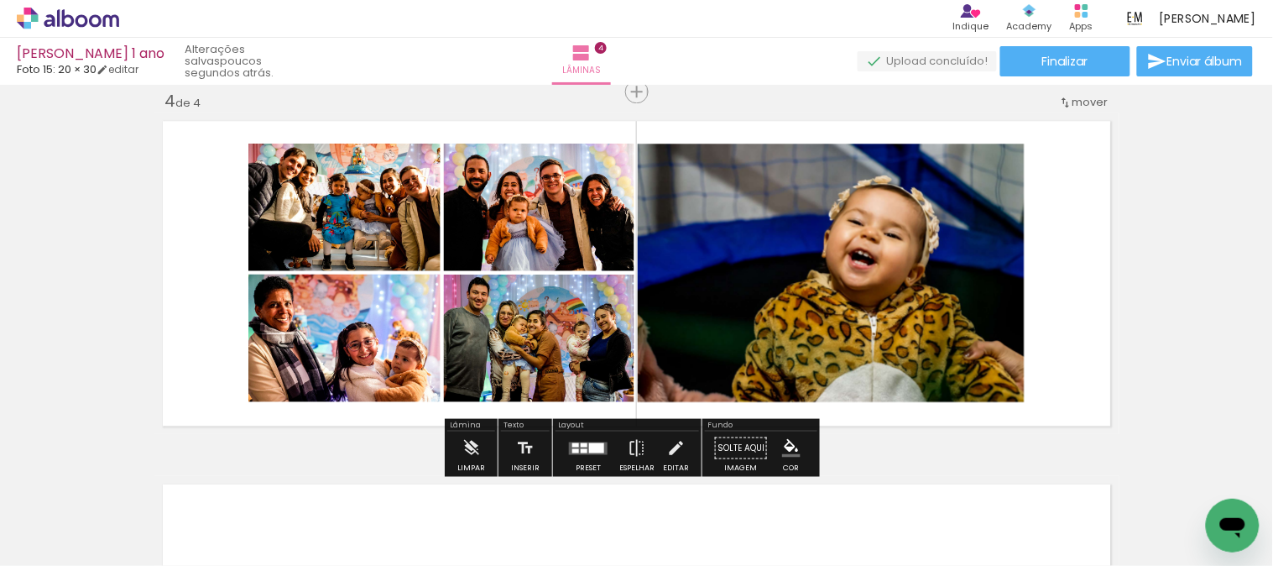
click at [593, 450] on div at bounding box center [596, 447] width 15 height 10
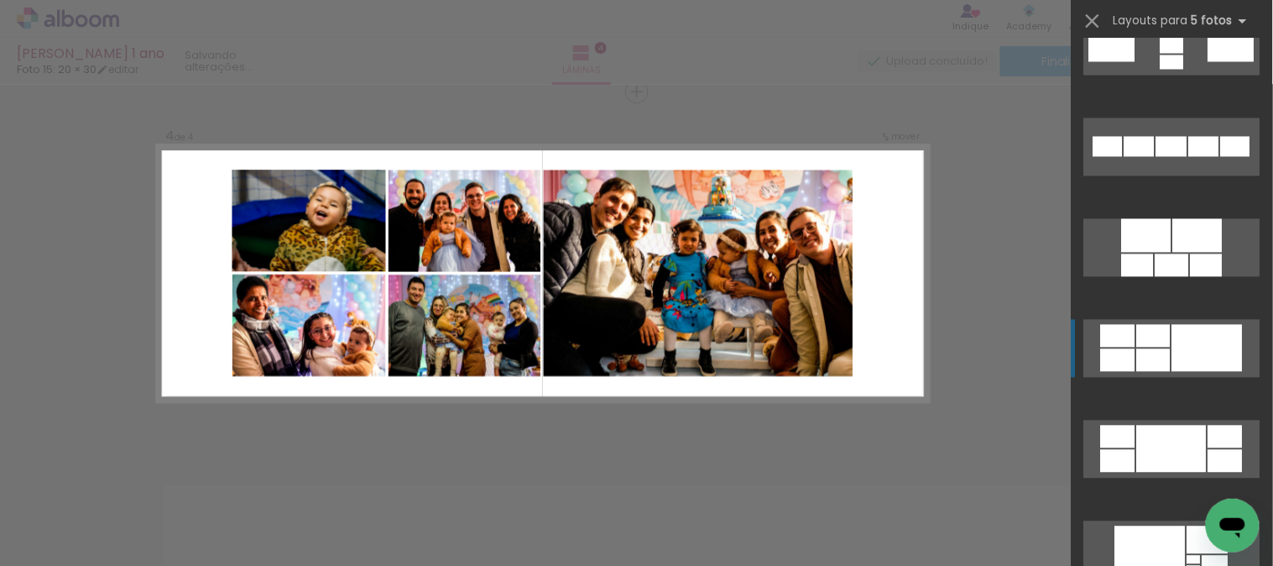
scroll to position [1108, 0]
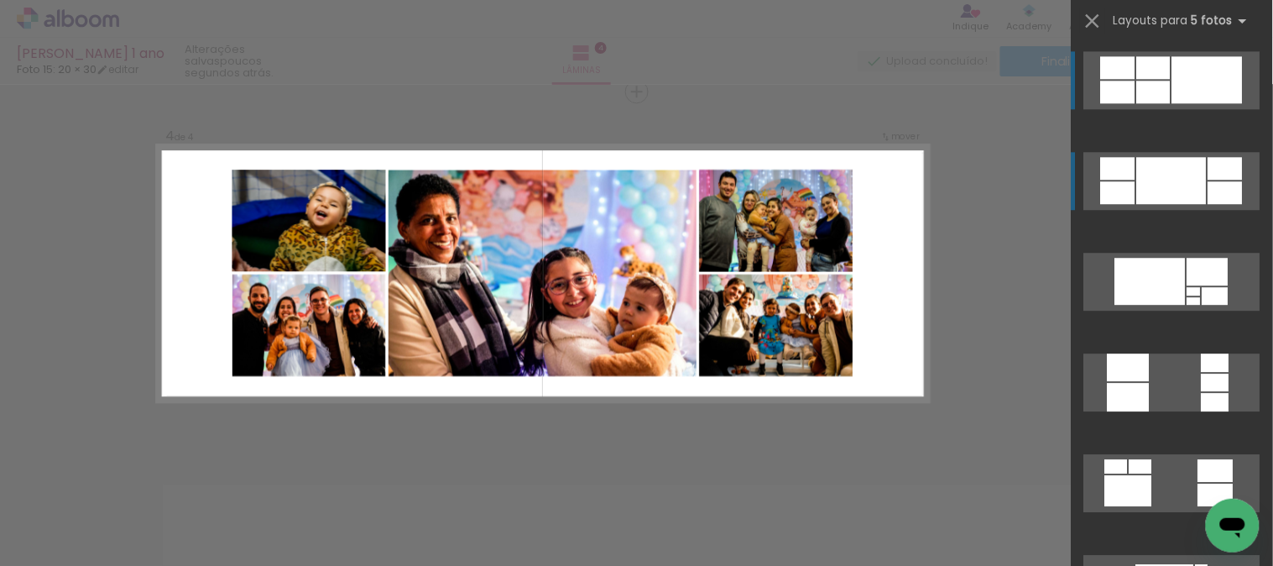
click at [1158, 169] on div at bounding box center [1172, 180] width 70 height 47
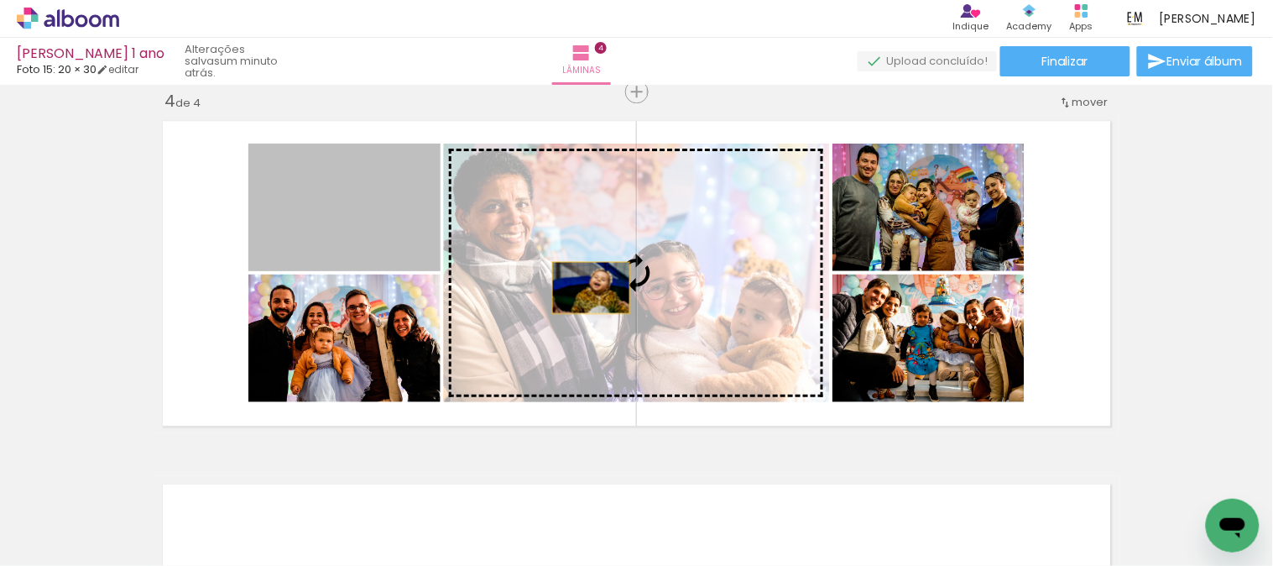
drag, startPoint x: 384, startPoint y: 238, endPoint x: 584, endPoint y: 287, distance: 206.6
click at [0, 0] on slot at bounding box center [0, 0] width 0 height 0
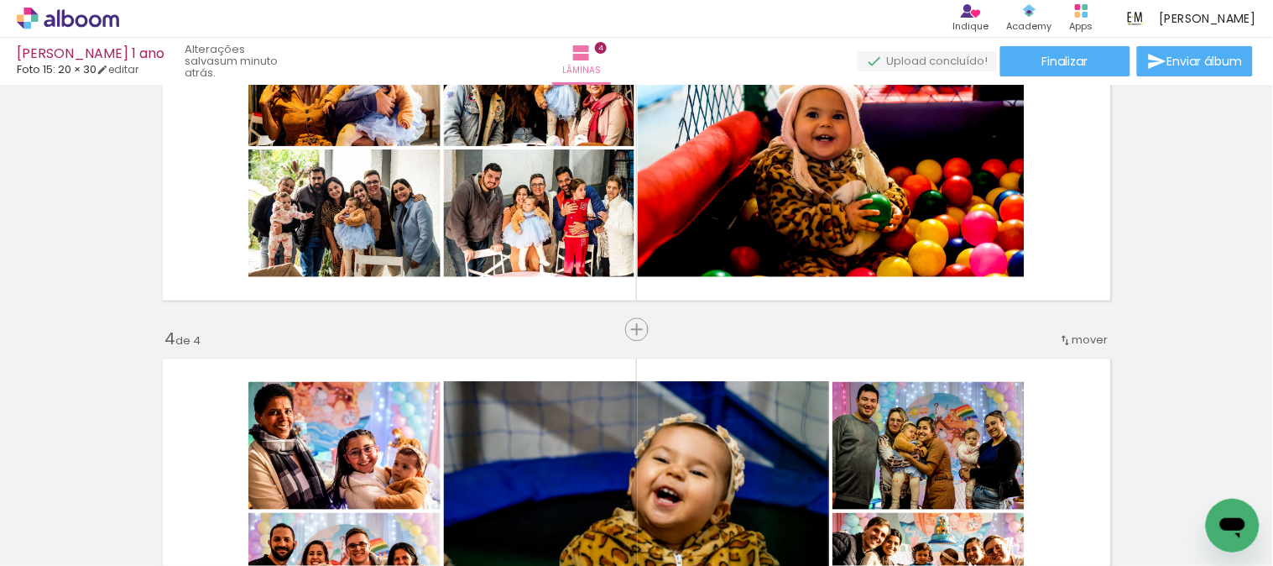
scroll to position [832, 0]
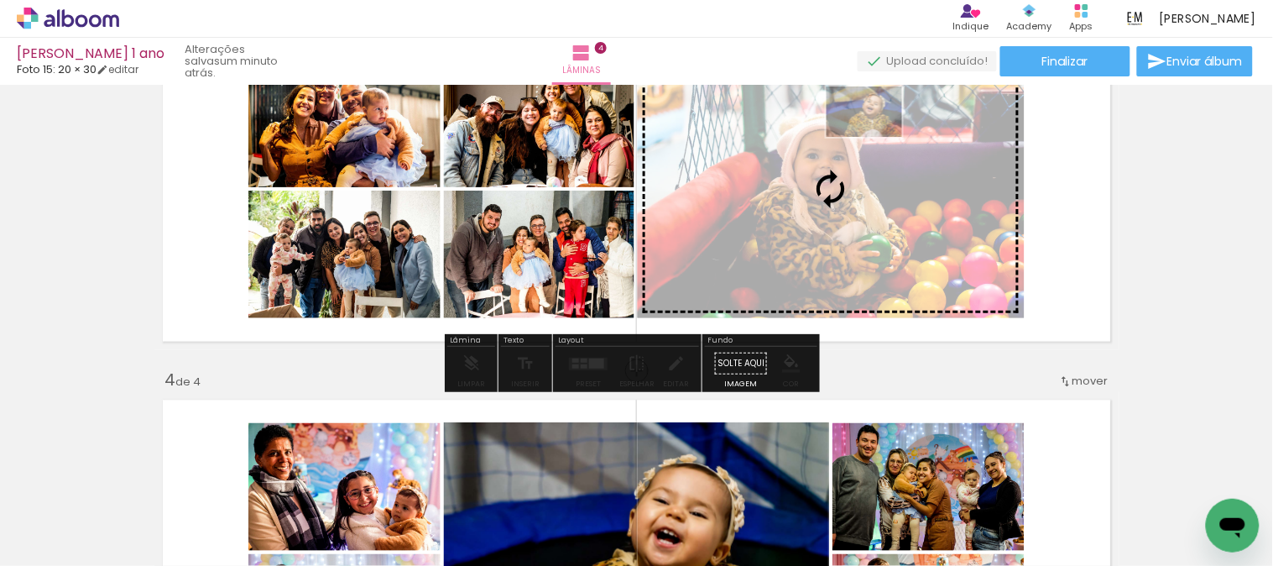
drag, startPoint x: 342, startPoint y: 514, endPoint x: 877, endPoint y: 137, distance: 655.2
click at [877, 137] on quentale-workspace at bounding box center [636, 283] width 1273 height 566
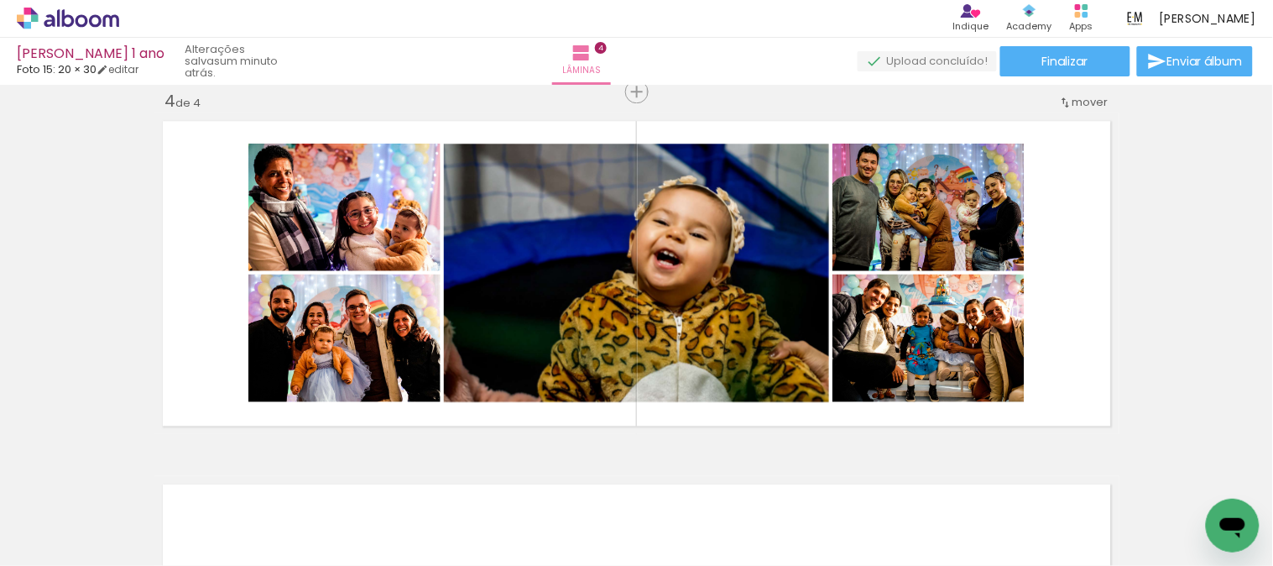
scroll to position [0, 369]
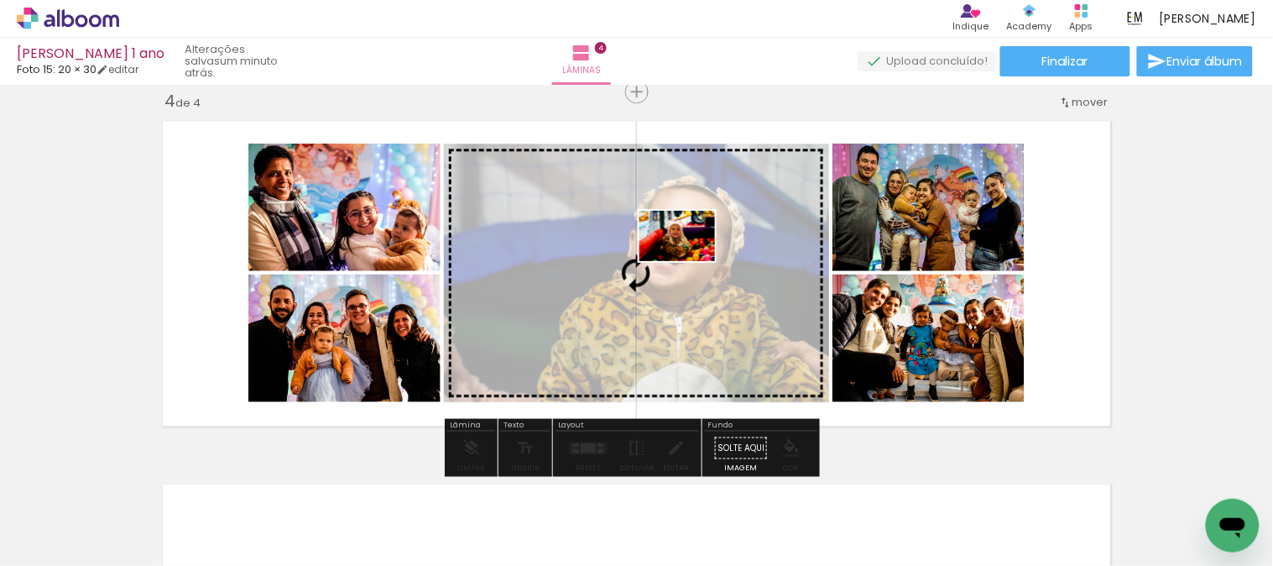
drag, startPoint x: 560, startPoint y: 518, endPoint x: 690, endPoint y: 261, distance: 287.9
click at [690, 261] on quentale-workspace at bounding box center [636, 283] width 1273 height 566
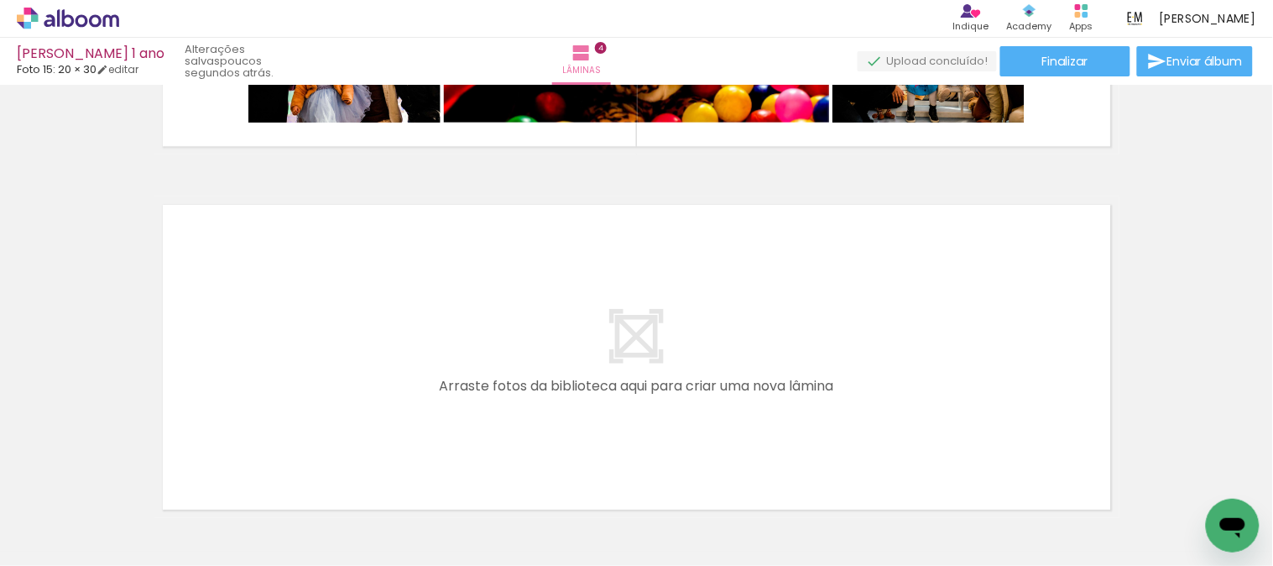
scroll to position [0, 2166]
click at [557, 496] on div at bounding box center [539, 508] width 55 height 83
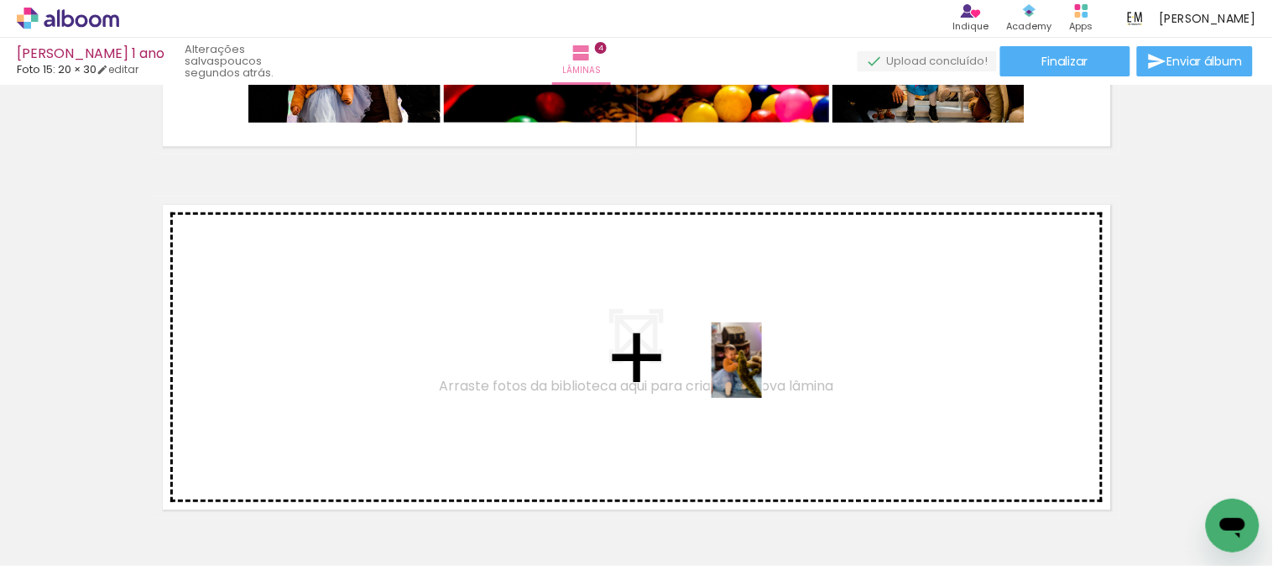
drag, startPoint x: 546, startPoint y: 517, endPoint x: 762, endPoint y: 373, distance: 259.5
click at [762, 373] on quentale-workspace at bounding box center [636, 283] width 1273 height 566
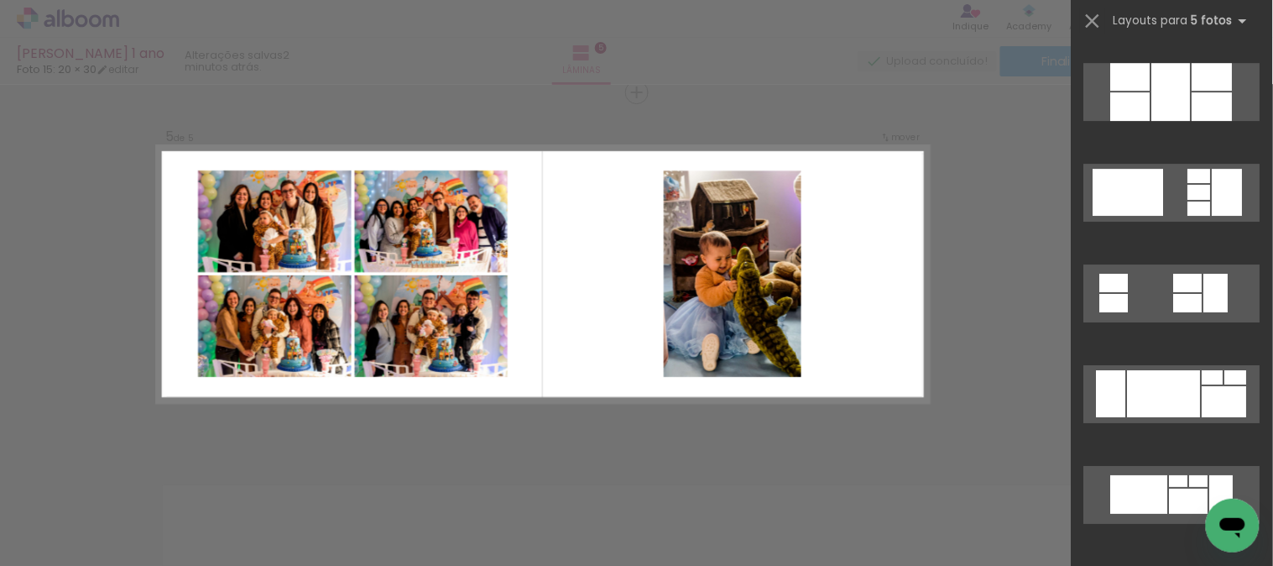
scroll to position [0, 2628]
click at [80, 548] on span "Adicionar Fotos" at bounding box center [59, 543] width 50 height 18
click at [0, 0] on input "file" at bounding box center [0, 0] width 0 height 0
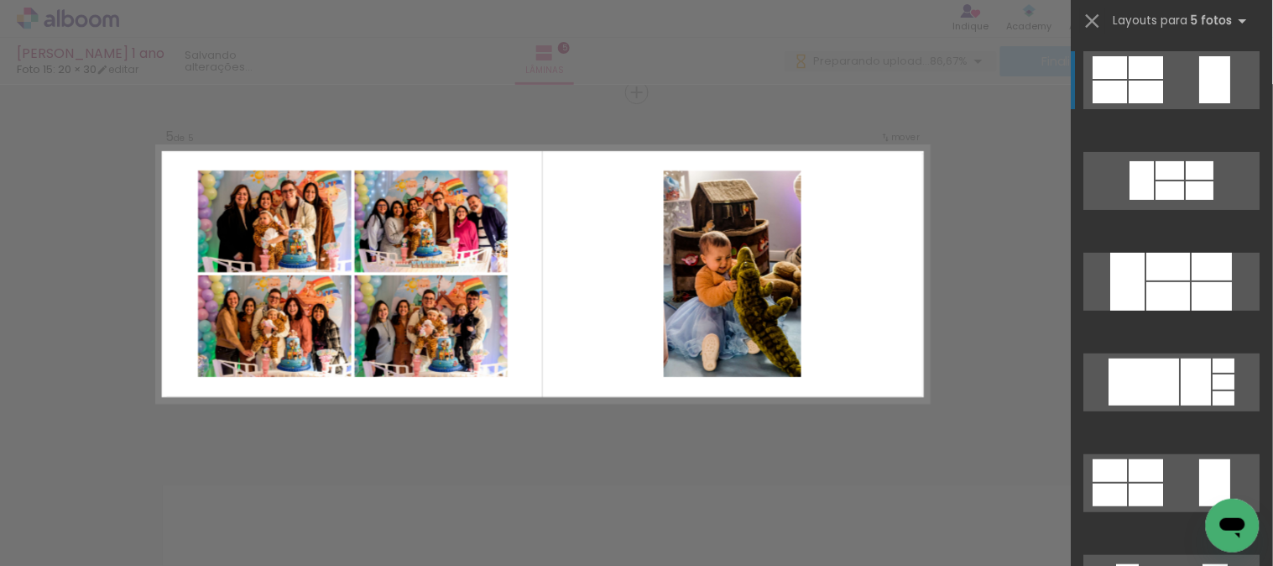
scroll to position [0, 3098]
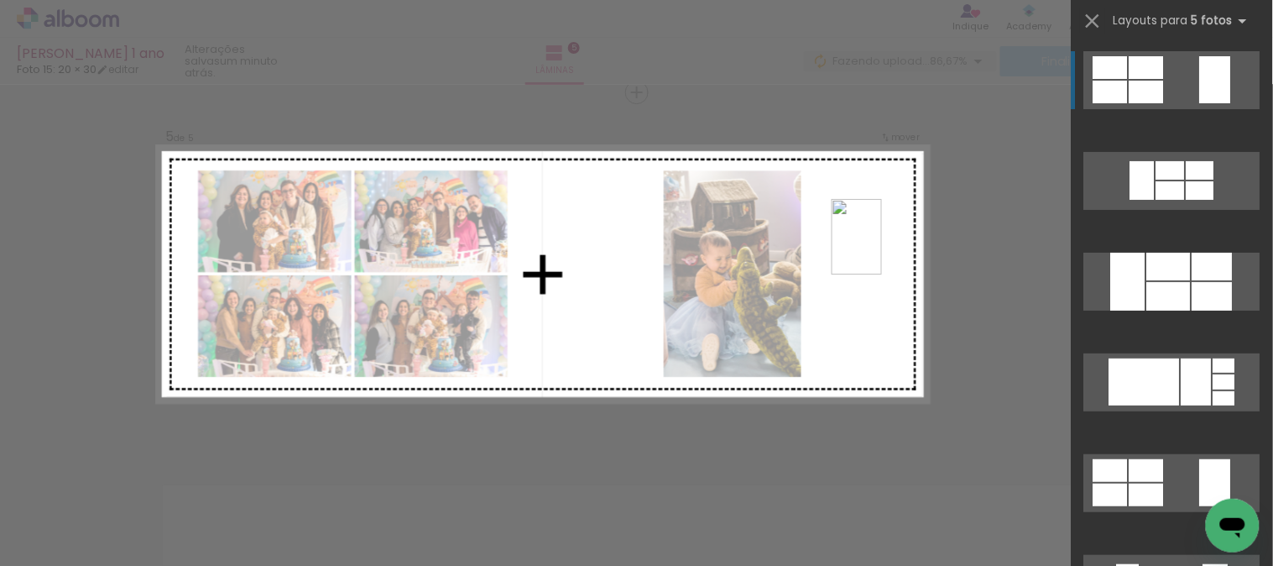
drag, startPoint x: 1036, startPoint y: 531, endPoint x: 882, endPoint y: 249, distance: 321.5
click at [882, 249] on quentale-workspace at bounding box center [636, 283] width 1273 height 566
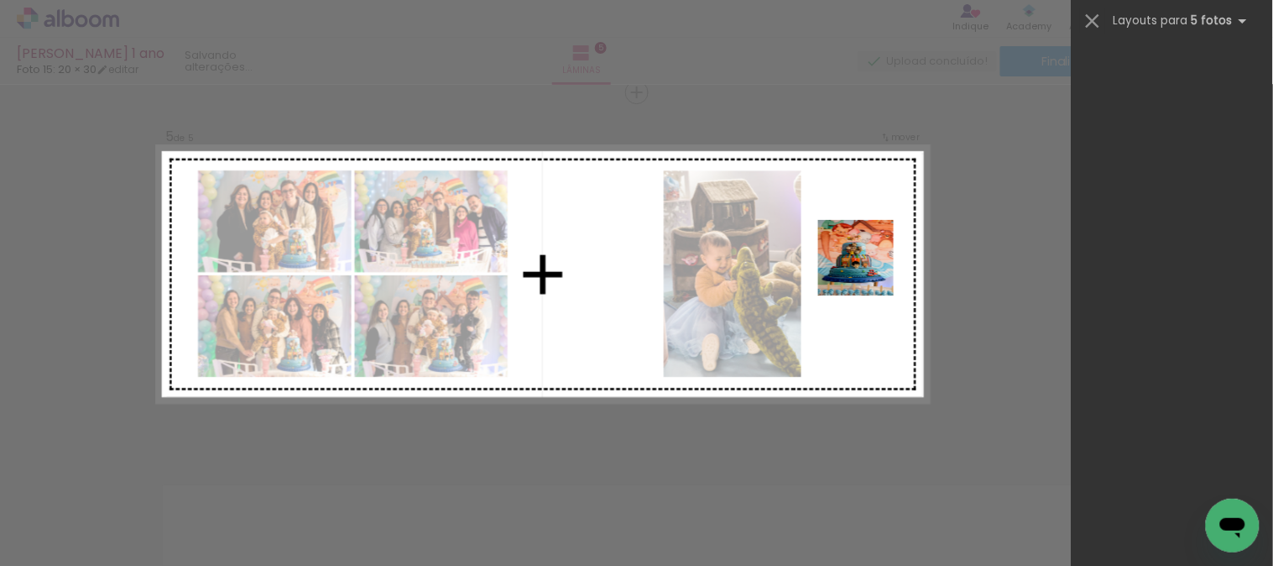
scroll to position [0, 0]
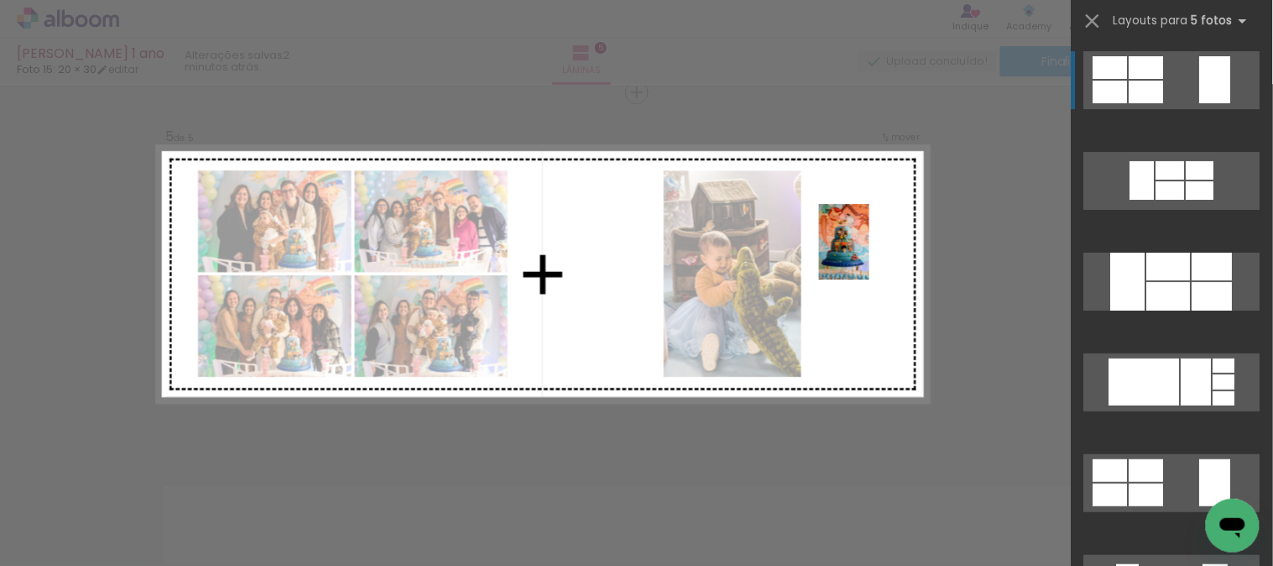
drag, startPoint x: 1029, startPoint y: 534, endPoint x: 869, endPoint y: 254, distance: 321.8
click at [869, 254] on quentale-workspace at bounding box center [636, 283] width 1273 height 566
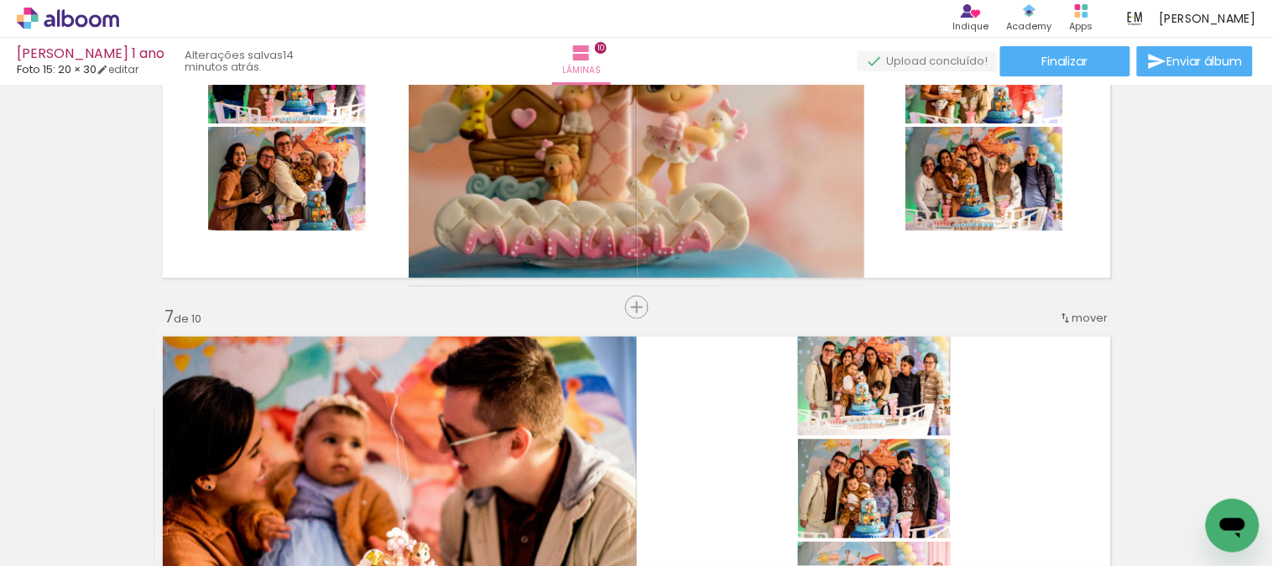
scroll to position [37176, 0]
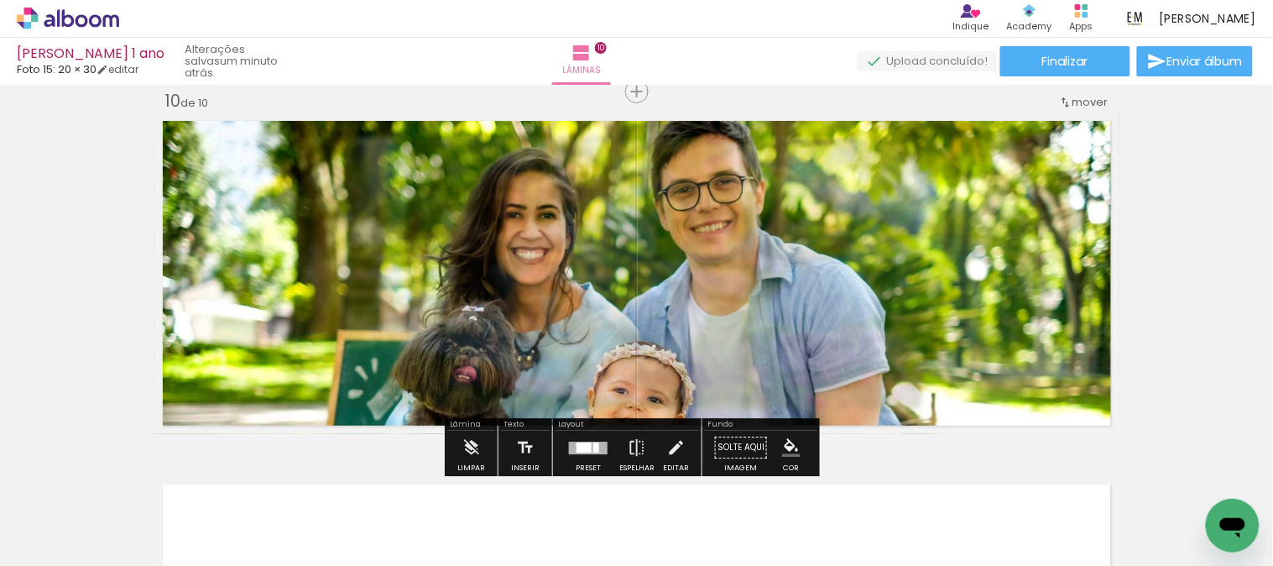
scroll to position [559, 0]
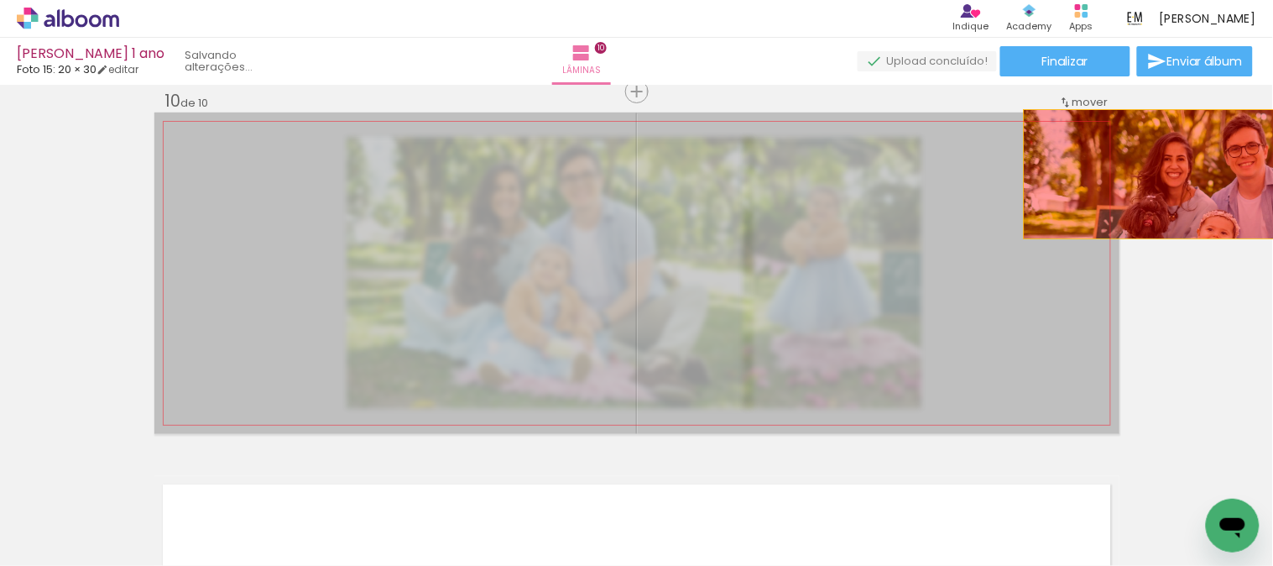
drag, startPoint x: 744, startPoint y: 210, endPoint x: 1210, endPoint y: 174, distance: 468.0
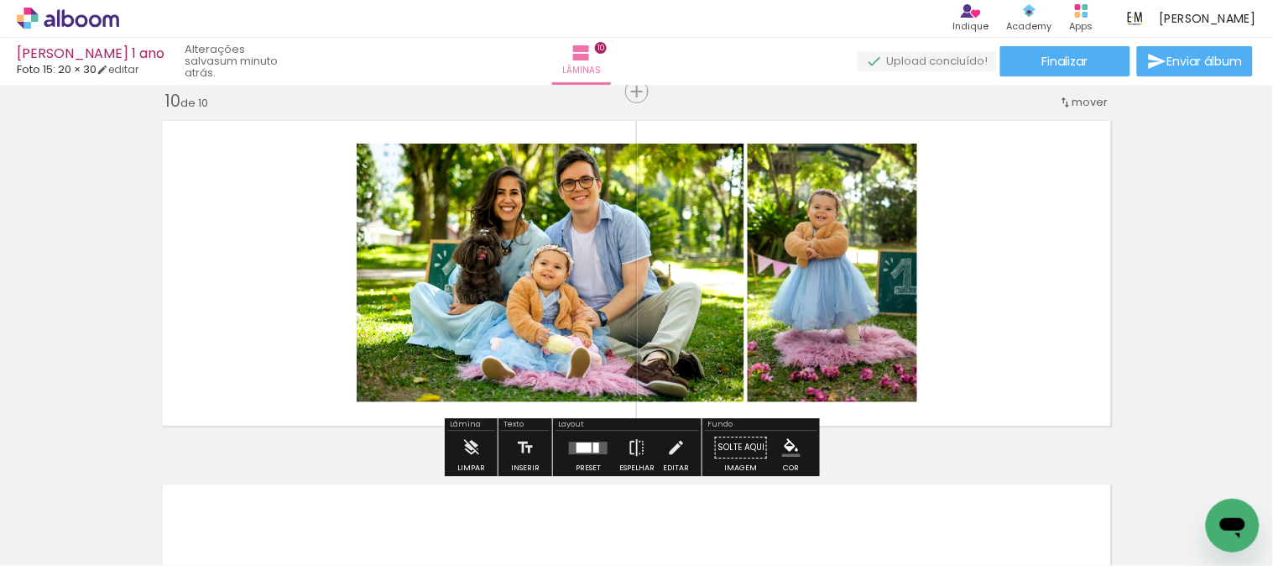
click at [577, 450] on div at bounding box center [584, 447] width 15 height 10
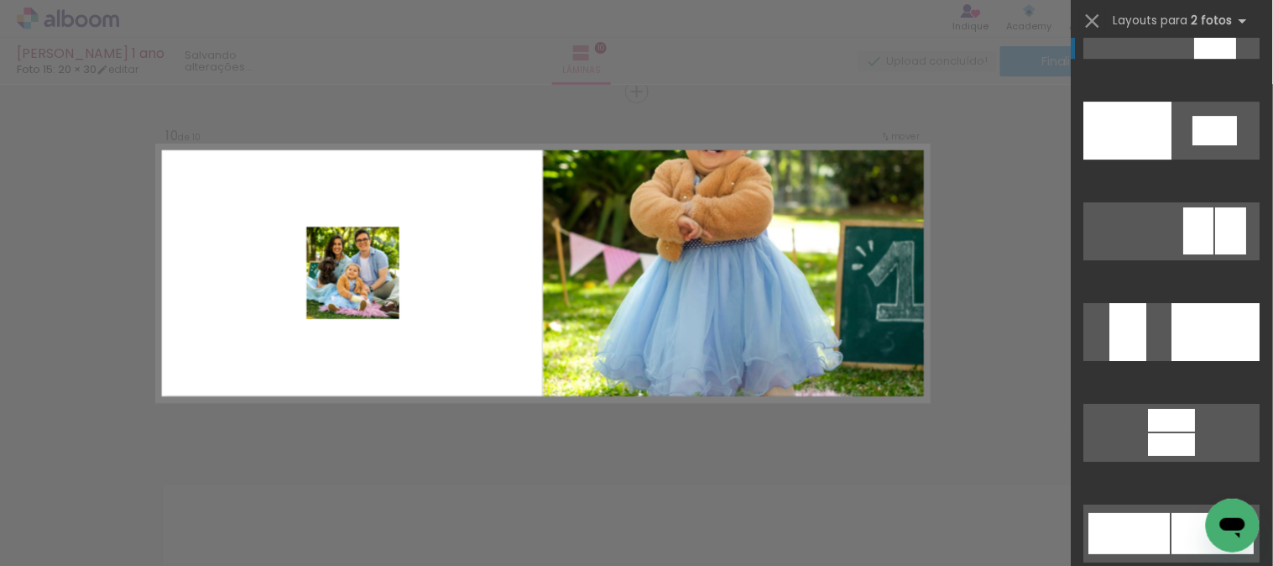
scroll to position [6493, 0]
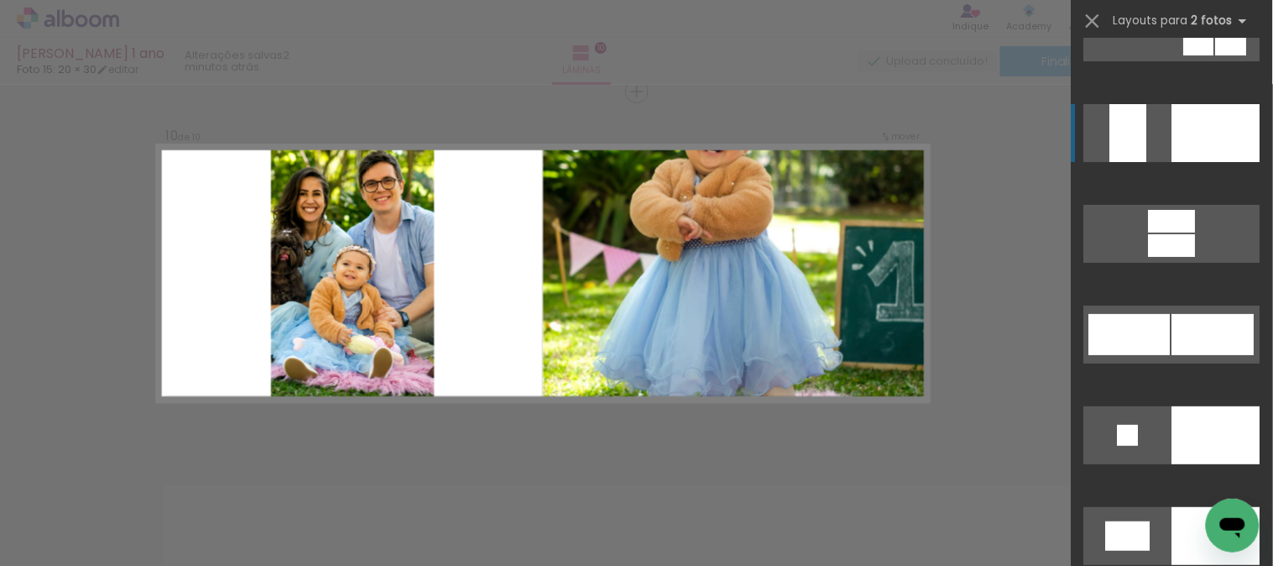
click at [1219, 138] on div at bounding box center [1216, 133] width 88 height 58
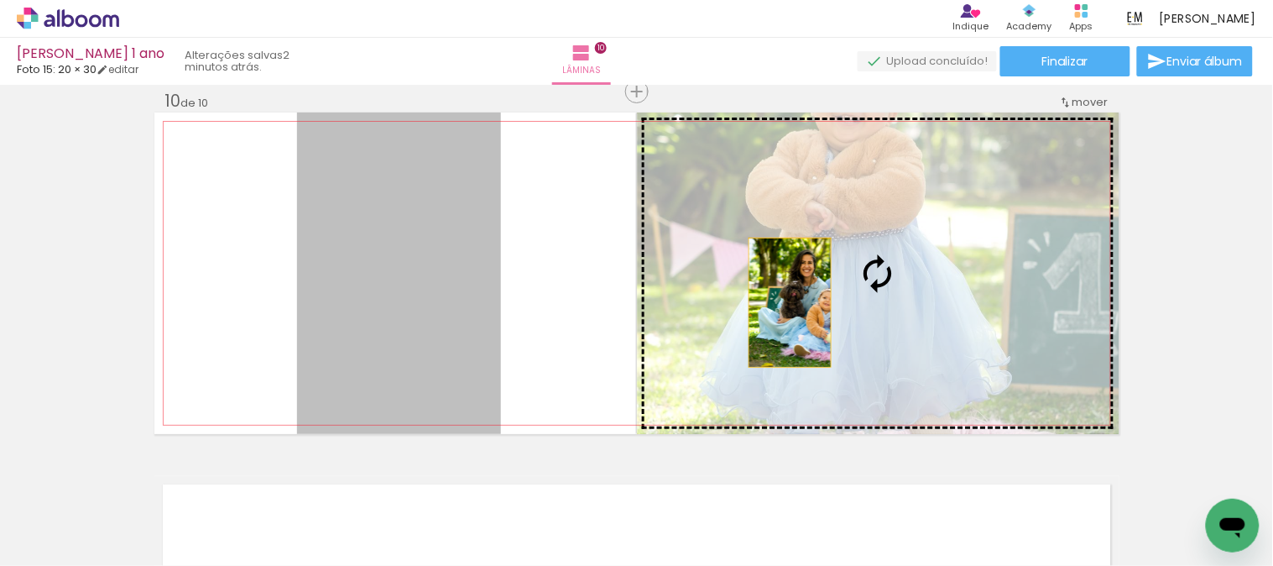
drag, startPoint x: 403, startPoint y: 274, endPoint x: 783, endPoint y: 302, distance: 381.2
click at [0, 0] on slot at bounding box center [0, 0] width 0 height 0
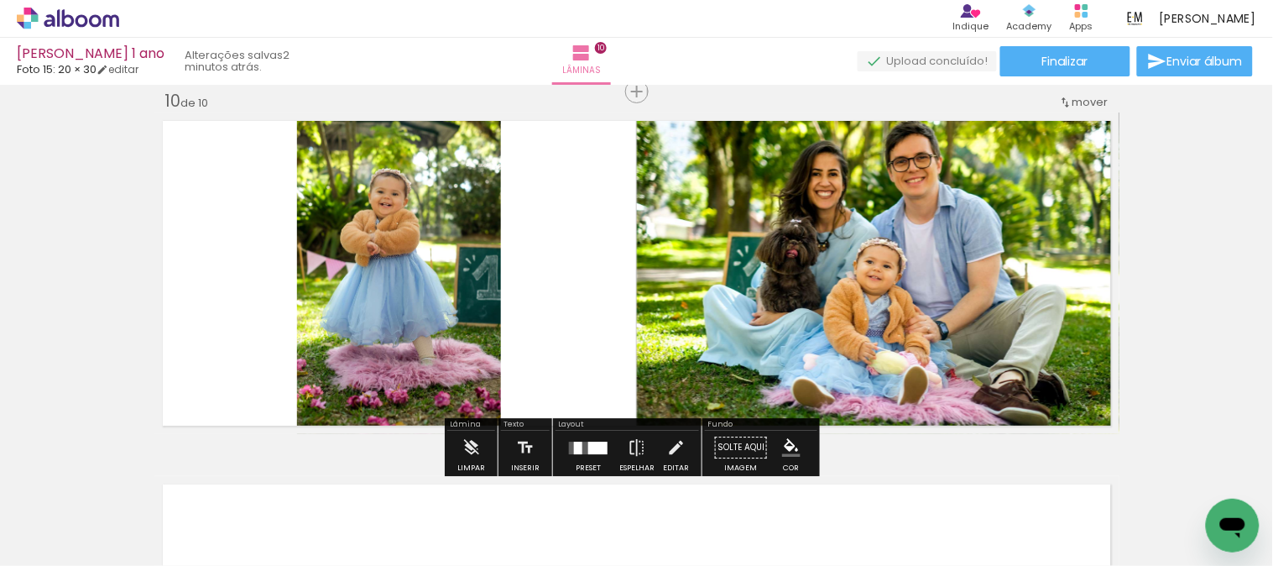
click at [989, 219] on quentale-photo at bounding box center [878, 272] width 483 height 321
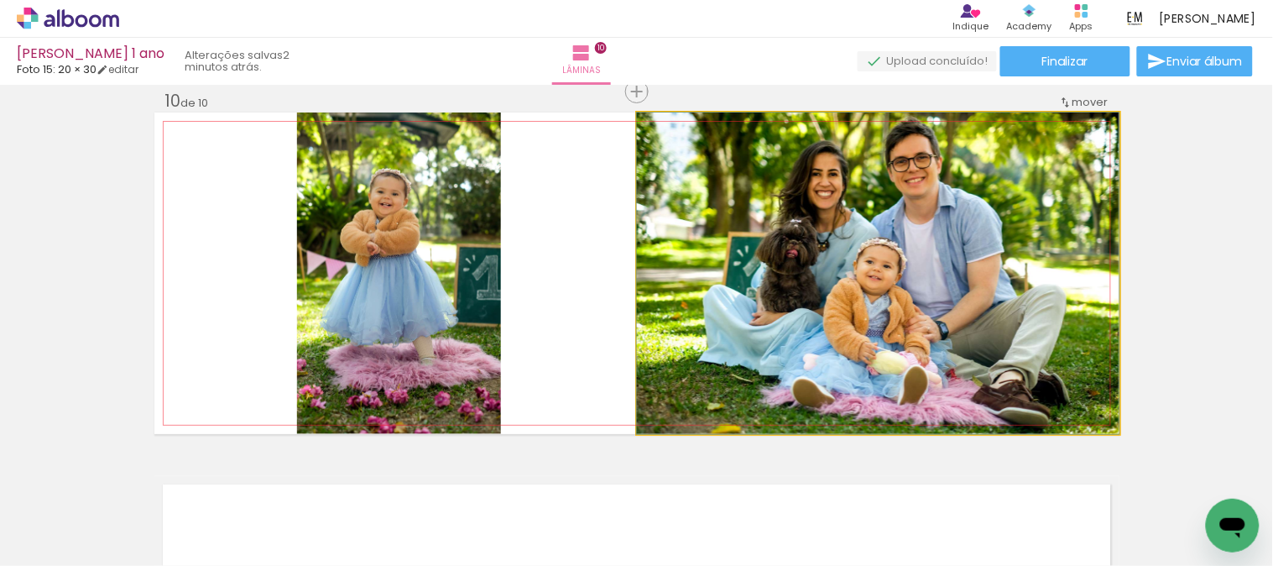
click at [989, 219] on quentale-photo at bounding box center [878, 272] width 483 height 321
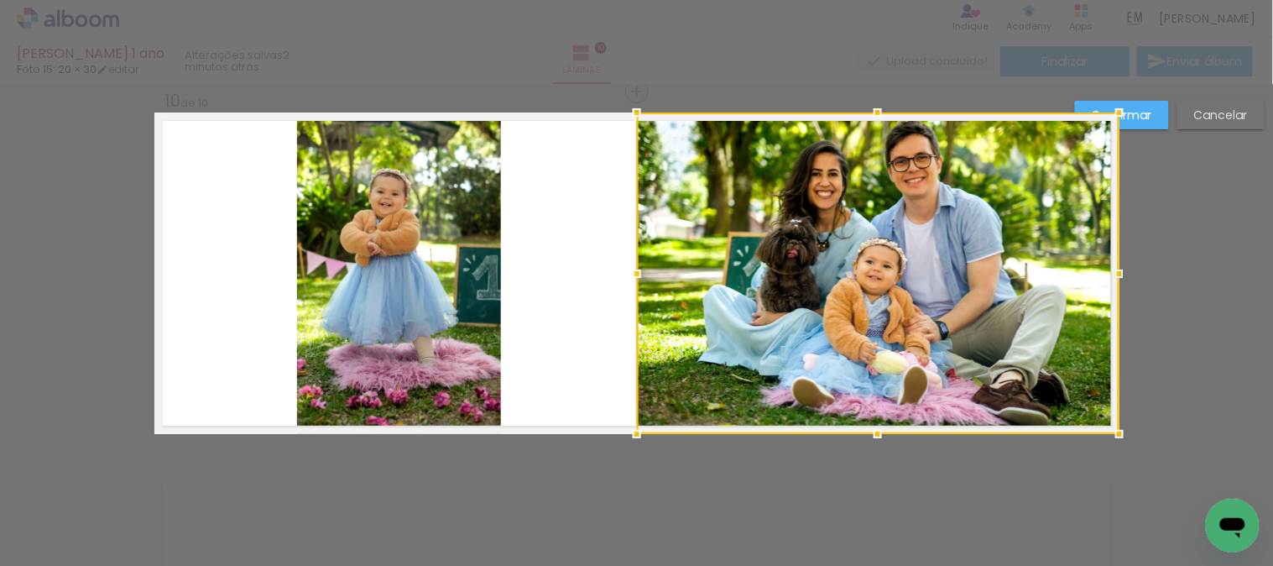
click at [0, 0] on slot "Cancelar" at bounding box center [0, 0] width 0 height 0
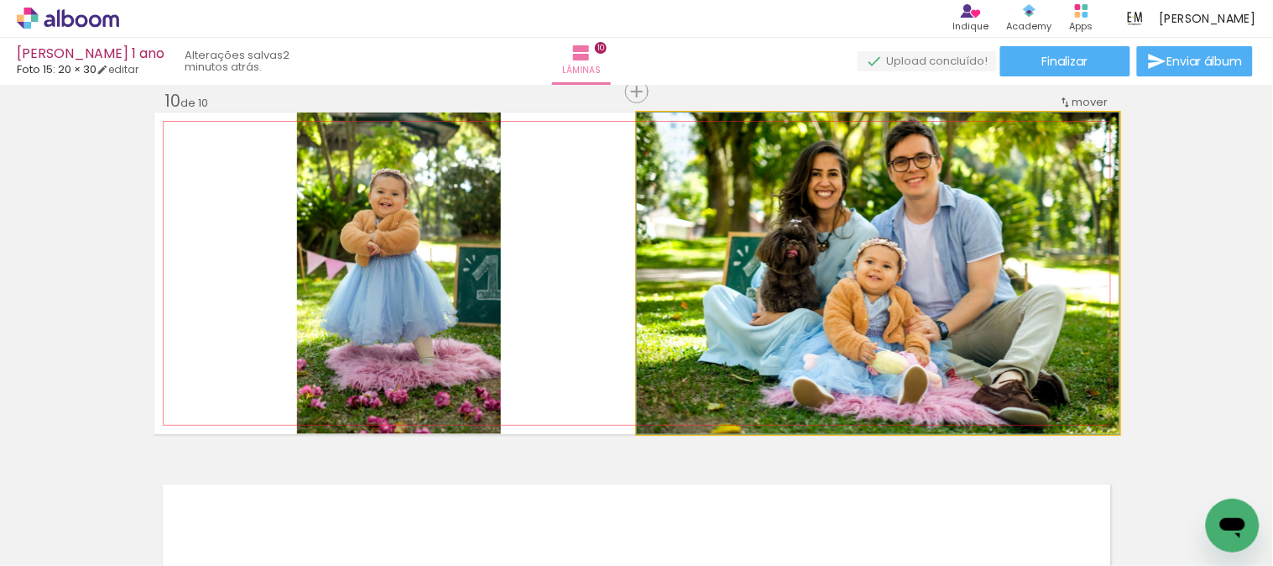
drag, startPoint x: 972, startPoint y: 180, endPoint x: 972, endPoint y: 223, distance: 43.6
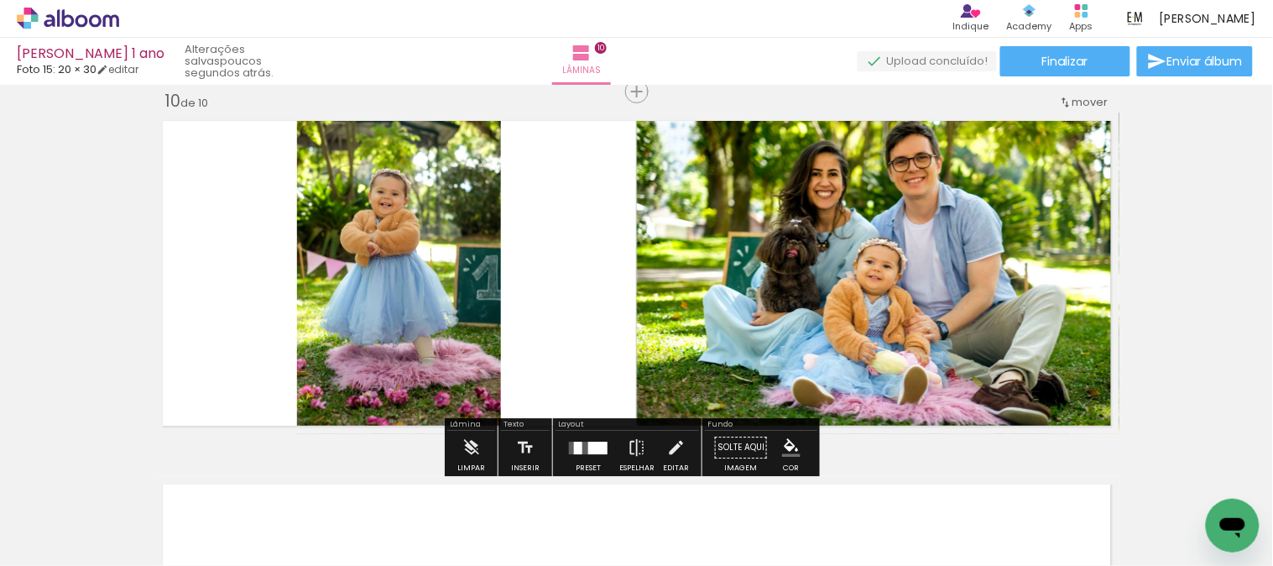
click at [793, 214] on quentale-photo at bounding box center [878, 272] width 483 height 321
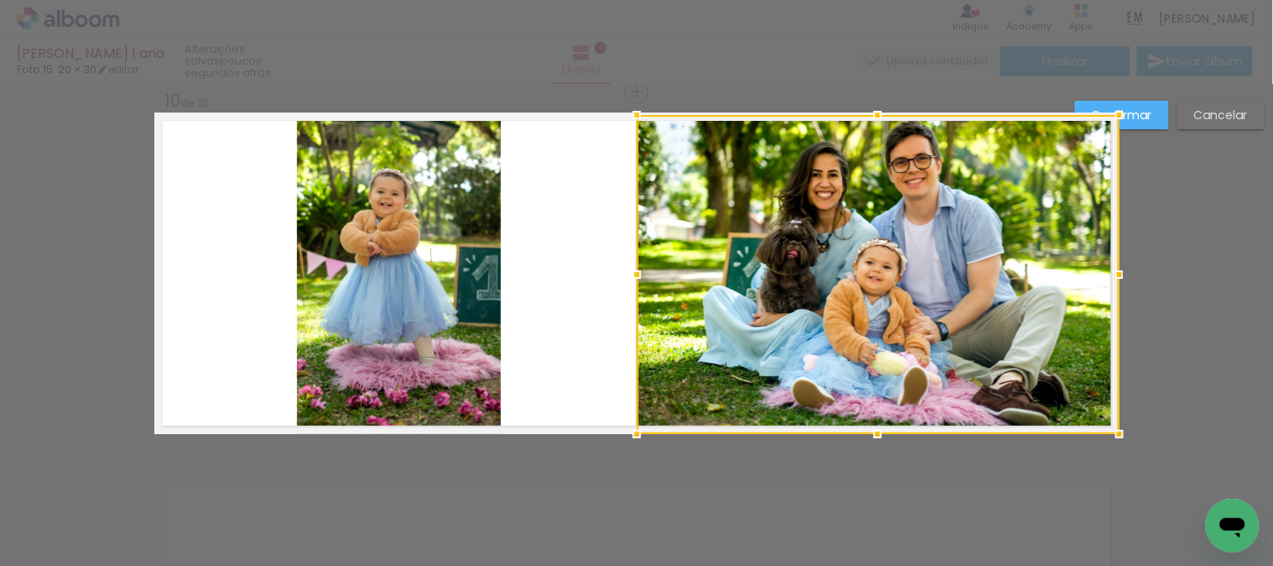
drag, startPoint x: 870, startPoint y: 109, endPoint x: 876, endPoint y: 133, distance: 24.2
click at [876, 133] on div at bounding box center [878, 274] width 483 height 319
click at [0, 0] on slot "Cancelar" at bounding box center [0, 0] width 0 height 0
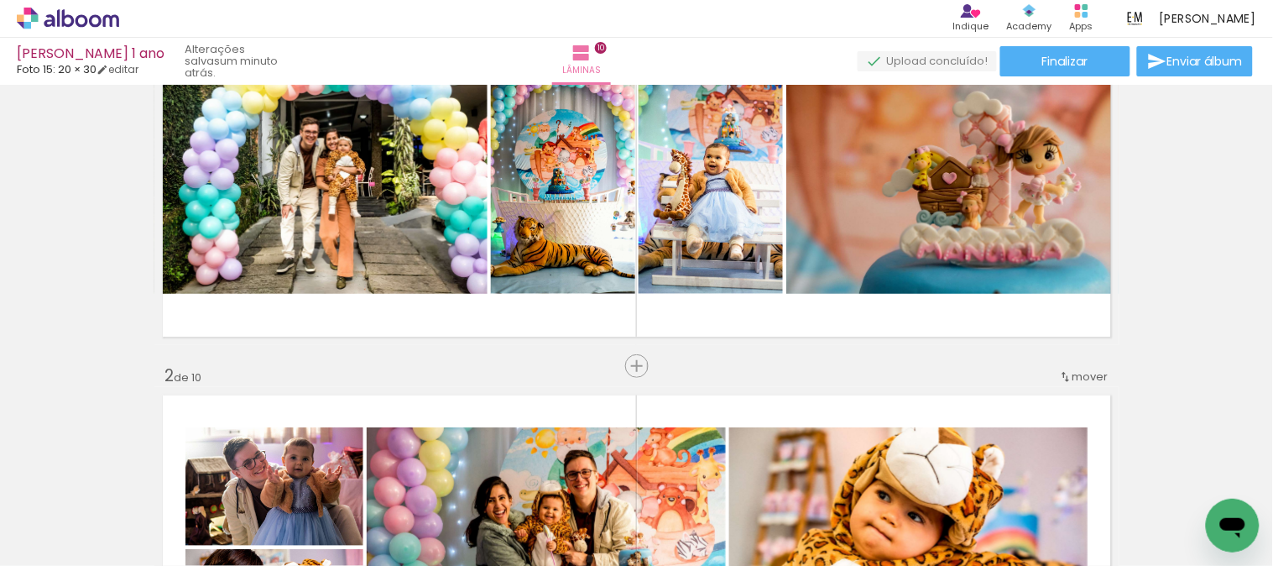
scroll to position [0, 0]
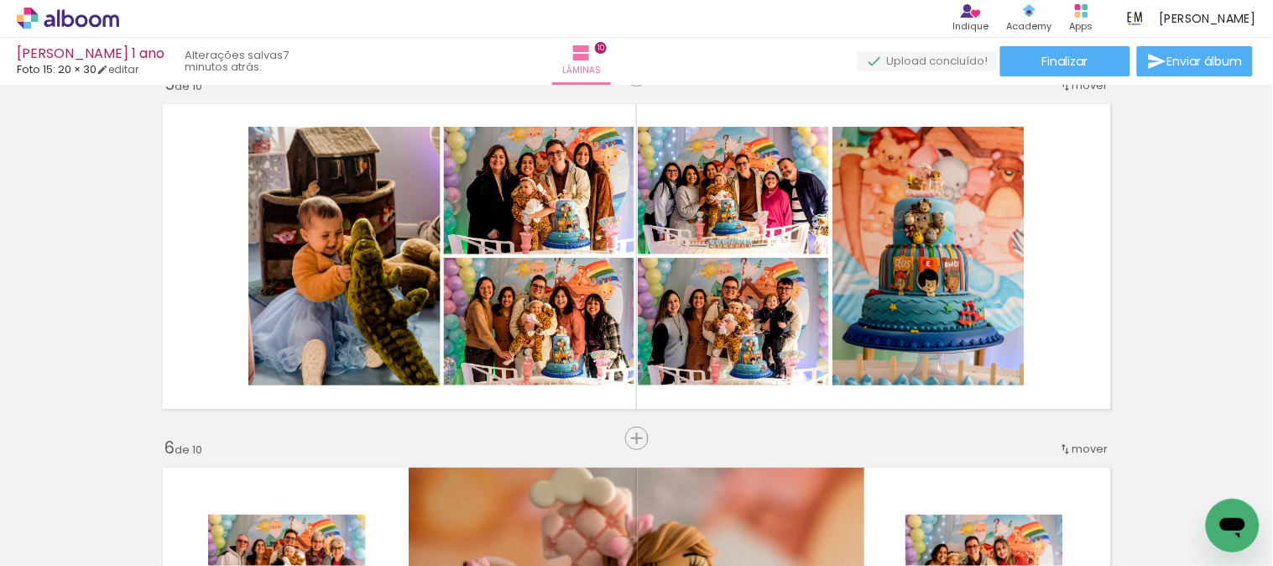
scroll to position [0, 540]
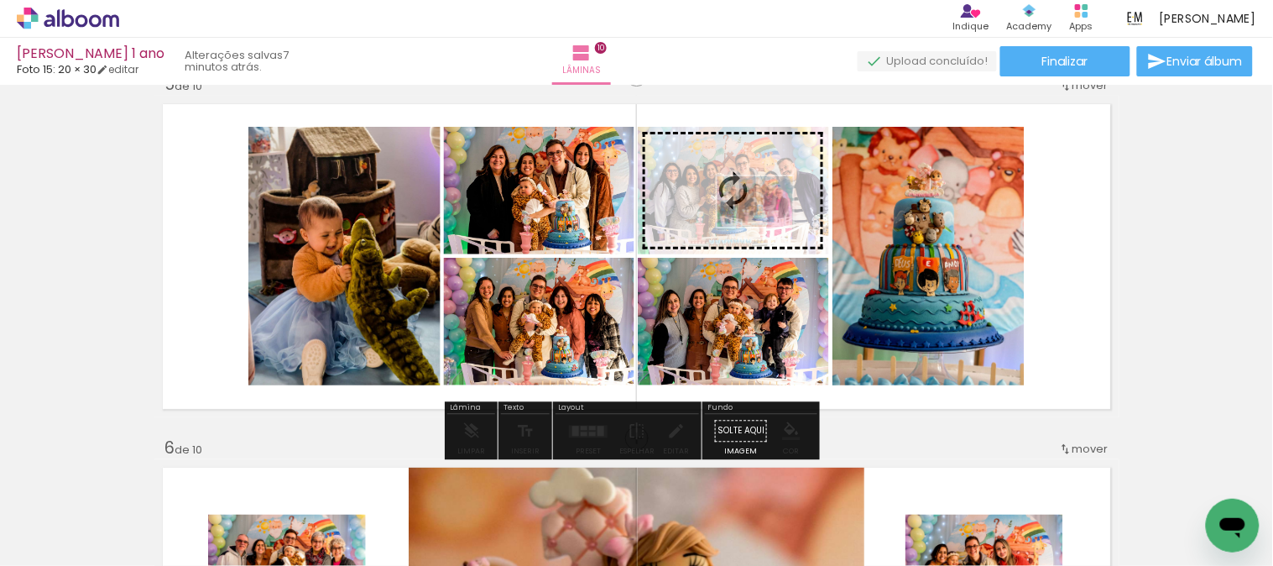
drag, startPoint x: 948, startPoint y: 516, endPoint x: 768, endPoint y: 227, distance: 341.2
click at [768, 227] on quentale-workspace at bounding box center [636, 283] width 1273 height 566
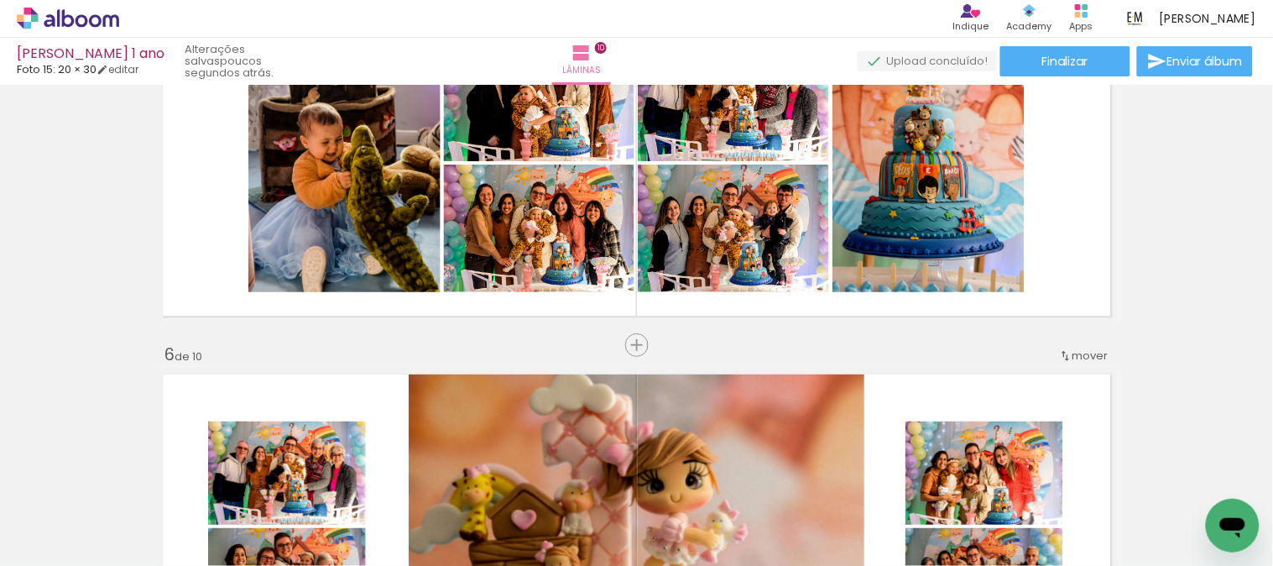
scroll to position [0, 769]
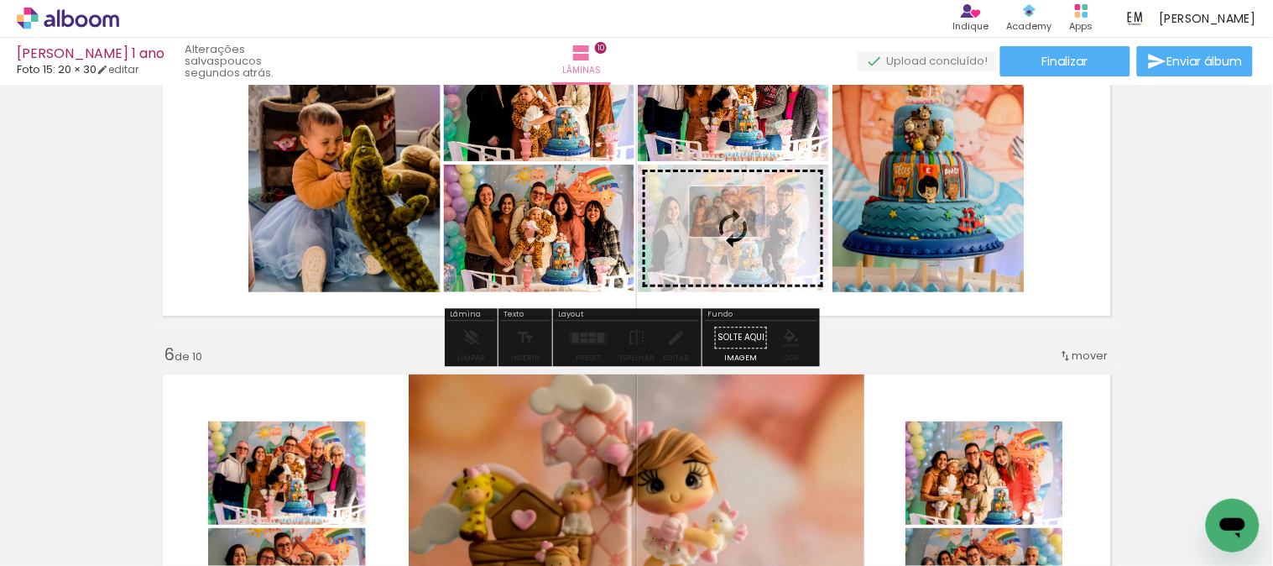
drag, startPoint x: 821, startPoint y: 520, endPoint x: 740, endPoint y: 237, distance: 294.9
click at [740, 237] on quentale-workspace at bounding box center [636, 283] width 1273 height 566
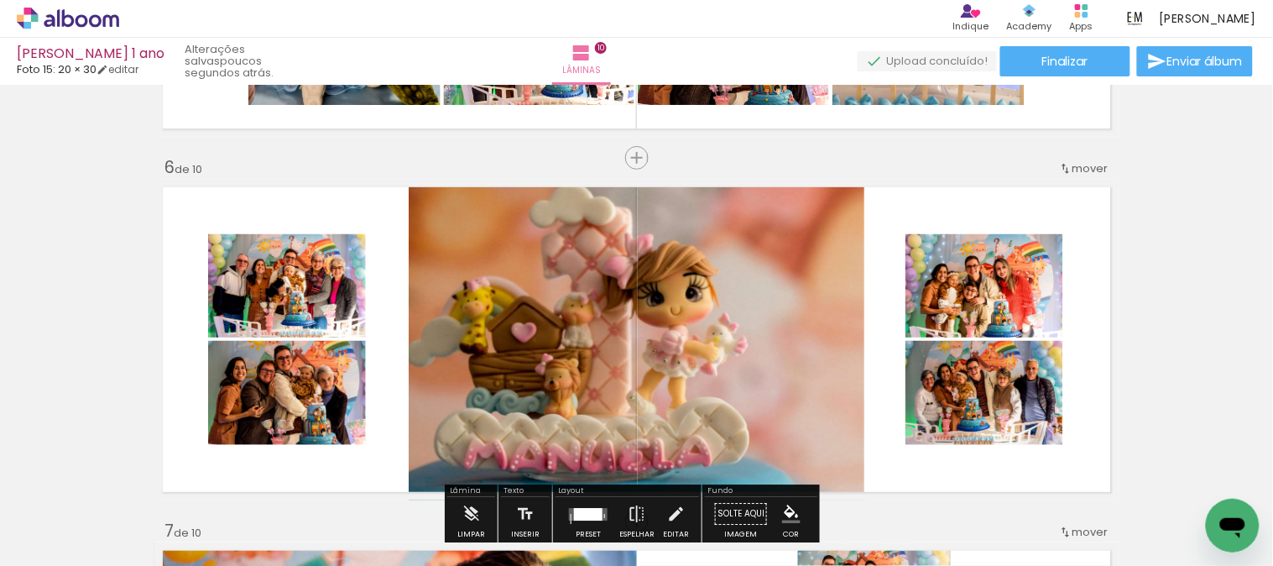
scroll to position [1865, 0]
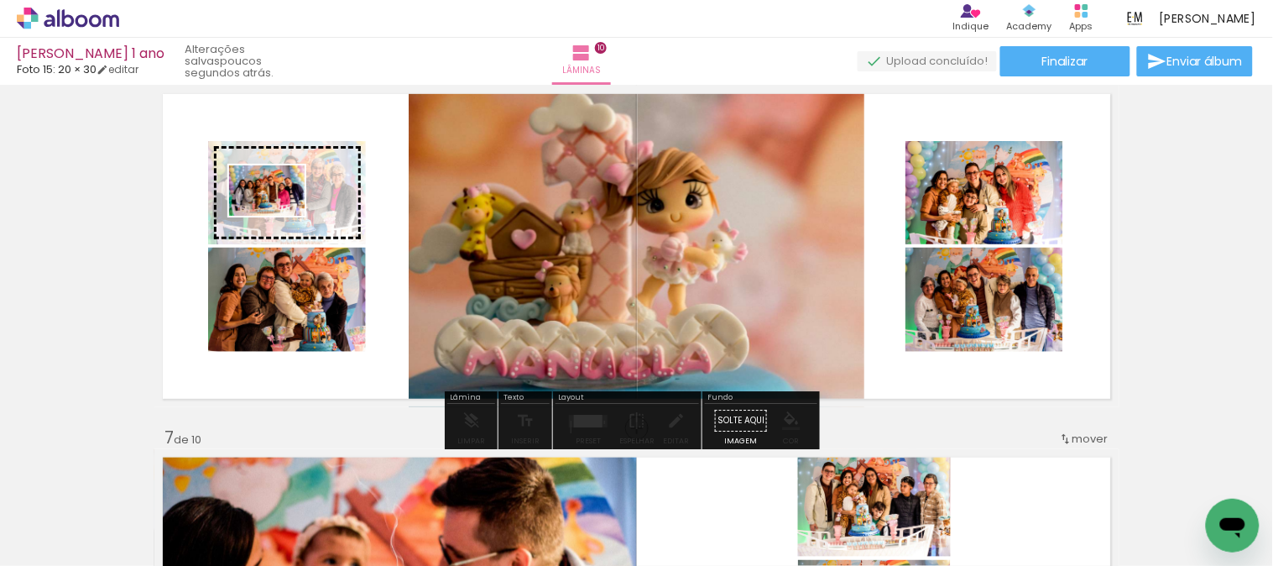
drag, startPoint x: 437, startPoint y: 520, endPoint x: 279, endPoint y: 216, distance: 343.1
click at [279, 216] on quentale-workspace at bounding box center [636, 283] width 1273 height 566
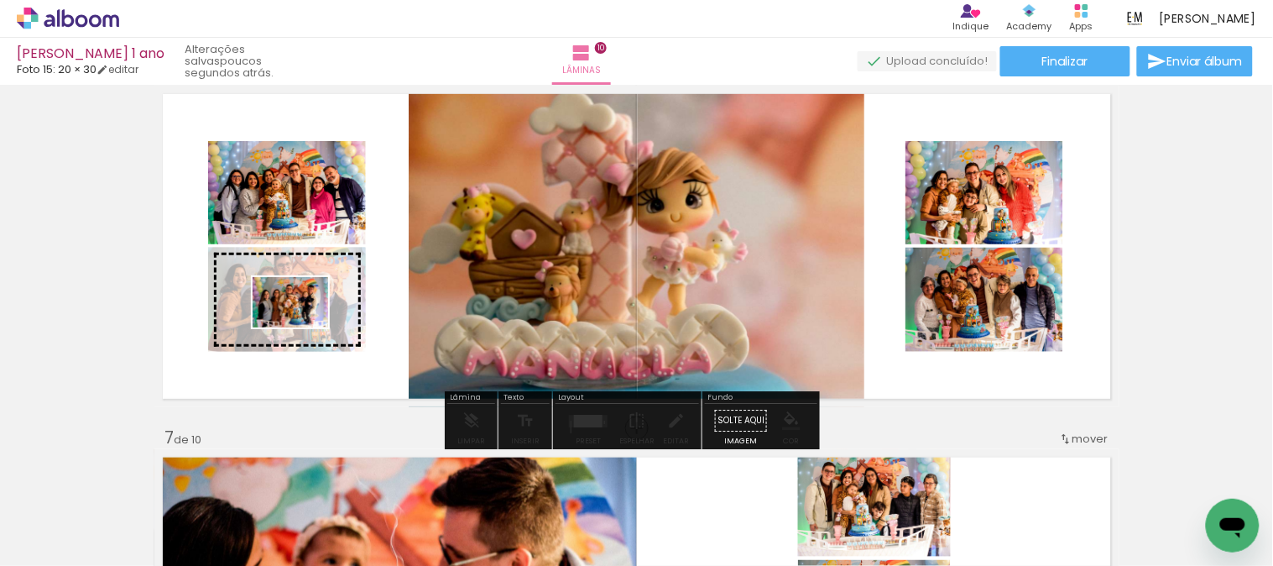
drag, startPoint x: 627, startPoint y: 513, endPoint x: 303, endPoint y: 327, distance: 373.3
click at [303, 327] on quentale-workspace at bounding box center [636, 283] width 1273 height 566
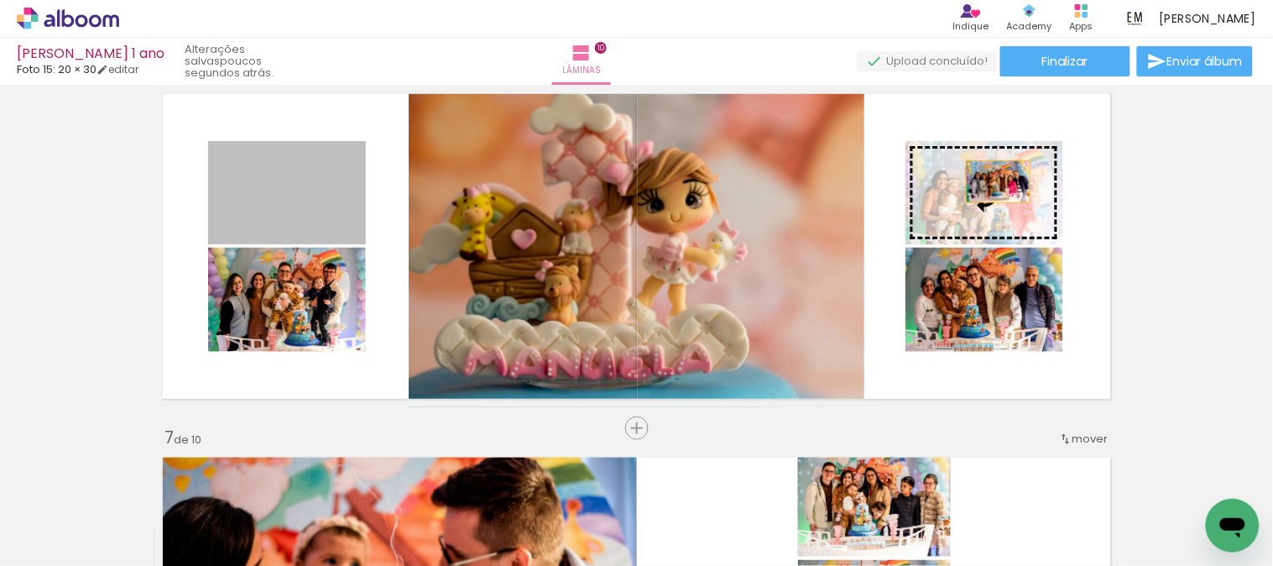
drag, startPoint x: 285, startPoint y: 206, endPoint x: 992, endPoint y: 181, distance: 707.1
click at [0, 0] on slot at bounding box center [0, 0] width 0 height 0
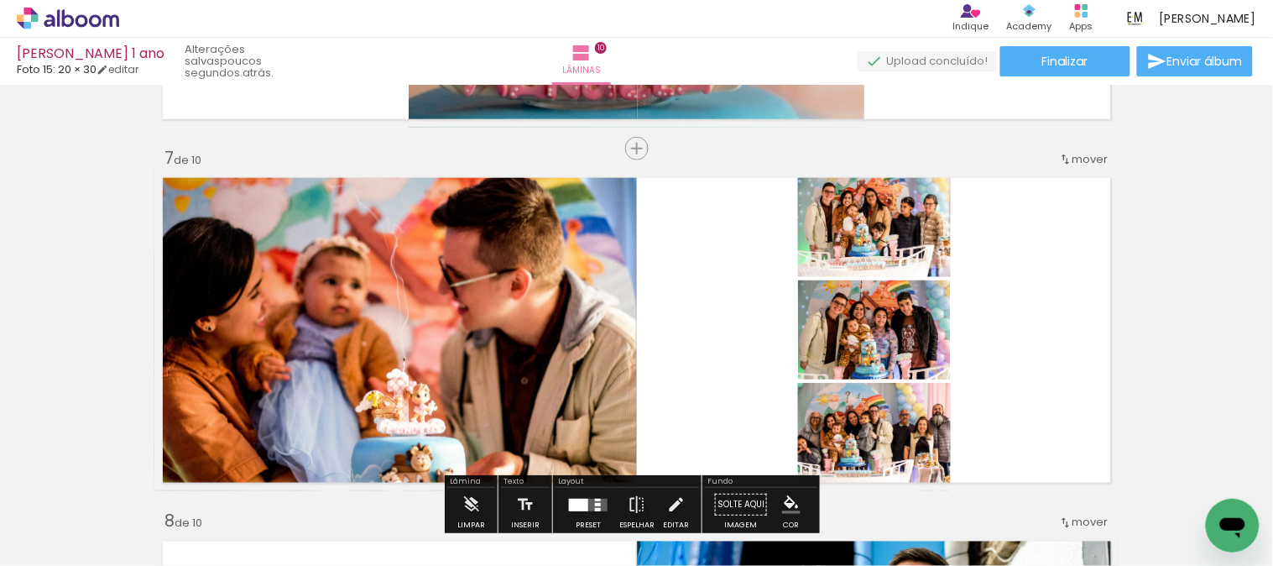
scroll to position [2237, 0]
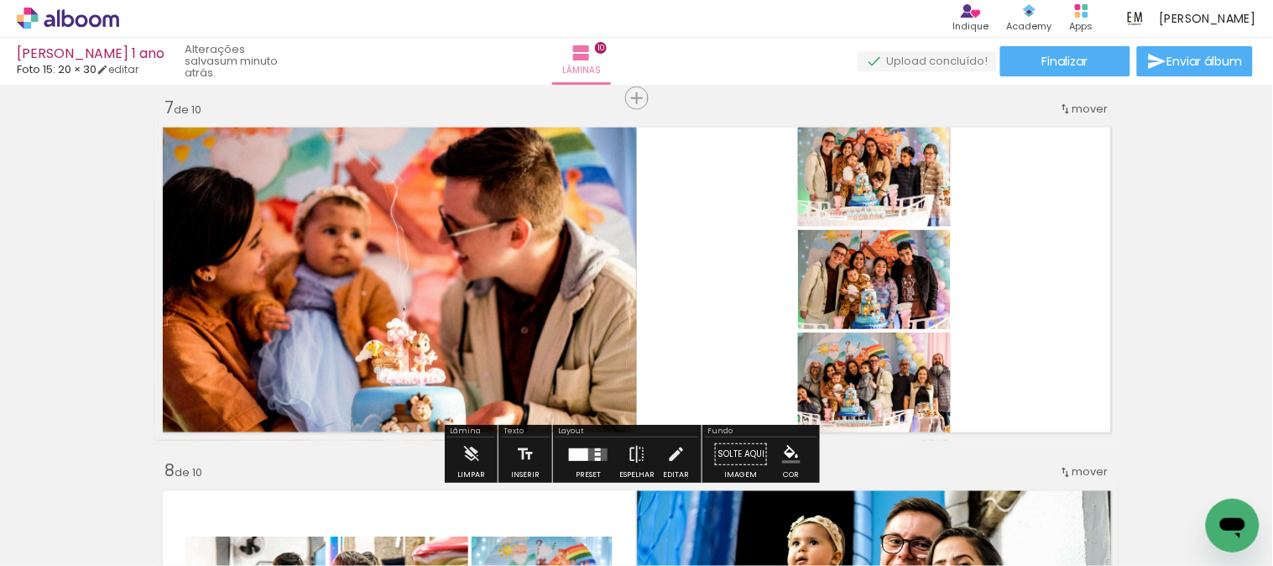
scroll to position [2237, 0]
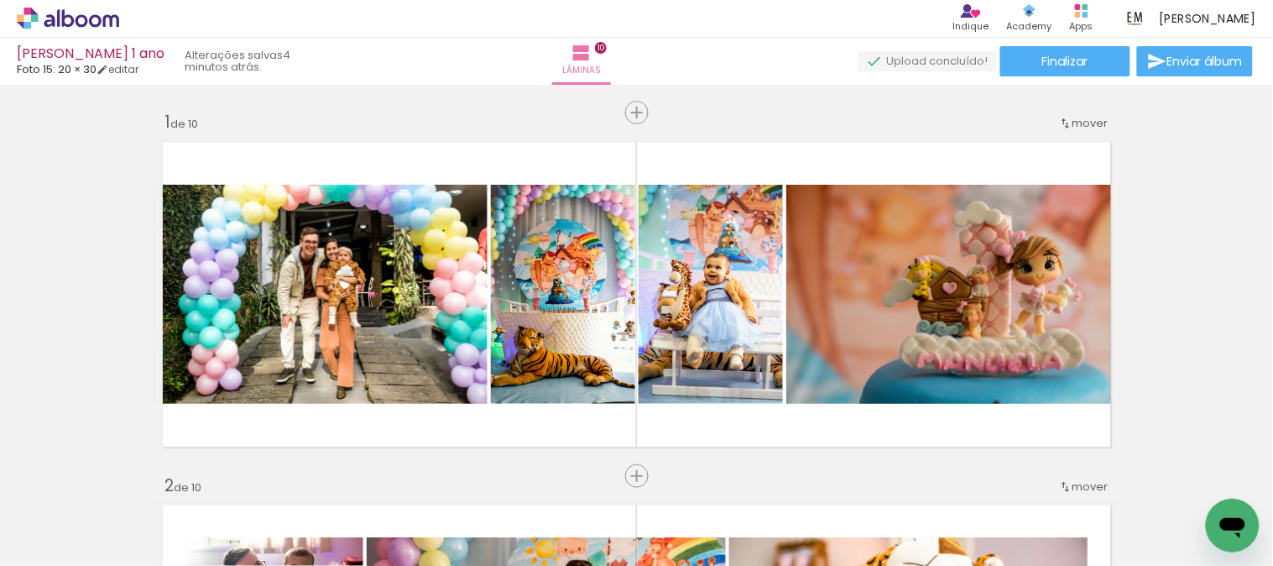
scroll to position [0, 769]
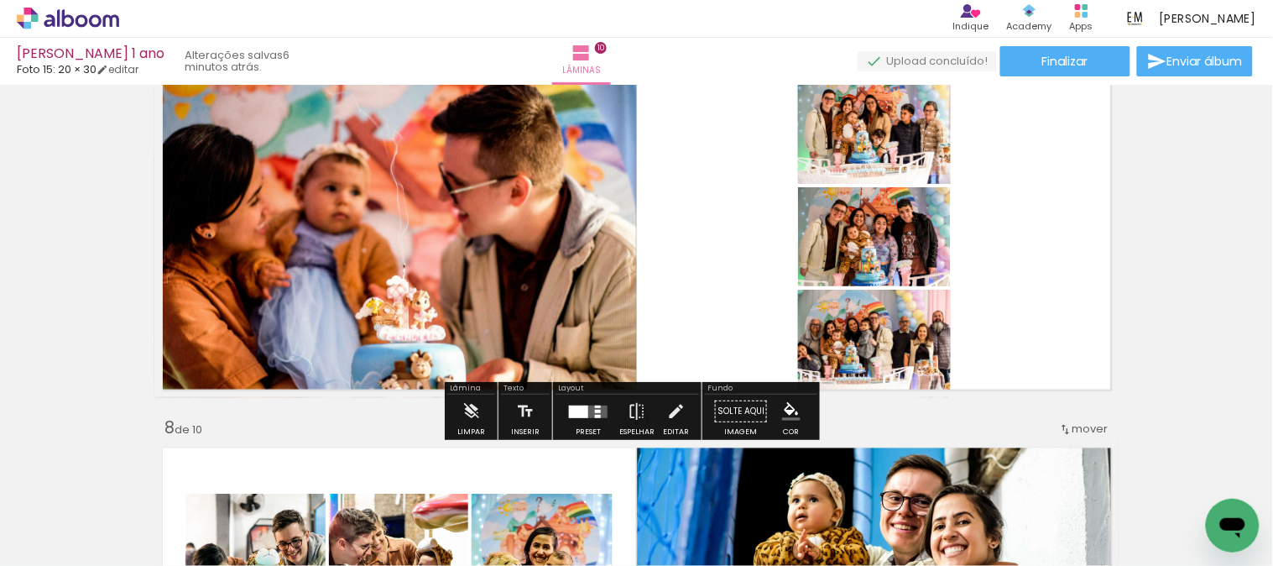
scroll to position [0, 769]
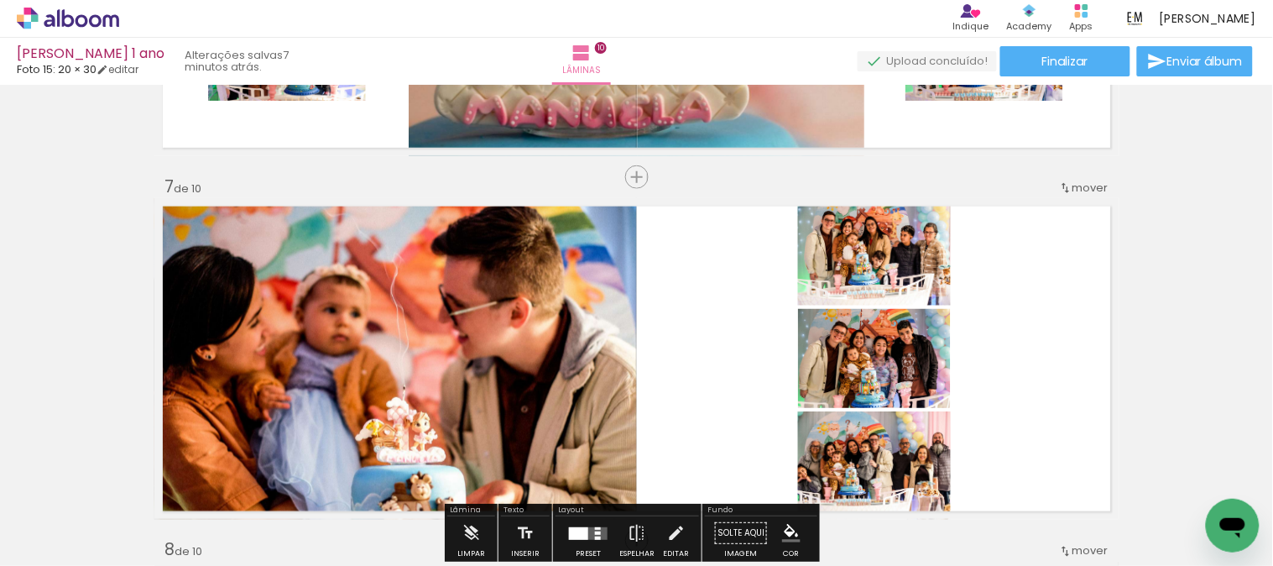
scroll to position [2237, 0]
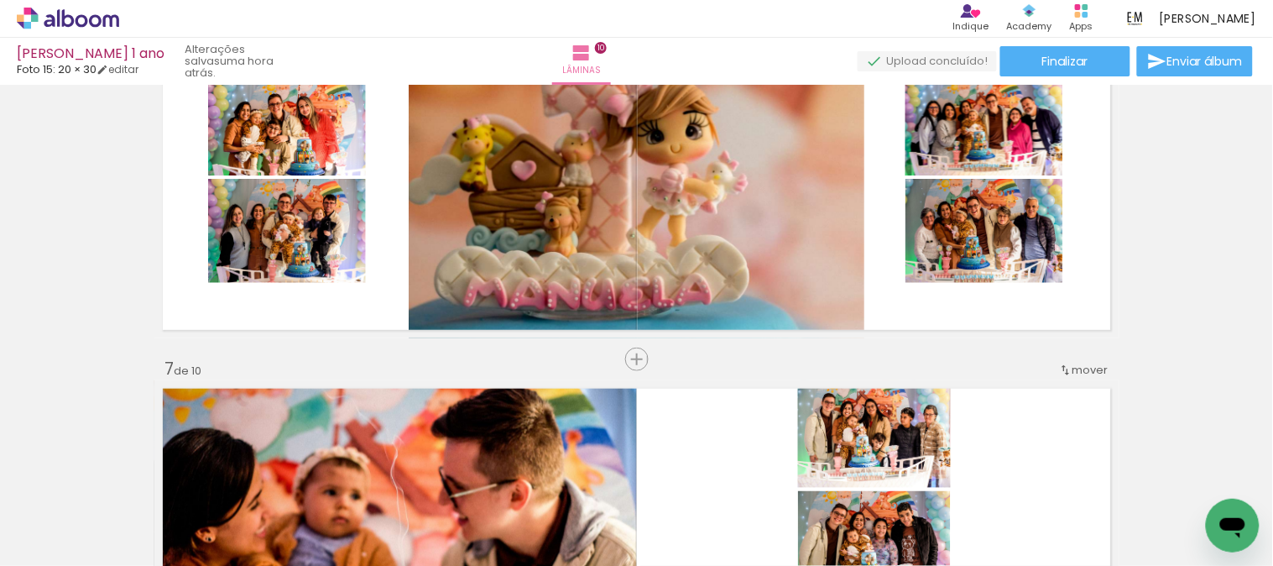
scroll to position [2051, 0]
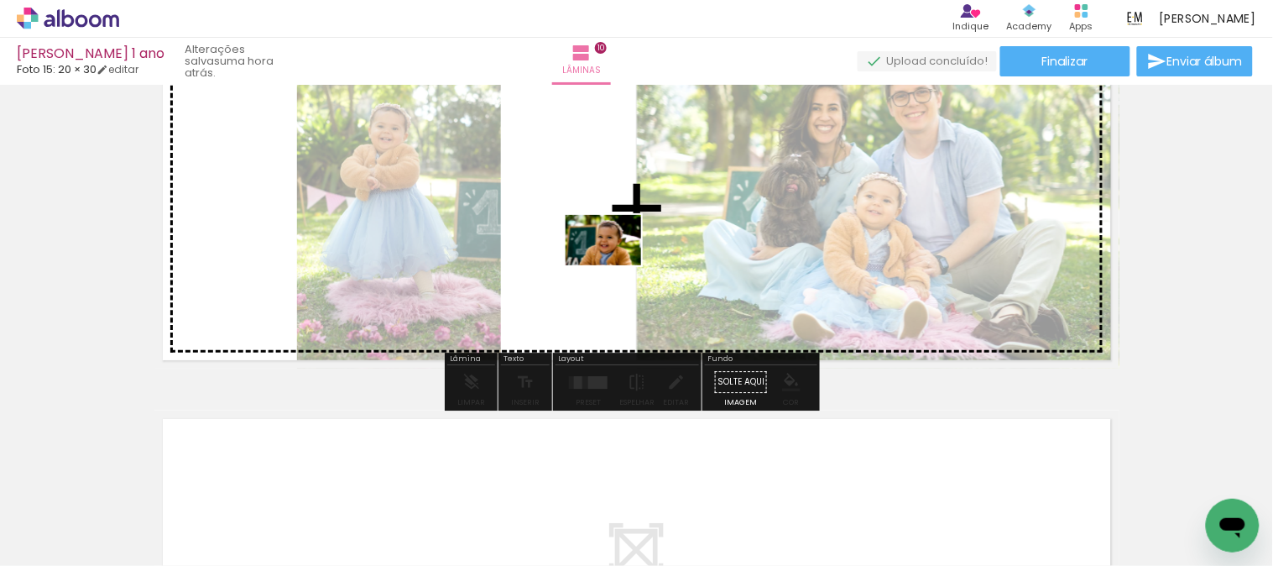
drag, startPoint x: 258, startPoint y: 512, endPoint x: 616, endPoint y: 265, distance: 434.4
click at [616, 265] on quentale-workspace at bounding box center [636, 283] width 1273 height 566
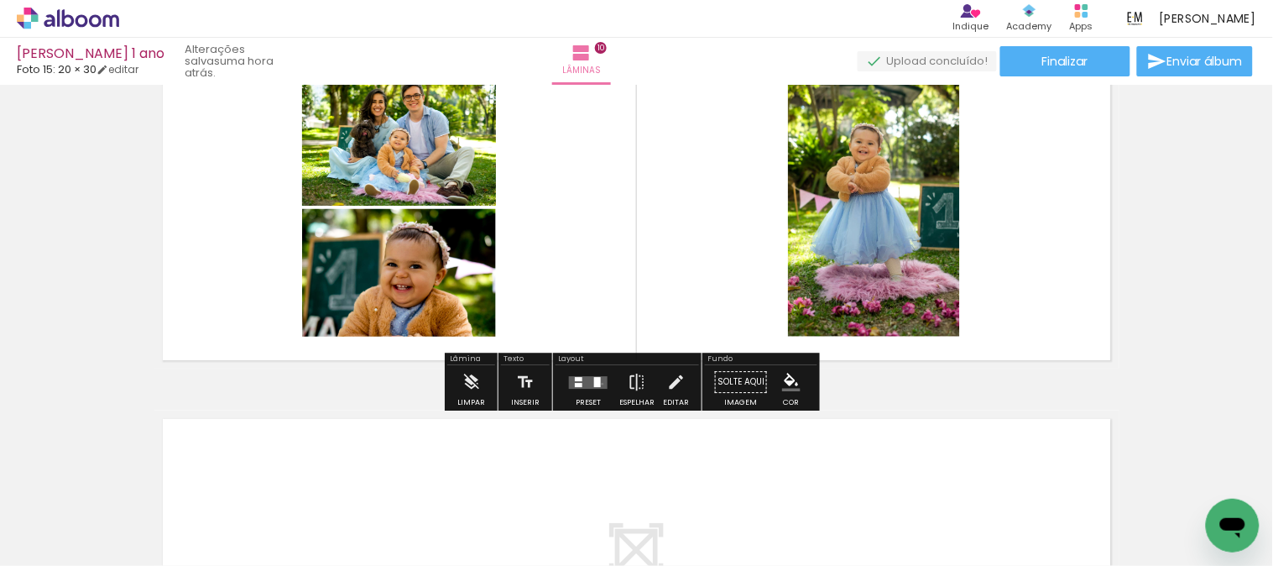
click at [598, 384] on quentale-layouter at bounding box center [588, 382] width 39 height 13
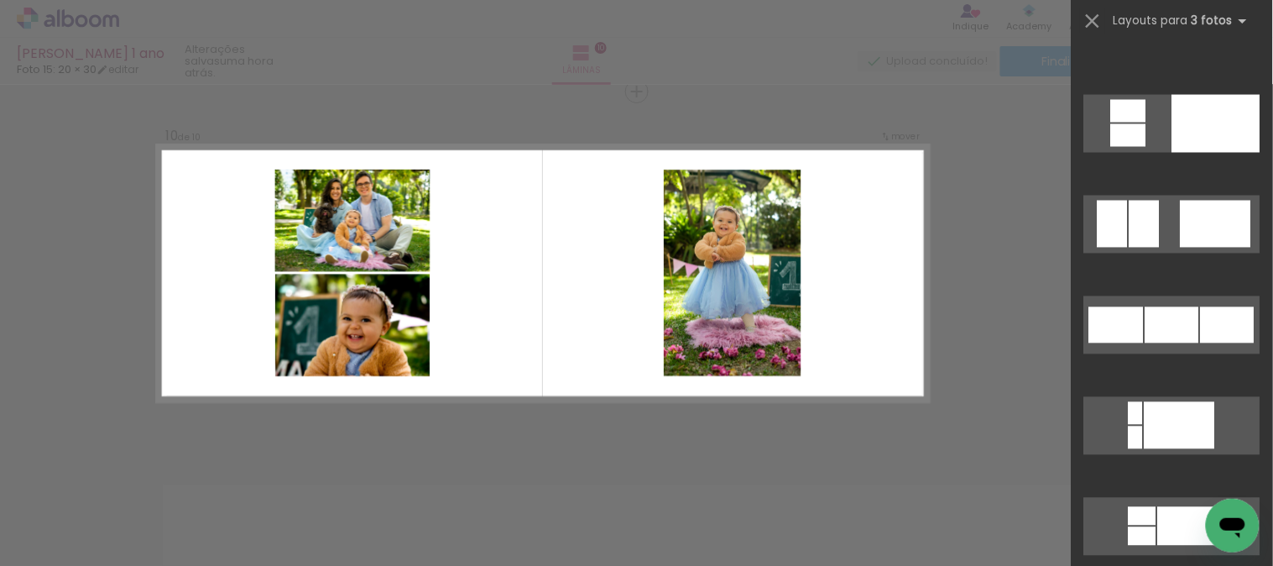
scroll to position [8479, 0]
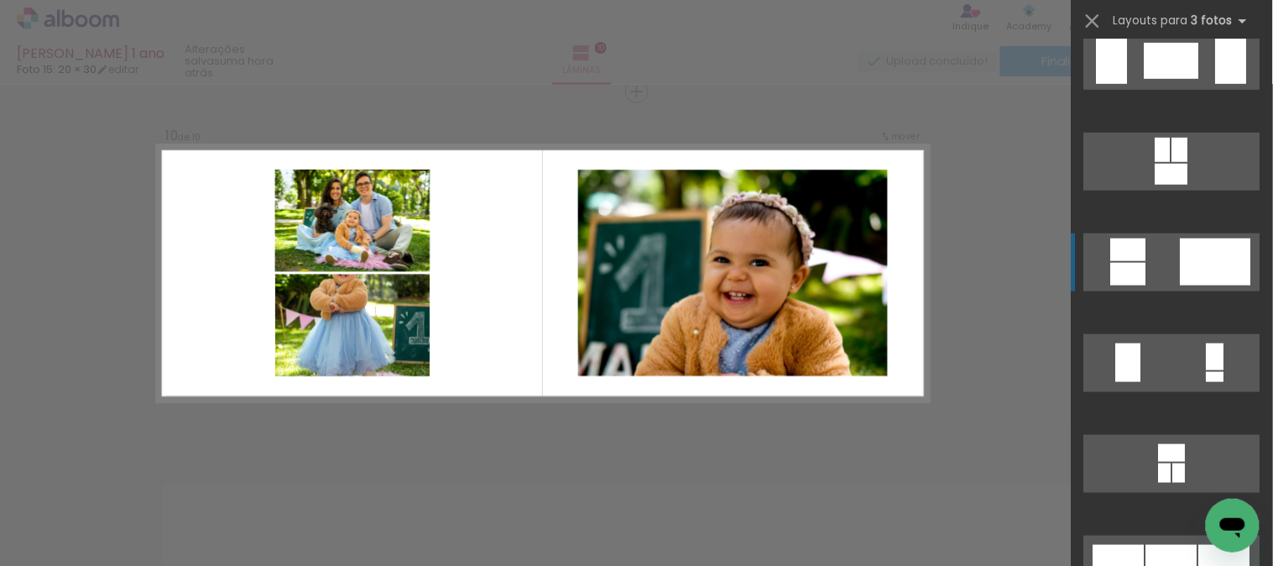
click at [1219, 270] on div at bounding box center [1216, 261] width 70 height 47
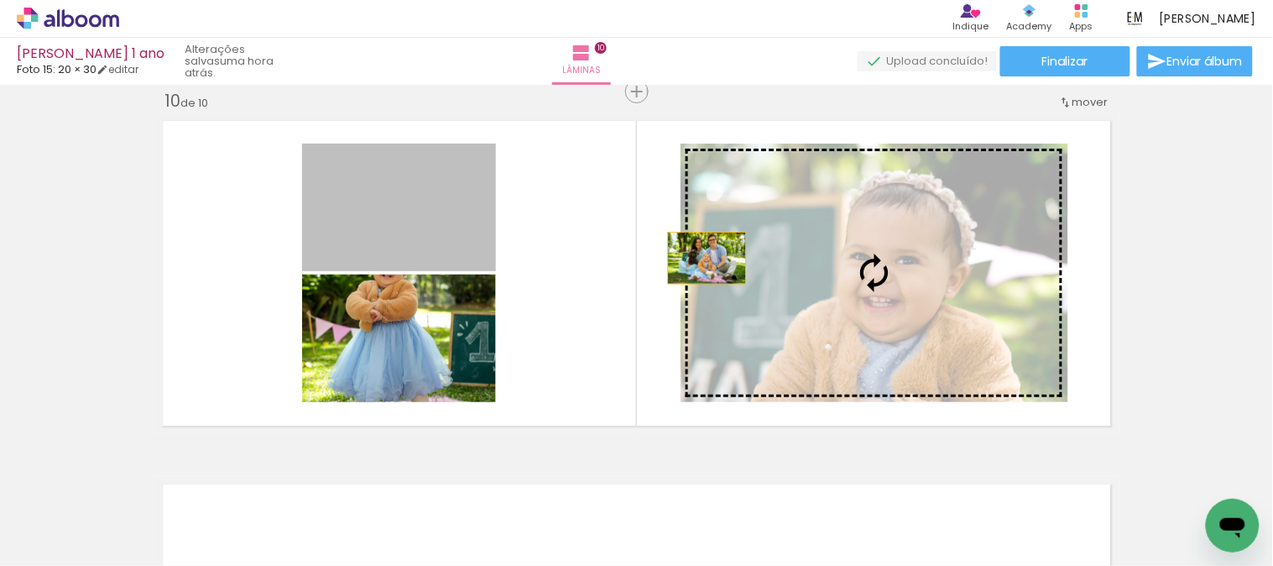
drag, startPoint x: 373, startPoint y: 213, endPoint x: 1064, endPoint y: 328, distance: 701.0
click at [0, 0] on slot at bounding box center [0, 0] width 0 height 0
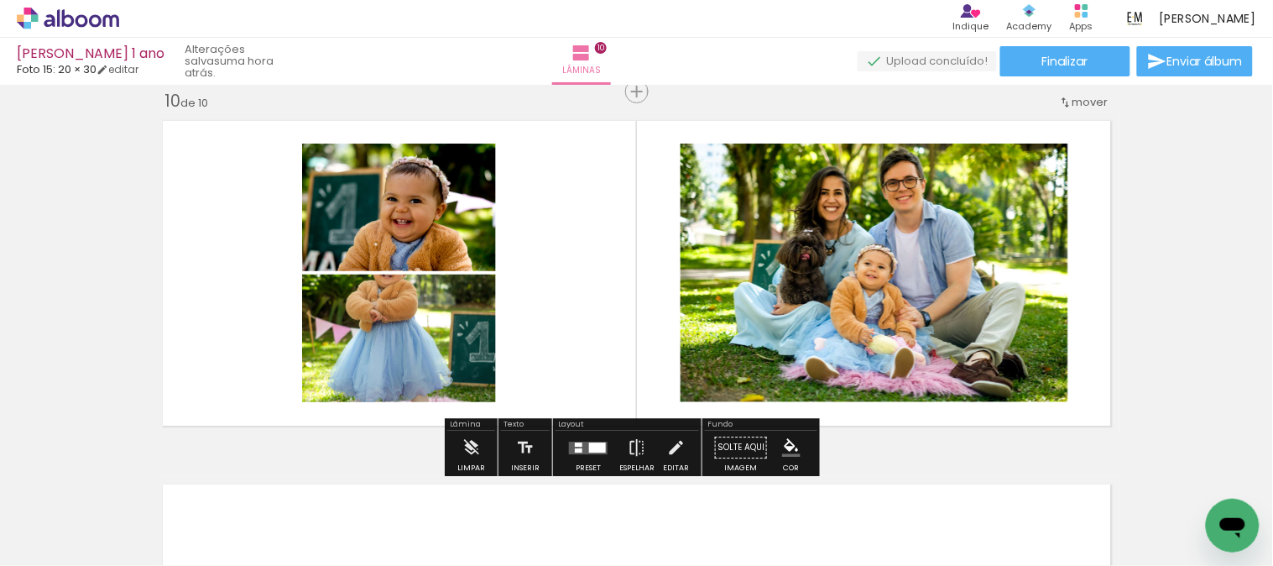
click at [577, 448] on div at bounding box center [579, 450] width 8 height 4
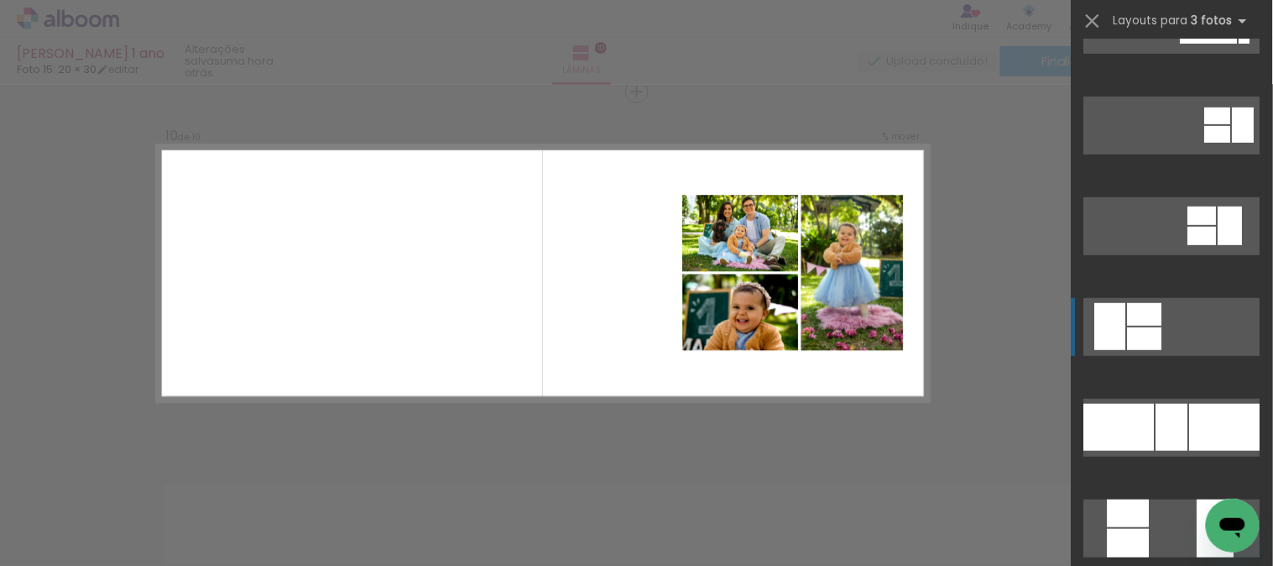
scroll to position [186, 0]
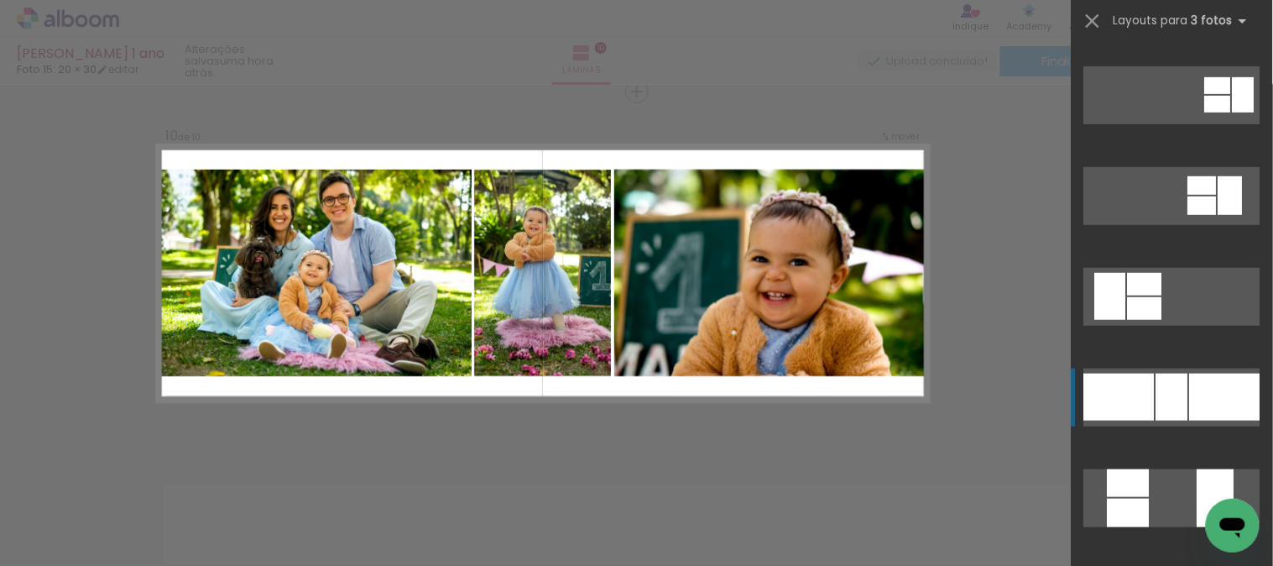
click at [1171, 378] on div at bounding box center [1172, 396] width 32 height 47
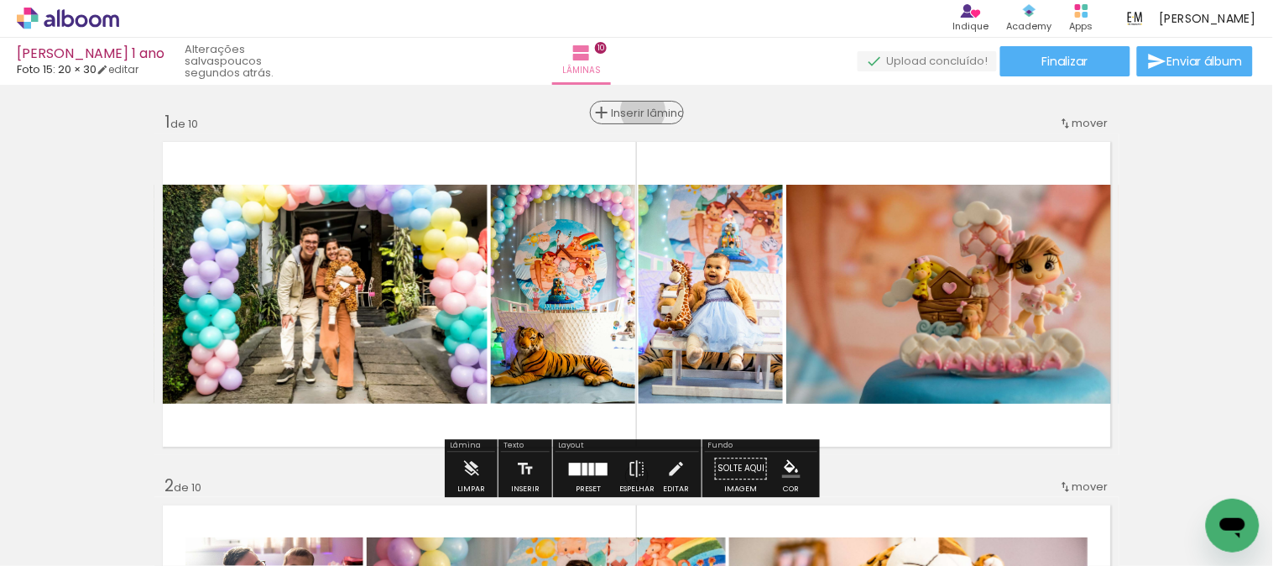
click at [636, 111] on span "Inserir lâmina" at bounding box center [644, 112] width 65 height 11
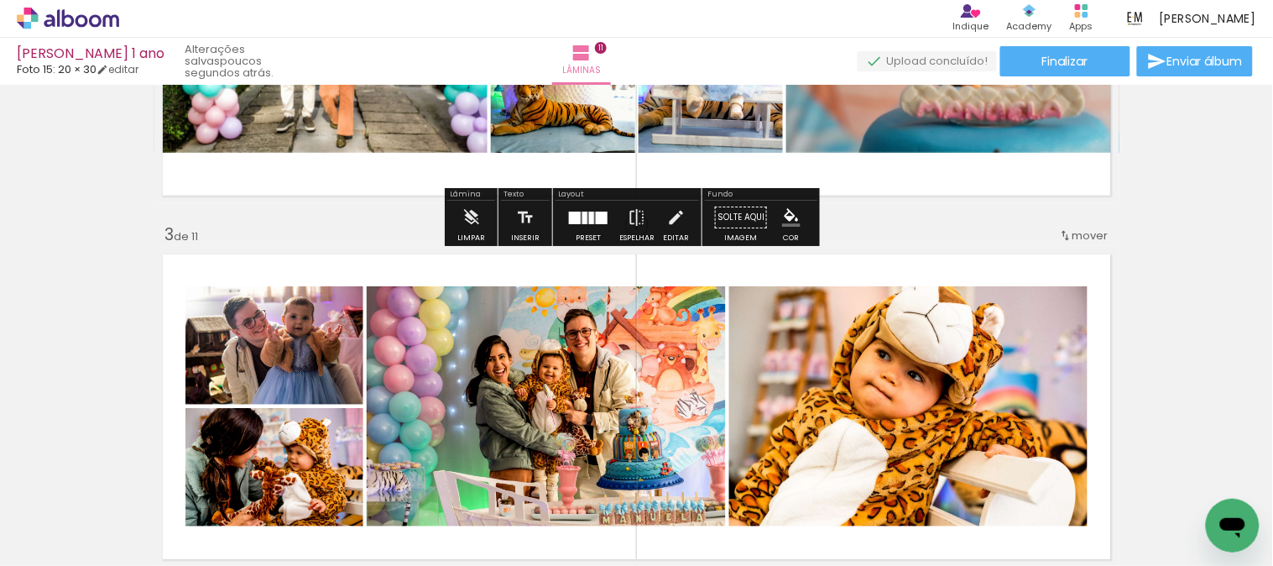
scroll to position [745, 0]
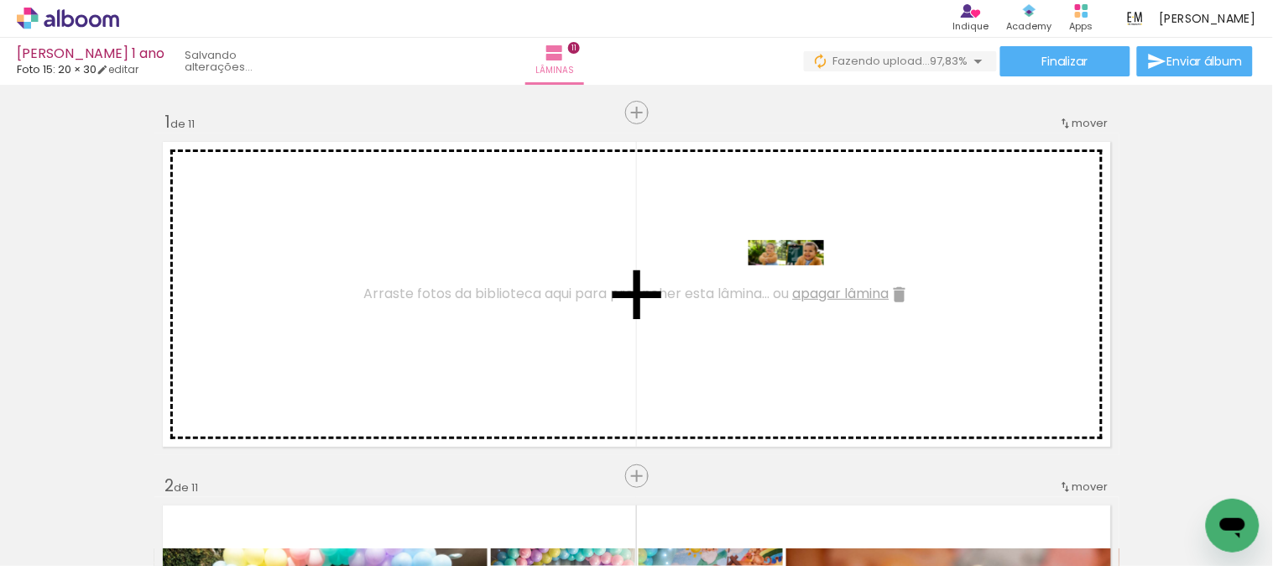
drag, startPoint x: 1187, startPoint y: 520, endPoint x: 799, endPoint y: 290, distance: 450.8
click at [799, 290] on quentale-workspace at bounding box center [636, 283] width 1273 height 566
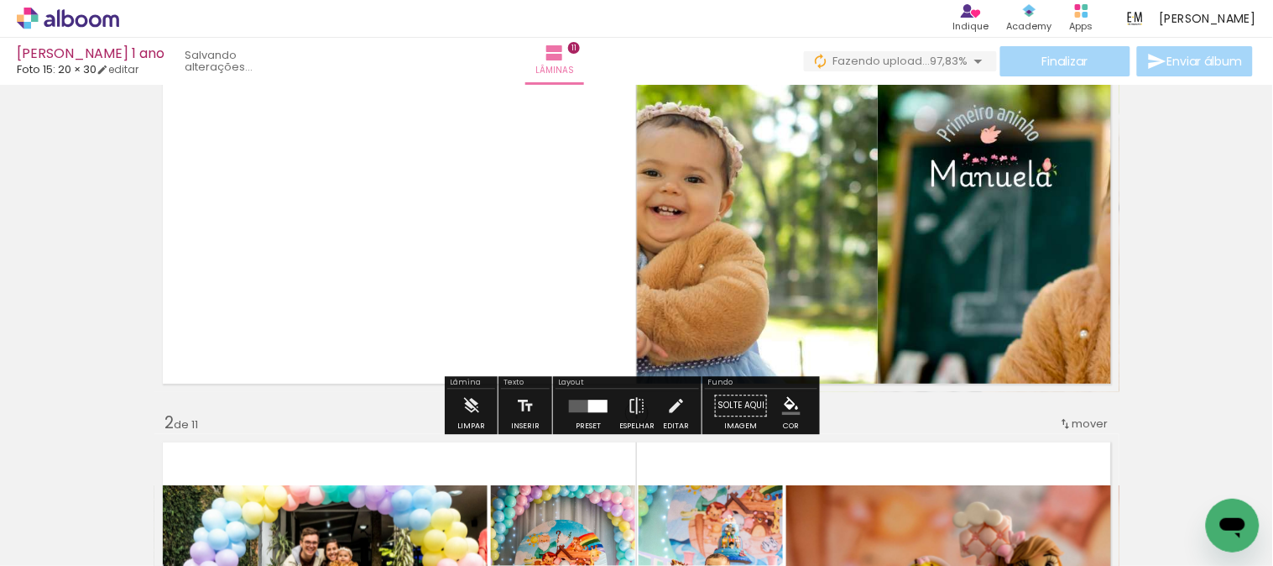
scroll to position [93, 0]
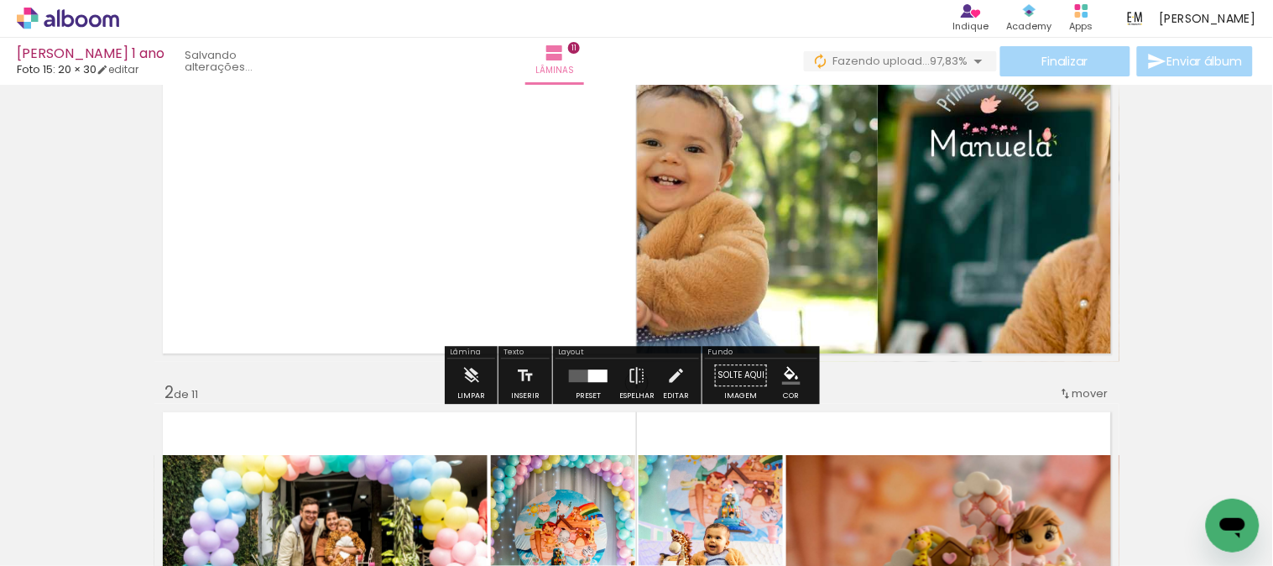
click at [588, 371] on div at bounding box center [597, 375] width 19 height 13
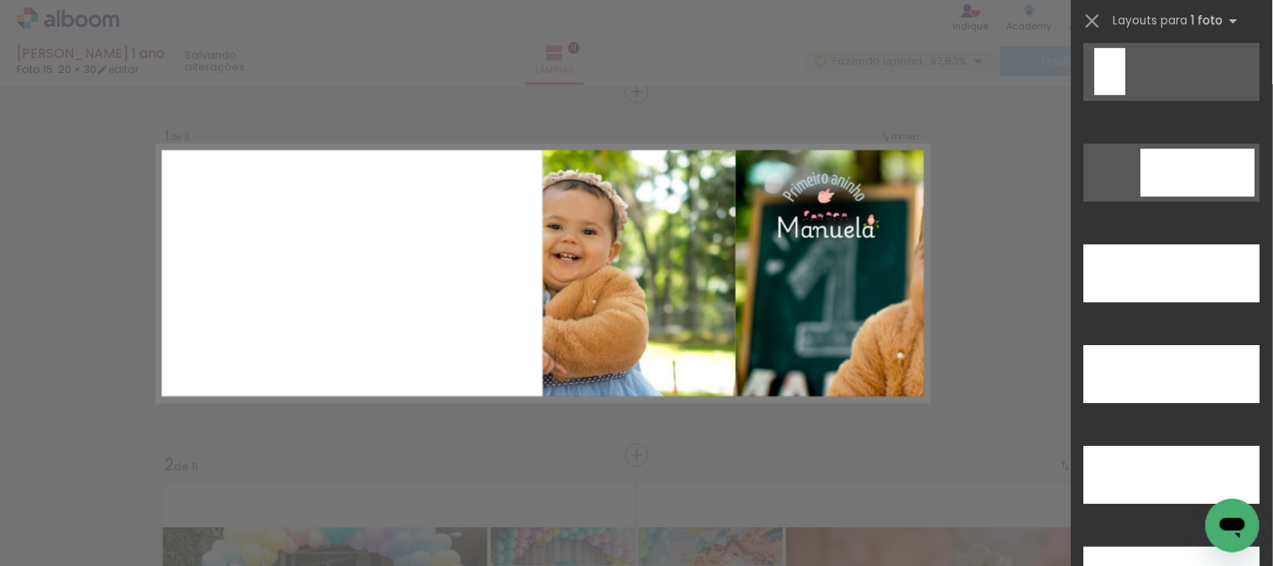
scroll to position [5414, 0]
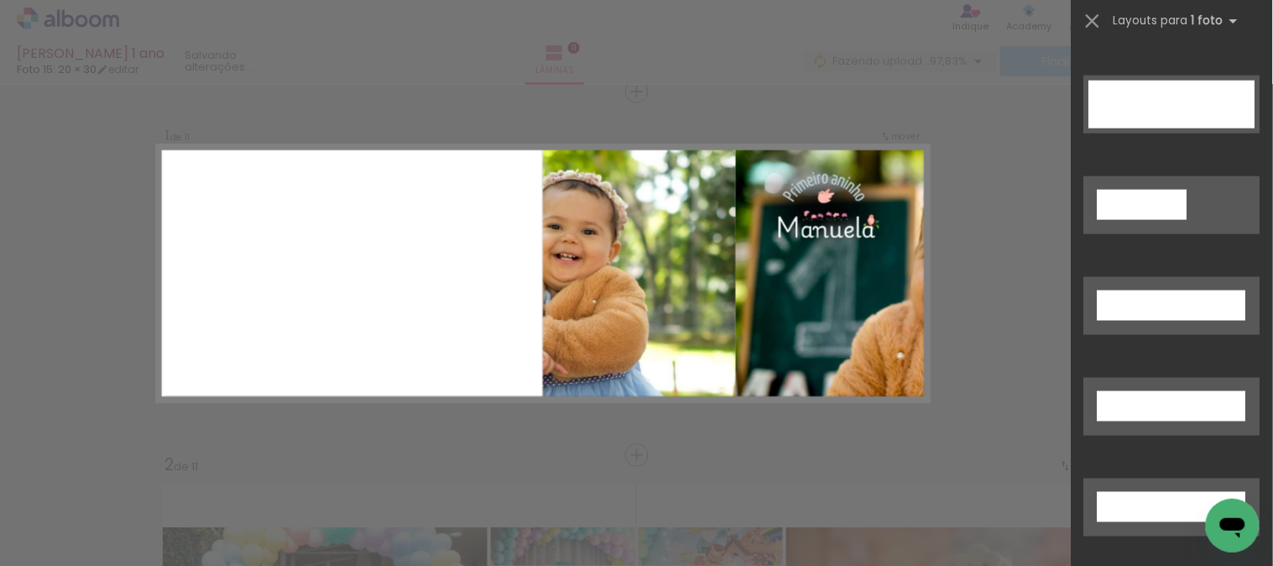
drag, startPoint x: 1265, startPoint y: 69, endPoint x: 29, endPoint y: 52, distance: 1236.3
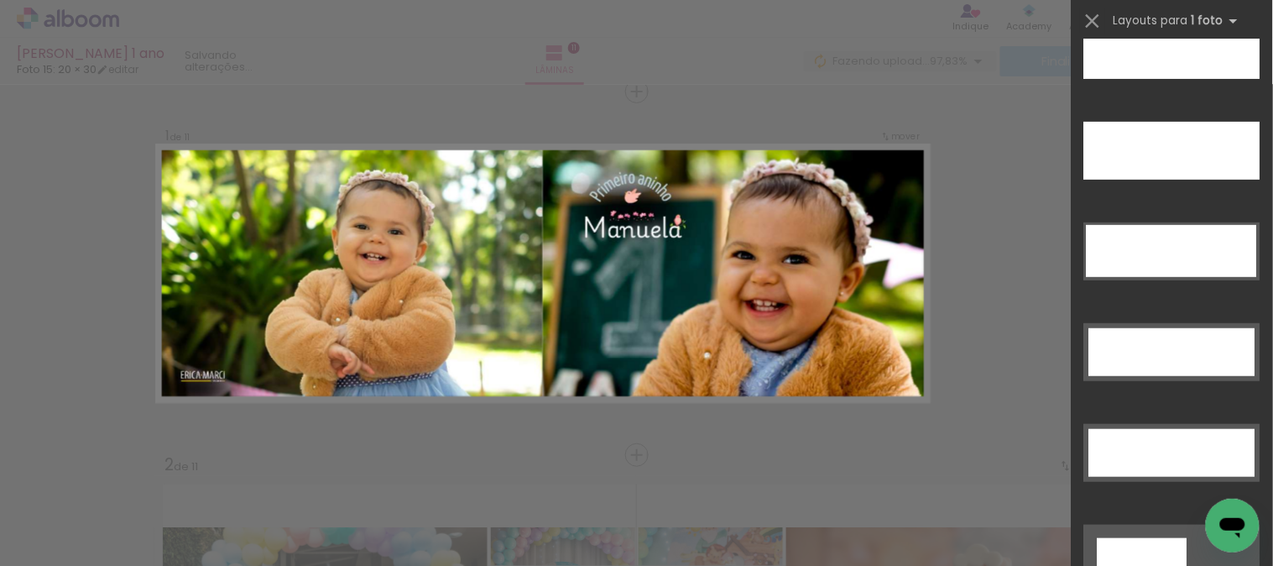
scroll to position [5040, 0]
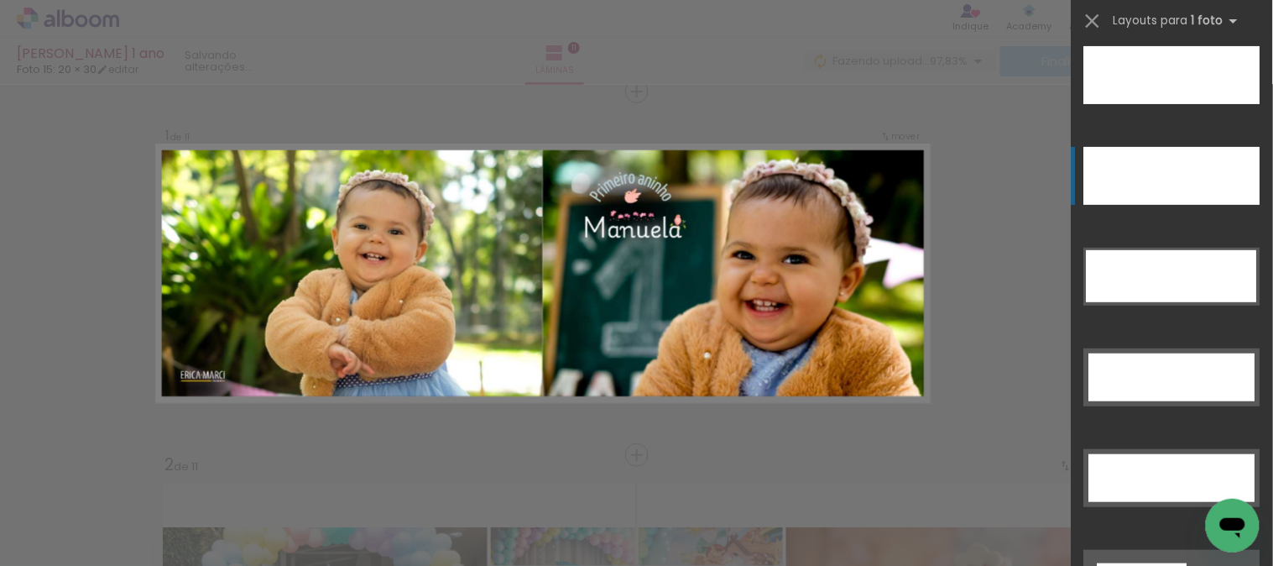
click at [1173, 171] on div at bounding box center [1172, 176] width 176 height 58
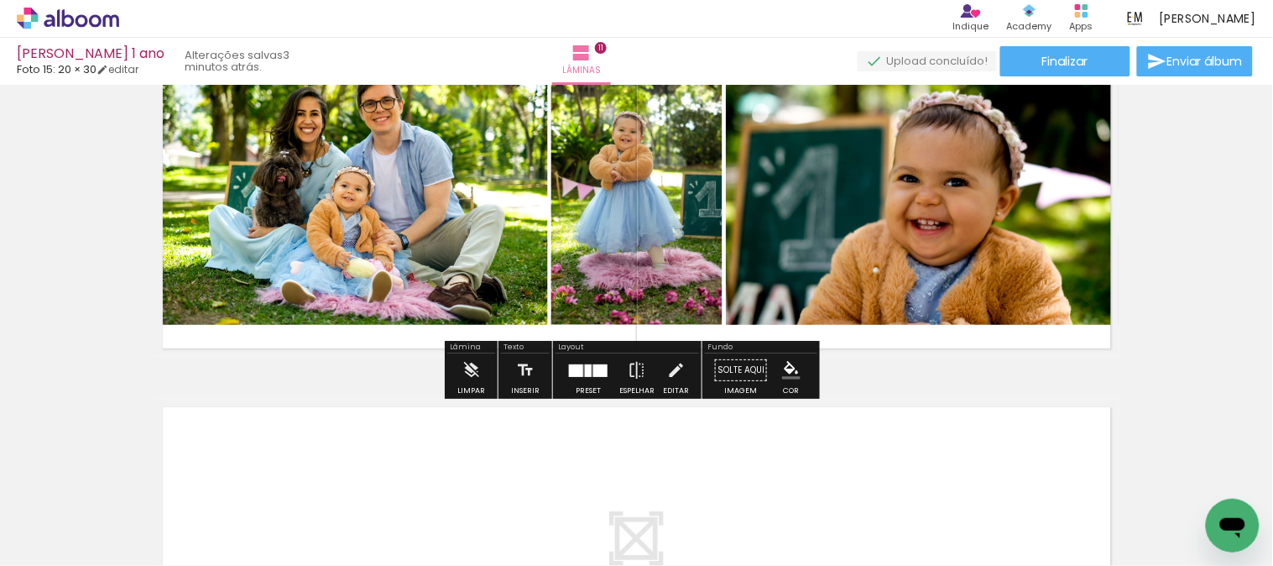
scroll to position [3751, 0]
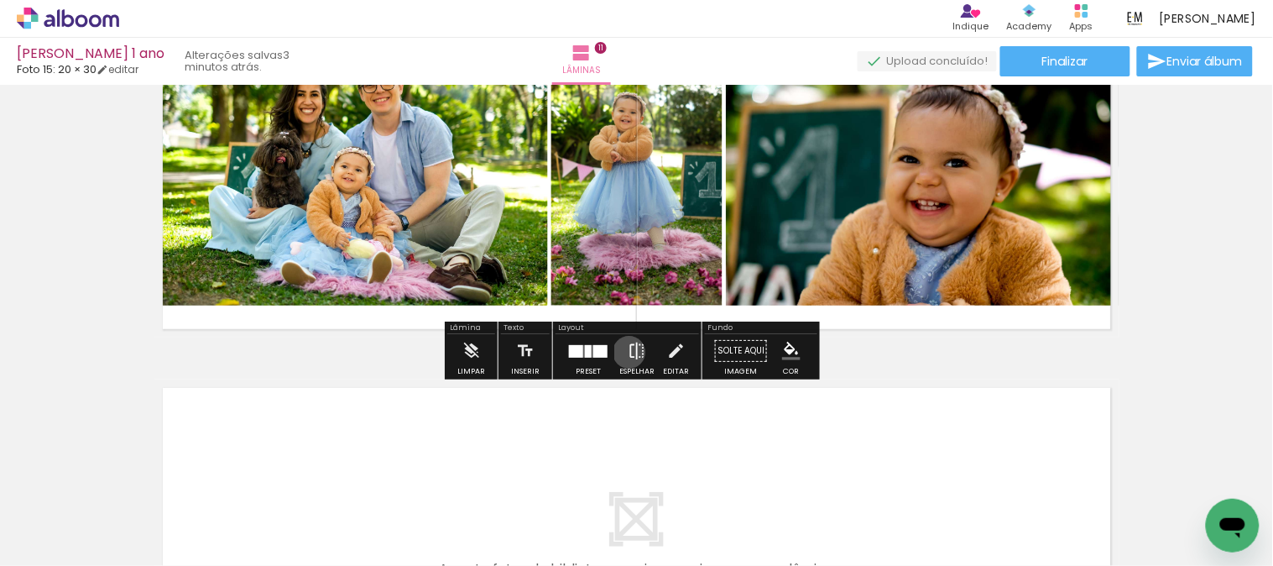
click at [628, 352] on iron-icon at bounding box center [637, 351] width 18 height 34
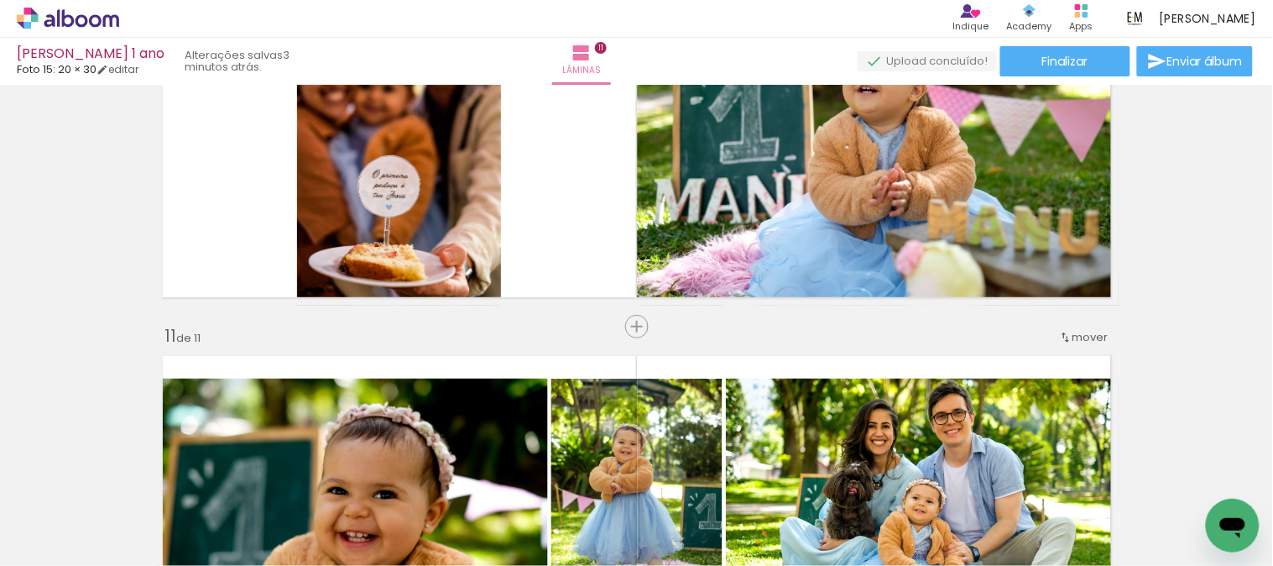
scroll to position [3378, 0]
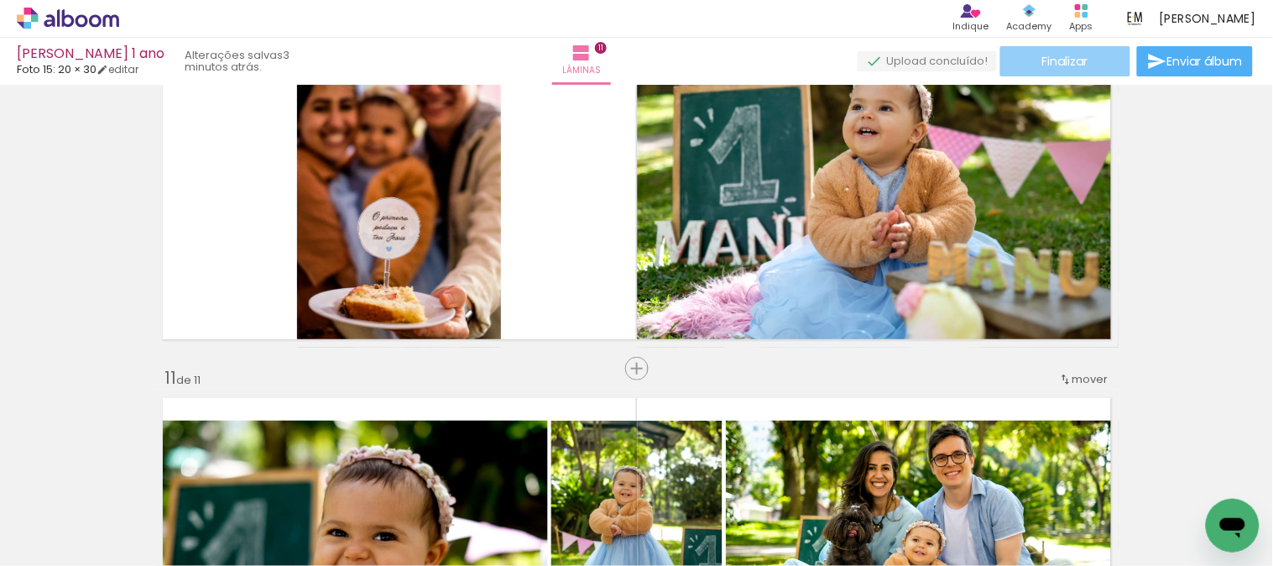
click at [1087, 67] on paper-button "Finalizar" at bounding box center [1065, 61] width 130 height 30
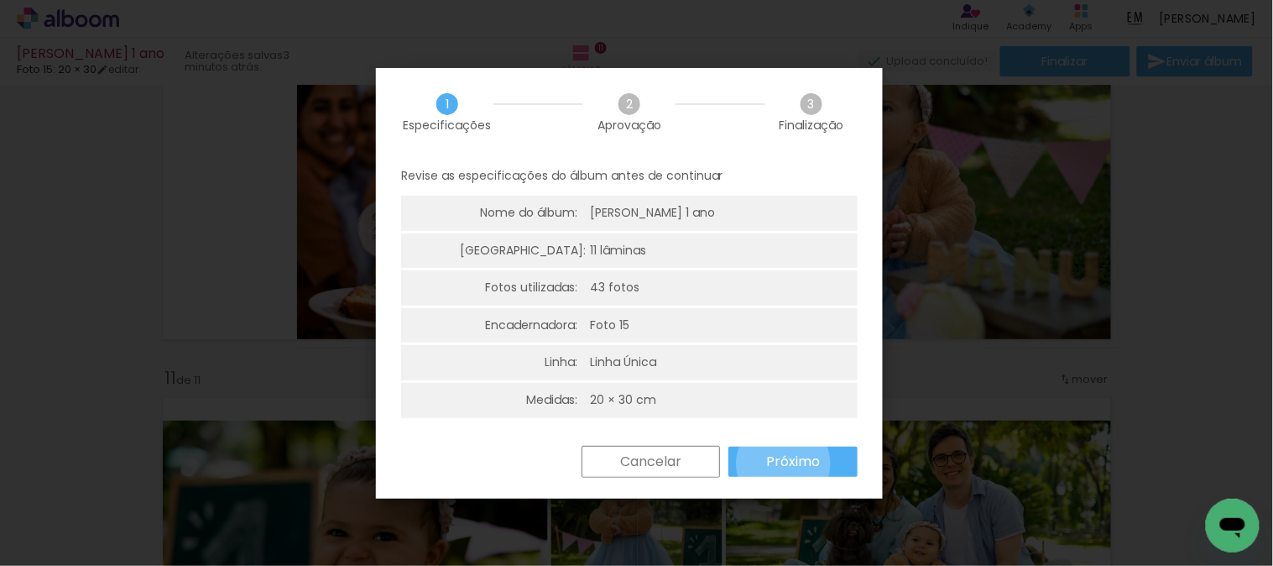
click at [0, 0] on slot "Próximo" at bounding box center [0, 0] width 0 height 0
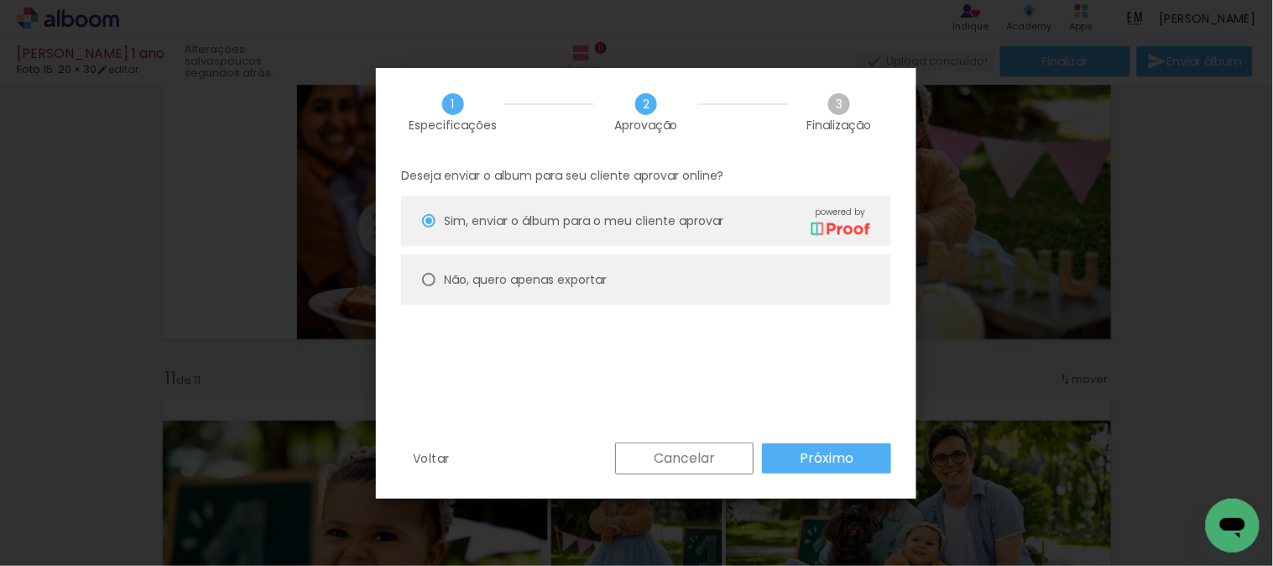
click at [0, 0] on slot "Não, quero apenas exportar" at bounding box center [0, 0] width 0 height 0
type paper-radio-button "on"
click at [0, 0] on slot "Próximo" at bounding box center [0, 0] width 0 height 0
type input "Alta, 300 DPI"
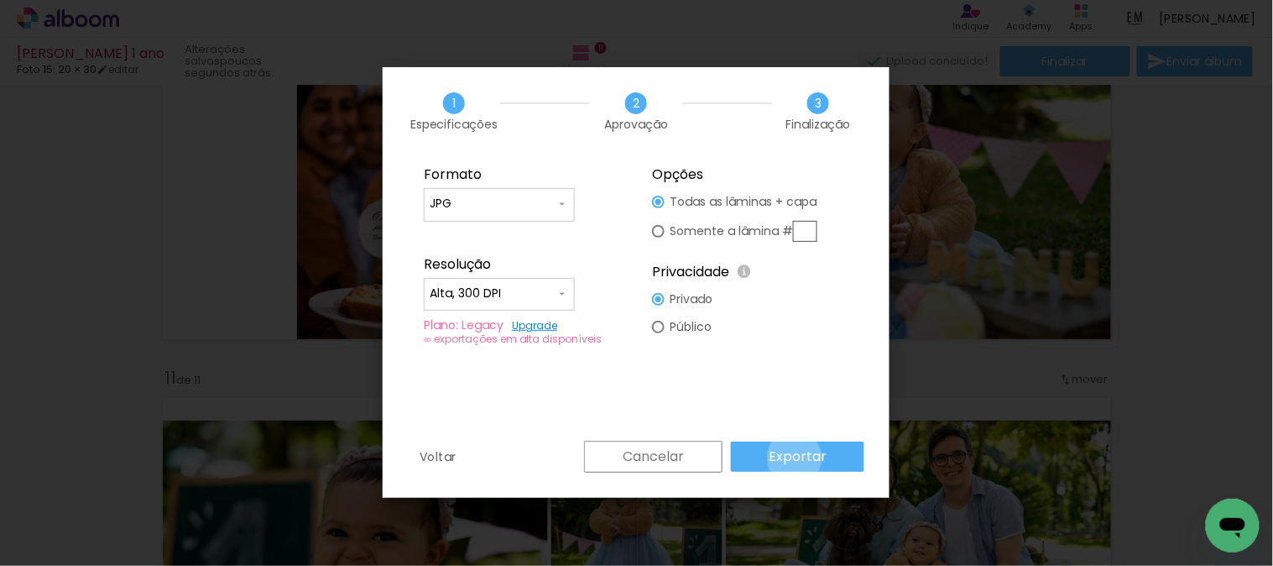
click at [0, 0] on slot "Exportar" at bounding box center [0, 0] width 0 height 0
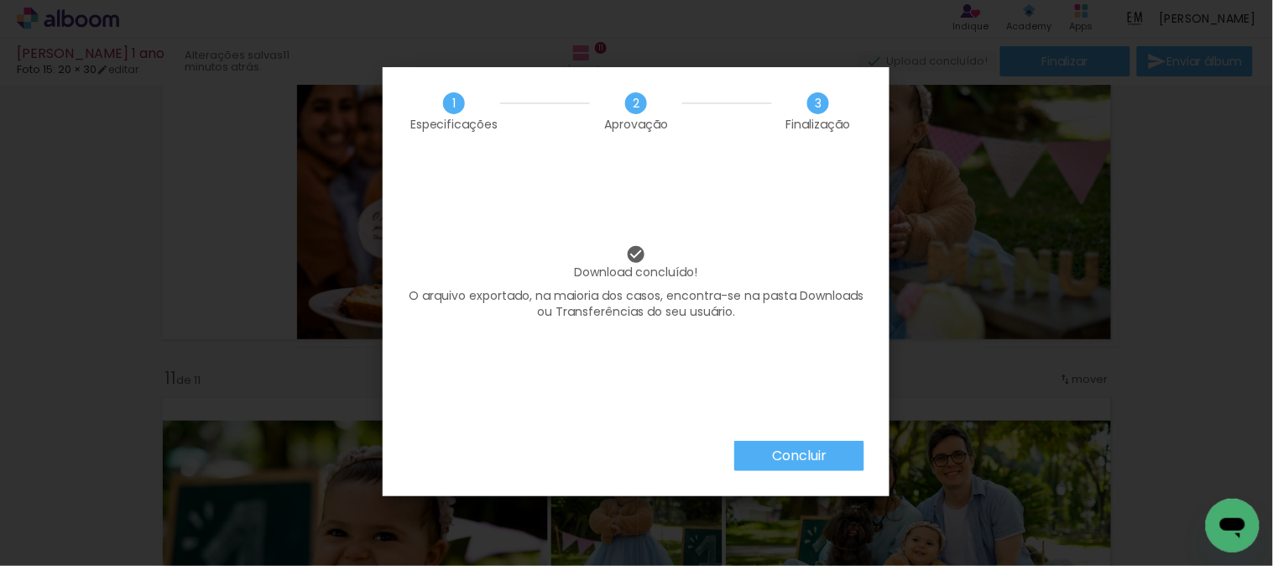
scroll to position [0, 3192]
click at [0, 0] on slot "Concluir" at bounding box center [0, 0] width 0 height 0
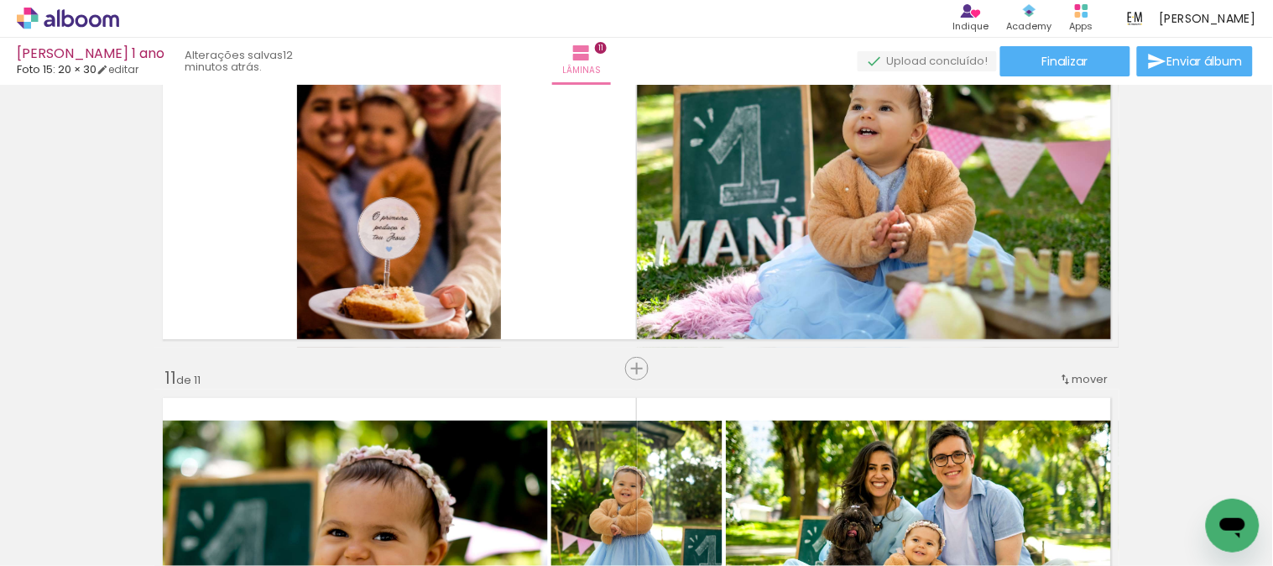
scroll to position [0, 3192]
click at [1088, 13] on icon at bounding box center [1081, 10] width 13 height 13
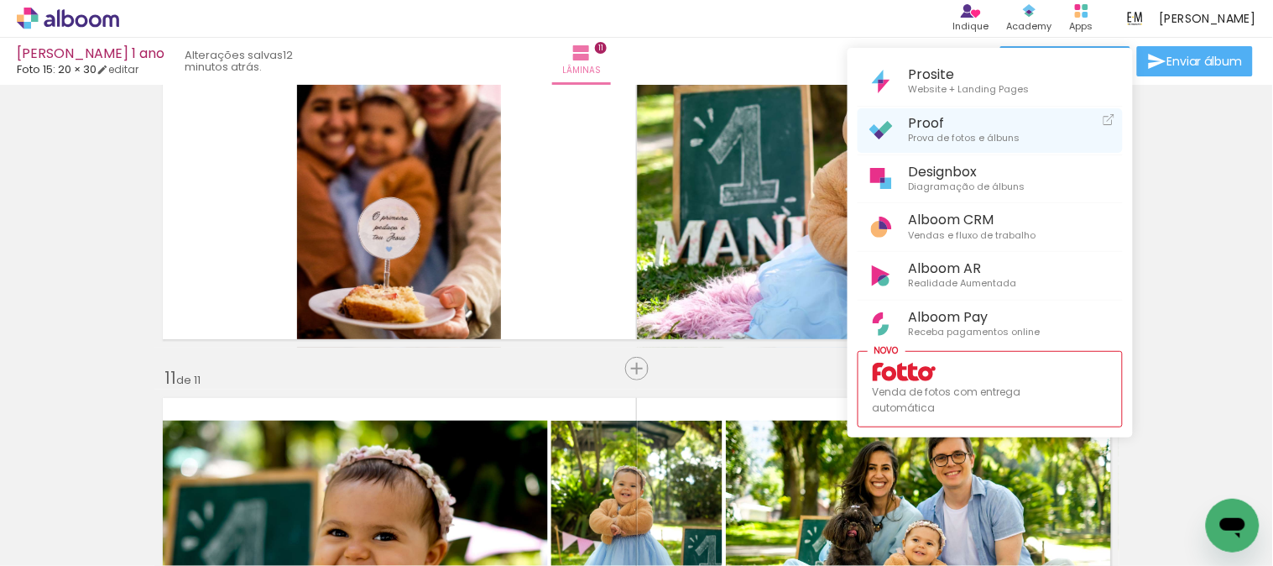
click at [980, 132] on span "Prova de fotos e álbuns" at bounding box center [965, 138] width 112 height 15
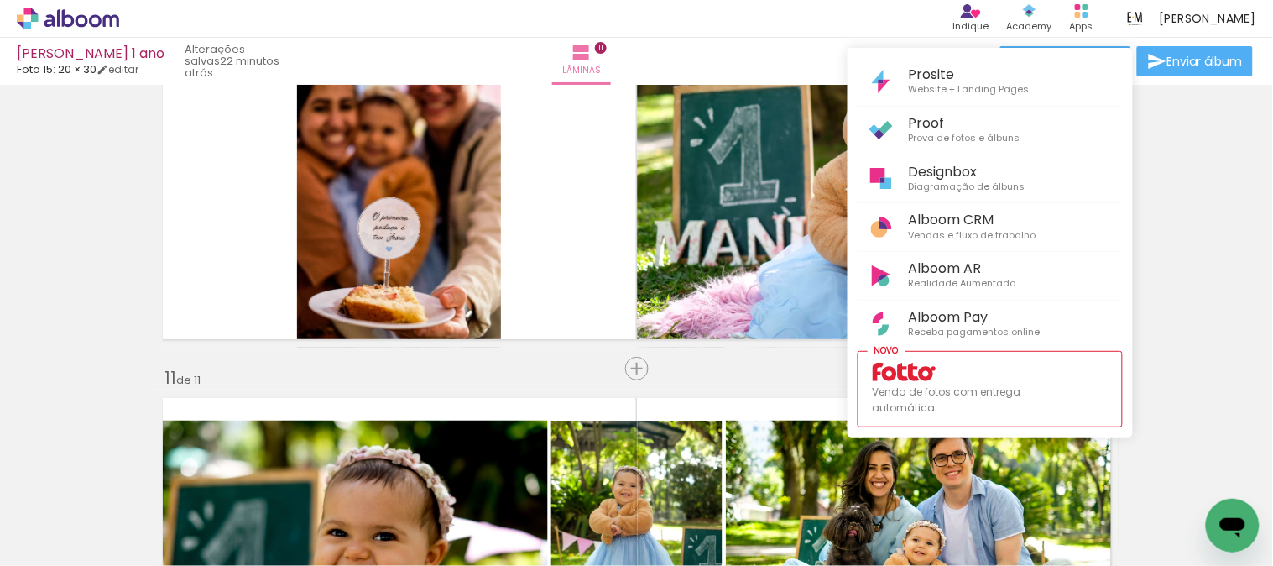
scroll to position [0, 3192]
click at [70, 172] on div at bounding box center [636, 283] width 1273 height 566
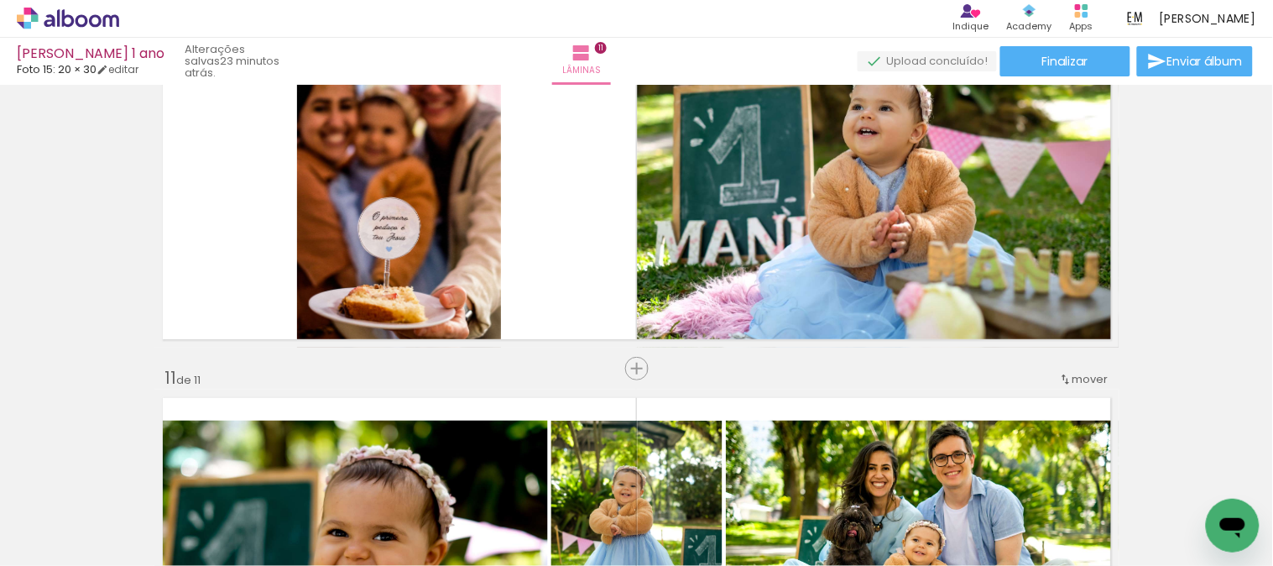
scroll to position [0, 3192]
click at [1079, 63] on span "Finalizar" at bounding box center [1065, 61] width 46 height 12
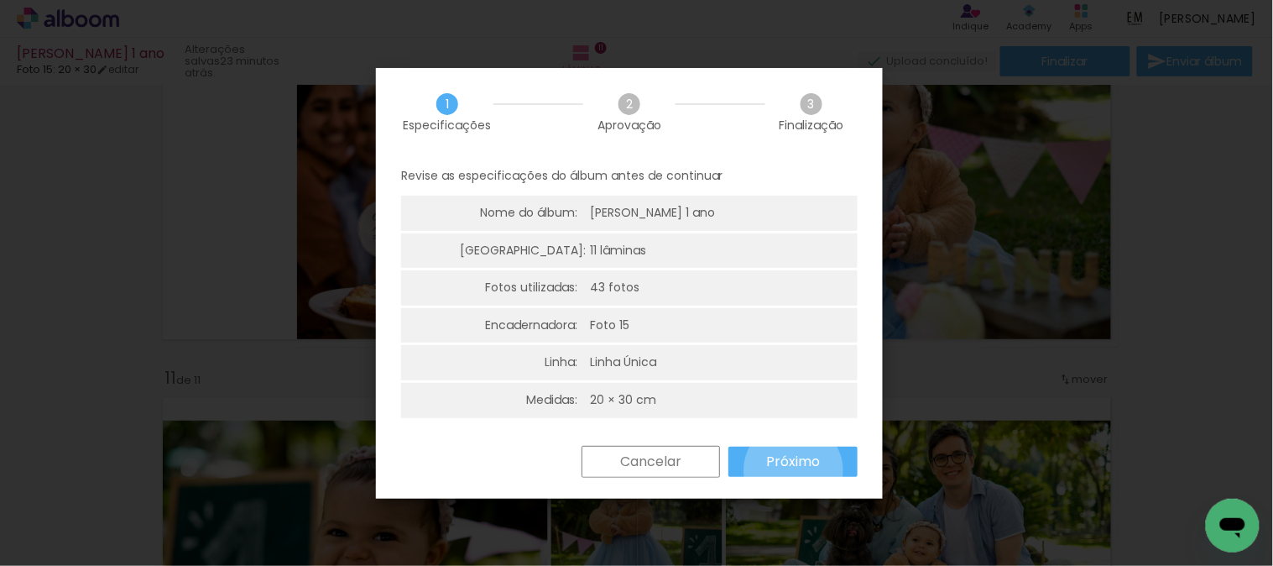
click at [794, 470] on paper-button "Próximo" at bounding box center [792, 461] width 129 height 30
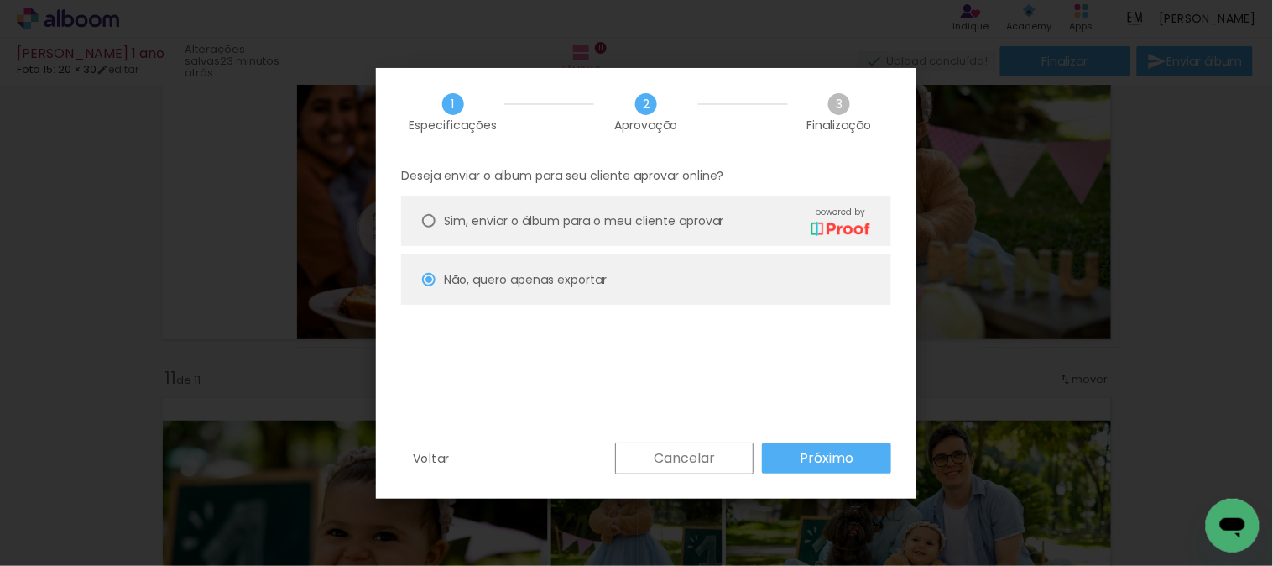
click at [0, 0] on slot "Próximo" at bounding box center [0, 0] width 0 height 0
type input "Alta, 300 DPI"
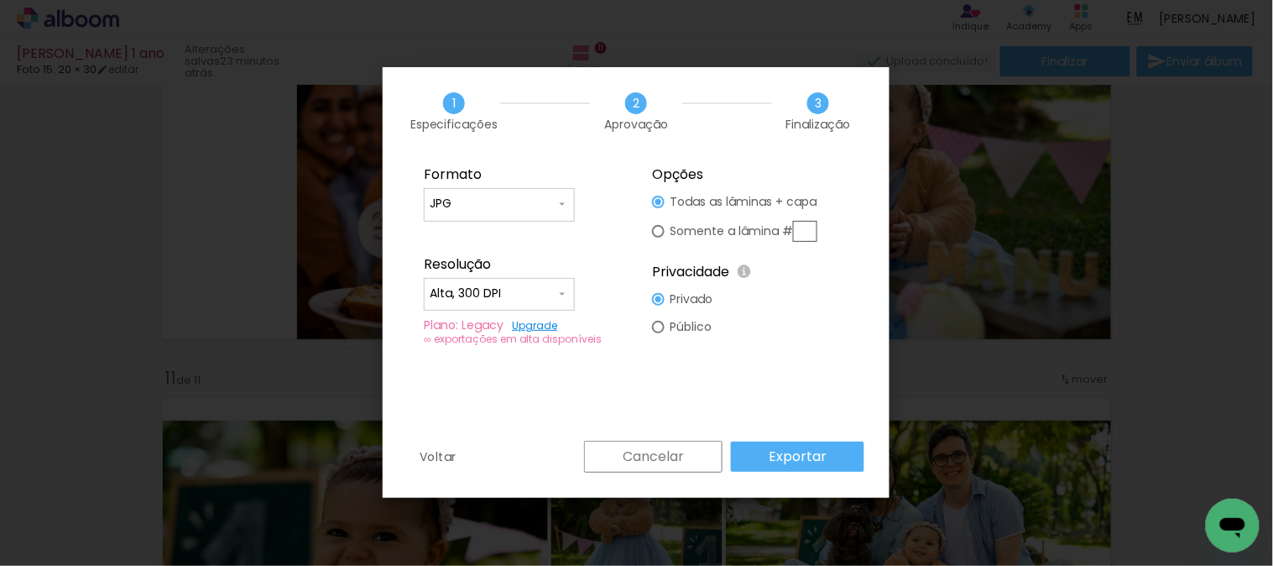
click at [0, 0] on slot "Exportar" at bounding box center [0, 0] width 0 height 0
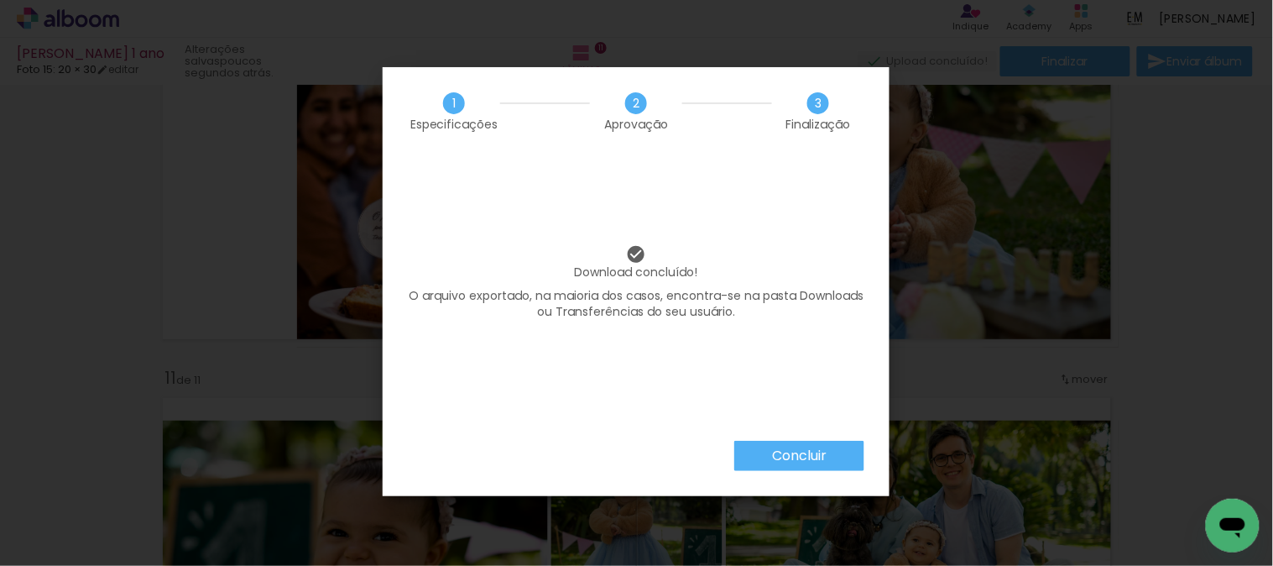
click at [860, 458] on paper-button "Concluir" at bounding box center [799, 456] width 130 height 30
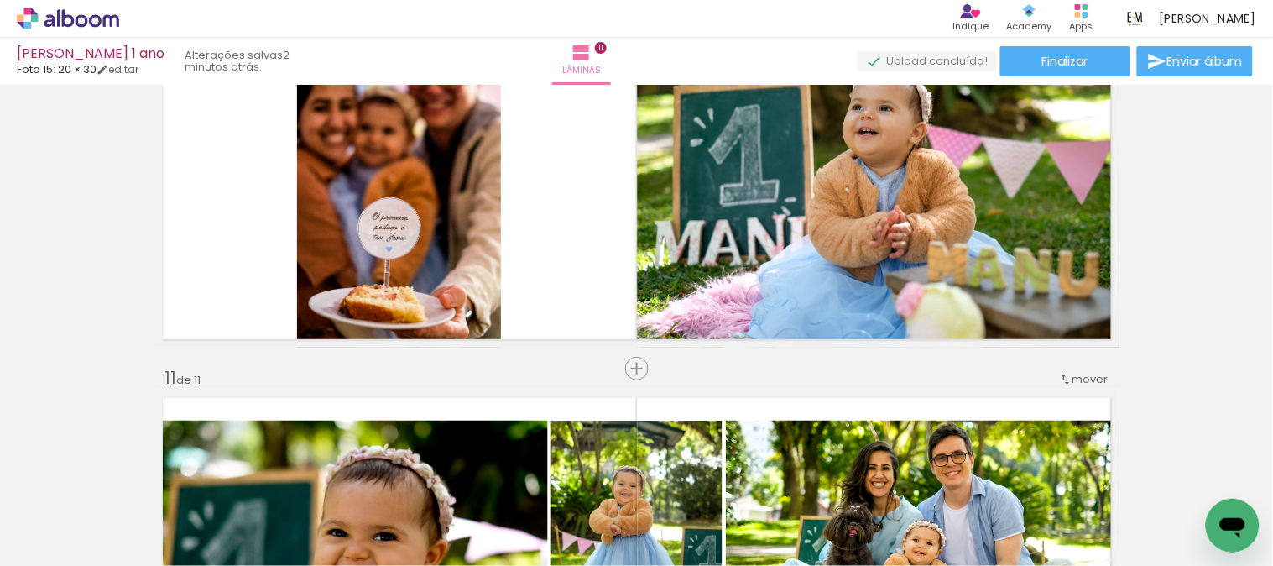
scroll to position [0, 3192]
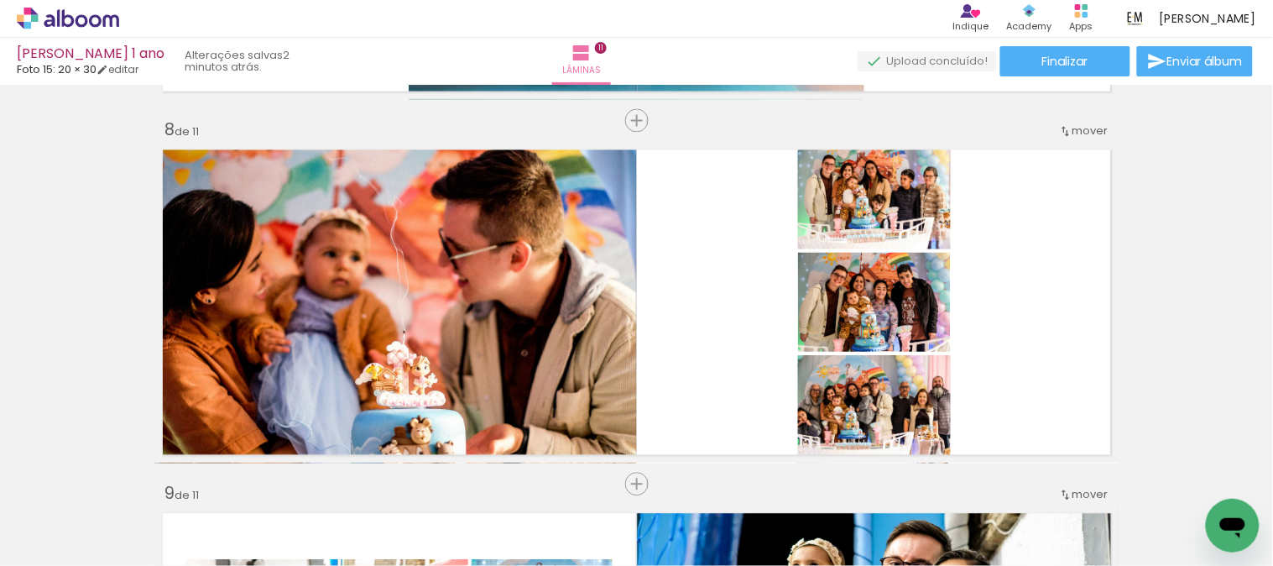
scroll to position [0, 3192]
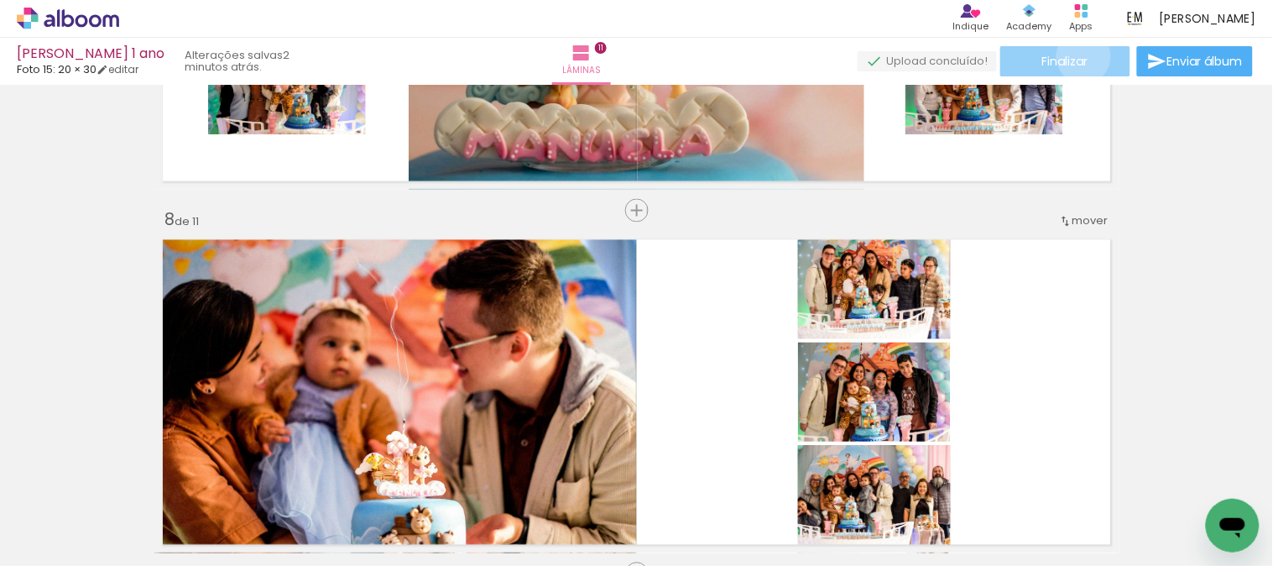
click at [1078, 56] on span "Finalizar" at bounding box center [1065, 61] width 46 height 12
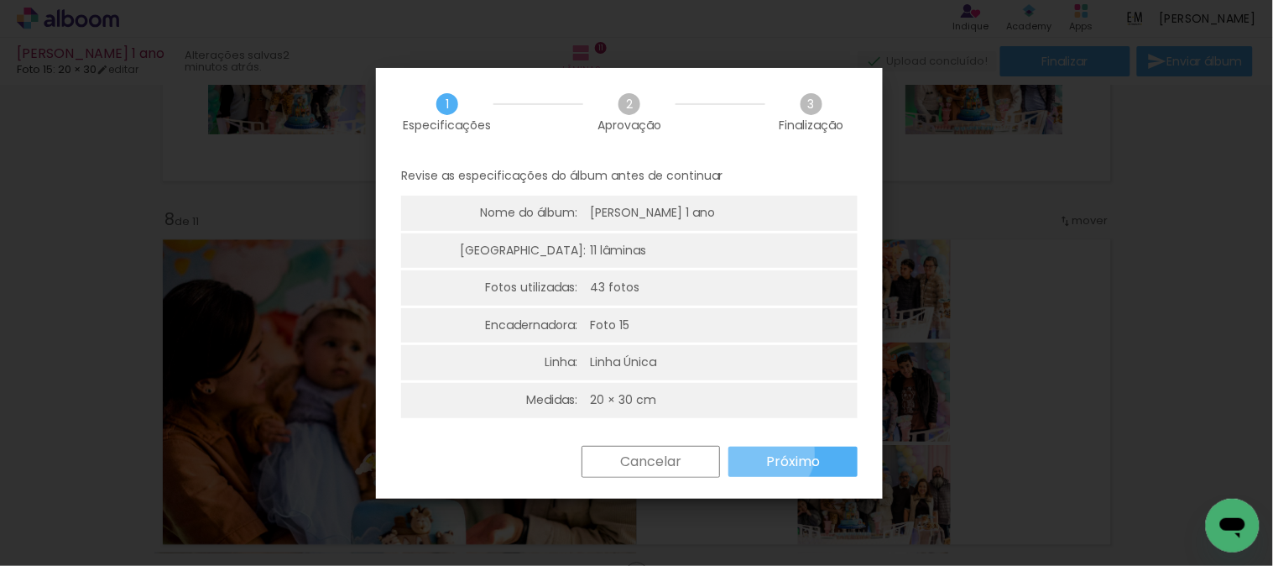
click at [0, 0] on slot "Próximo" at bounding box center [0, 0] width 0 height 0
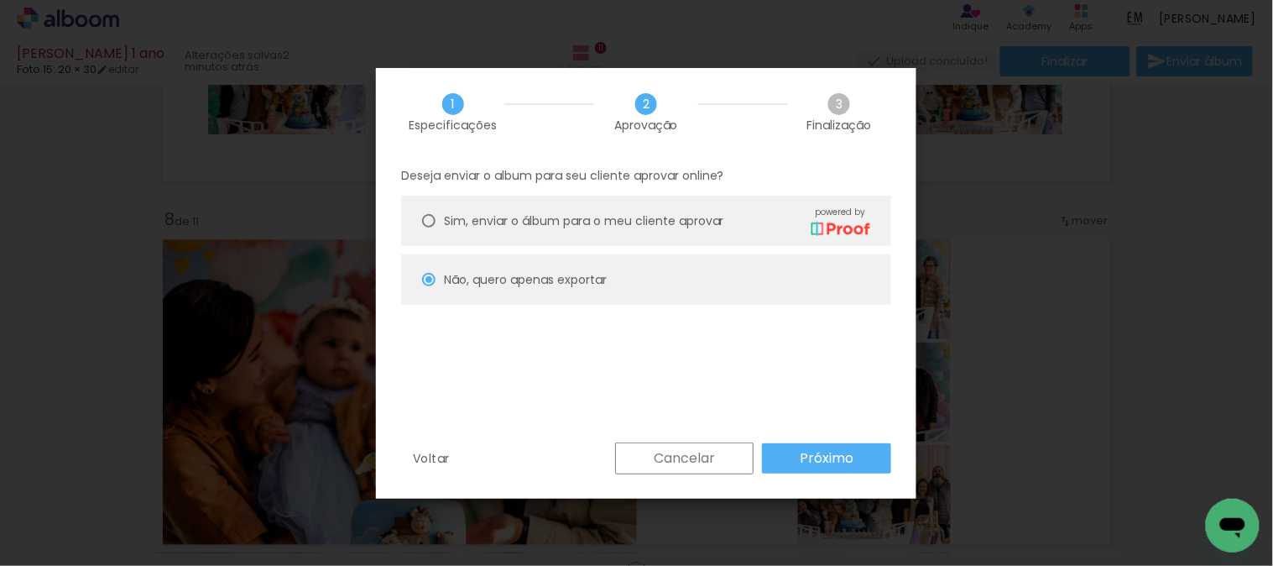
click at [0, 0] on slot "Cancelar" at bounding box center [0, 0] width 0 height 0
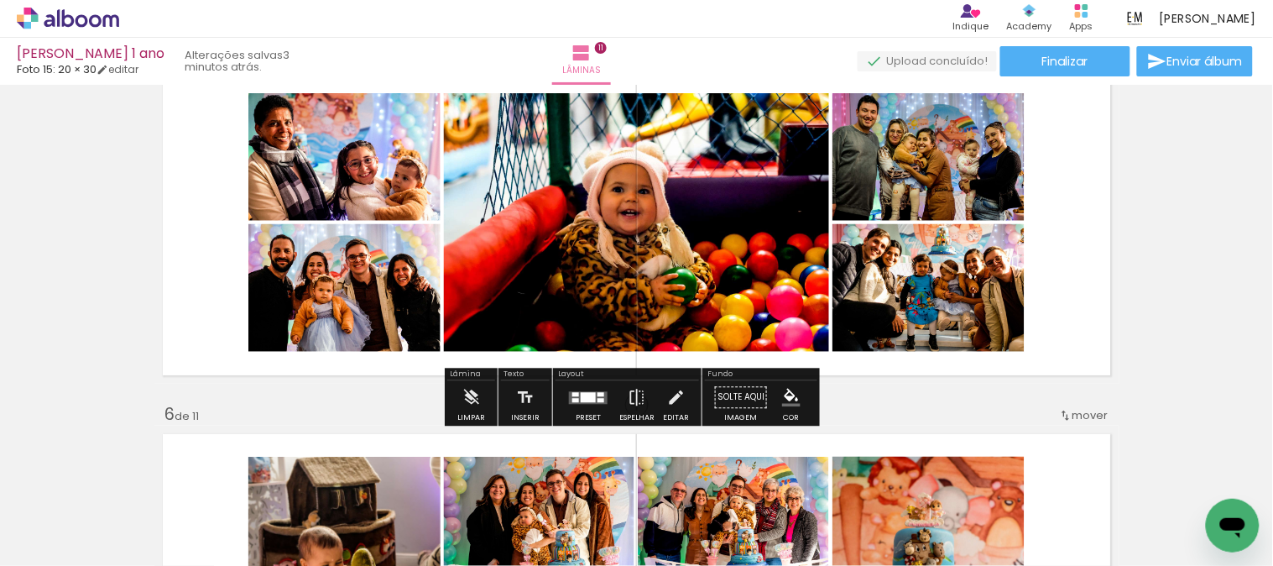
scroll to position [1513, 0]
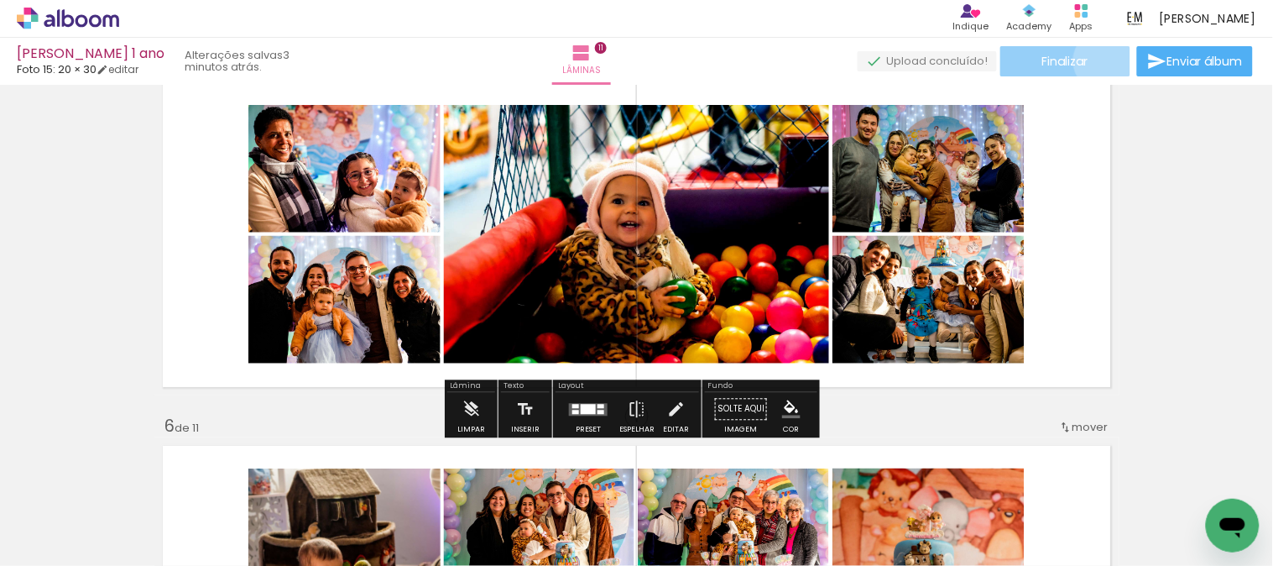
click at [1099, 60] on paper-button "Finalizar" at bounding box center [1065, 61] width 130 height 30
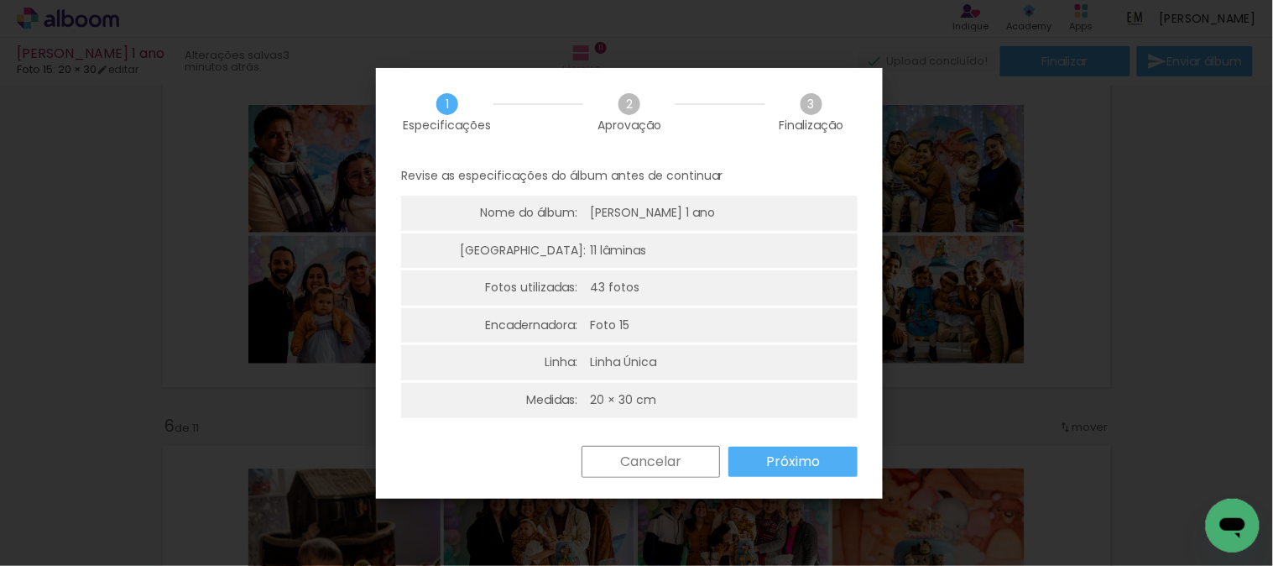
click at [0, 0] on slot "Próximo" at bounding box center [0, 0] width 0 height 0
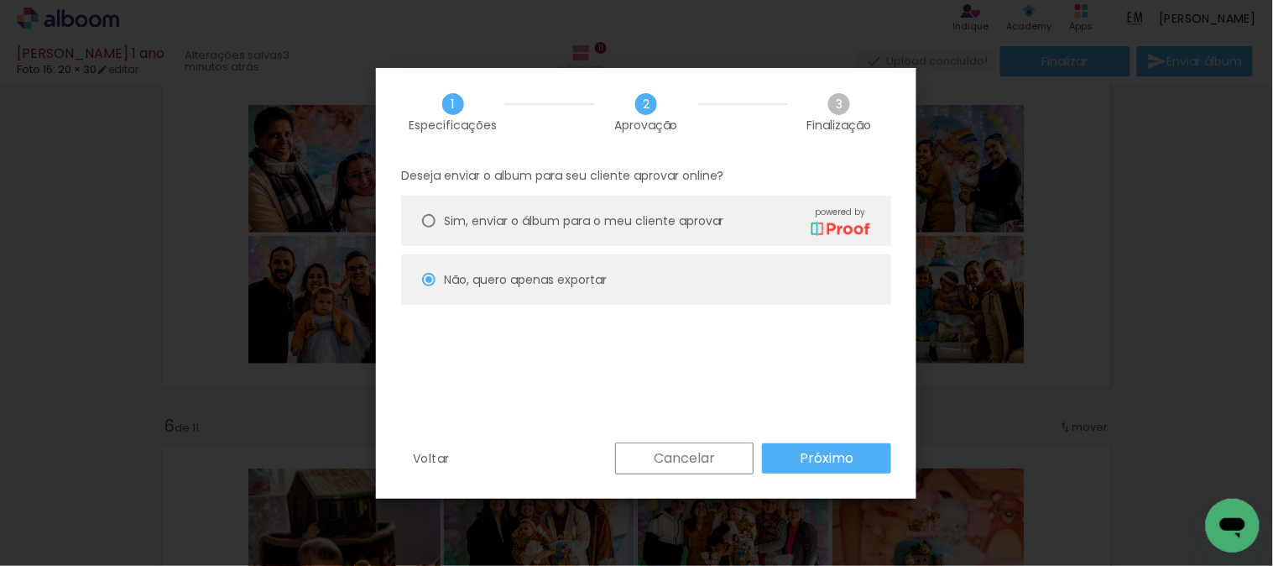
click at [610, 219] on span "Sim, enviar o álbum para o meu cliente aprovar" at bounding box center [584, 221] width 280 height 18
type paper-radio-button "on"
click at [798, 451] on paper-button "Próximo" at bounding box center [826, 458] width 129 height 30
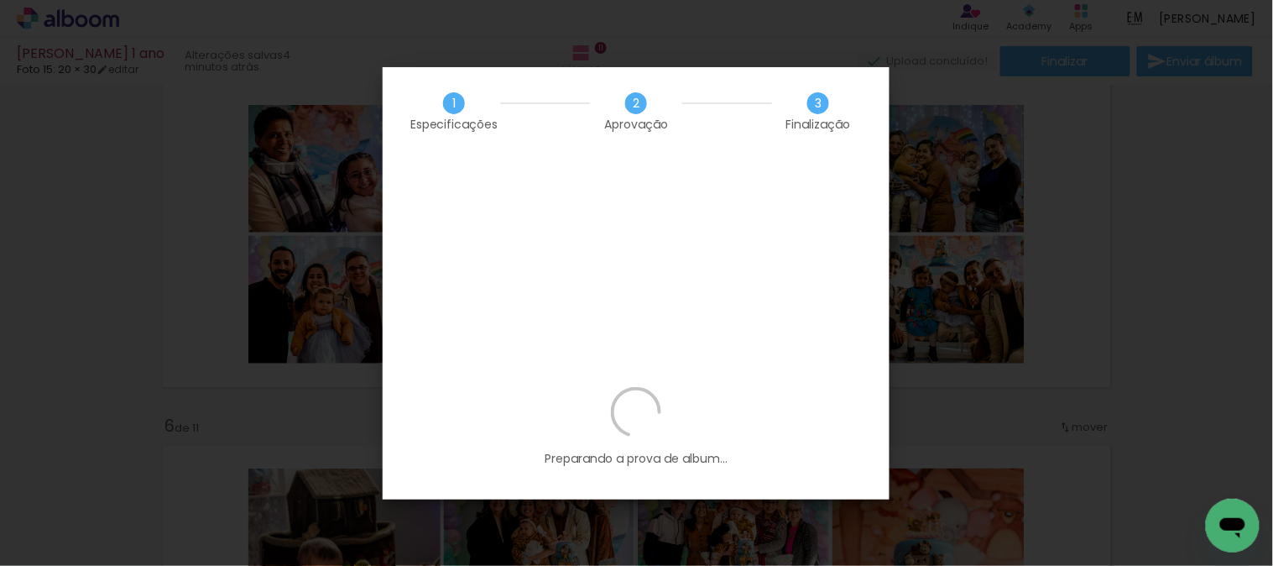
scroll to position [0, 3192]
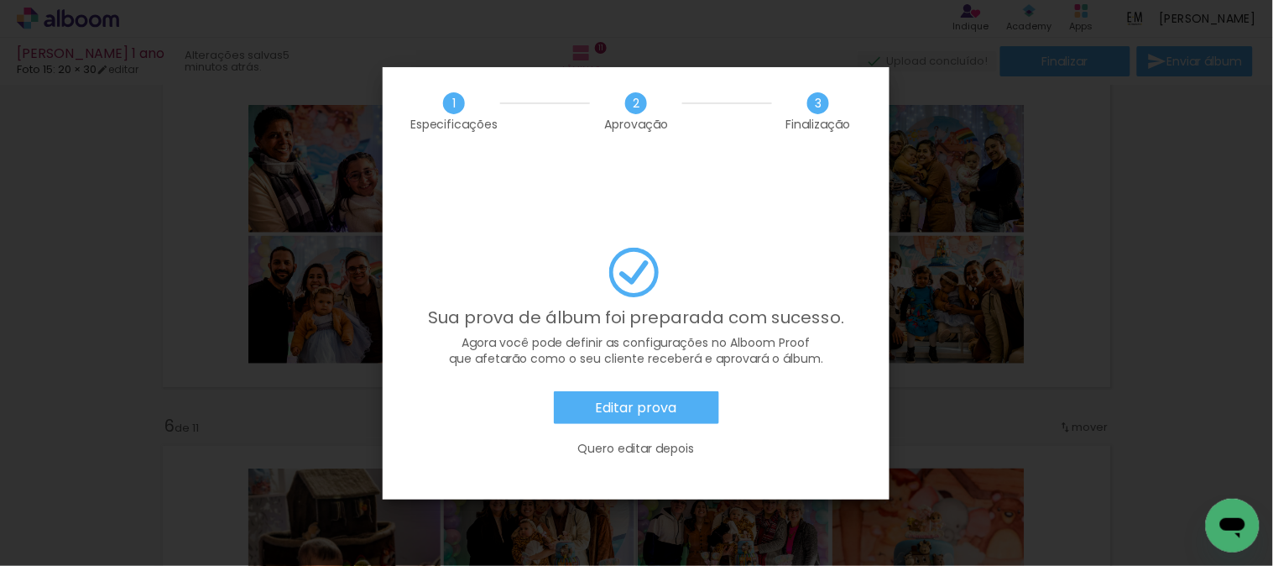
click at [0, 0] on slot "Editar prova" at bounding box center [0, 0] width 0 height 0
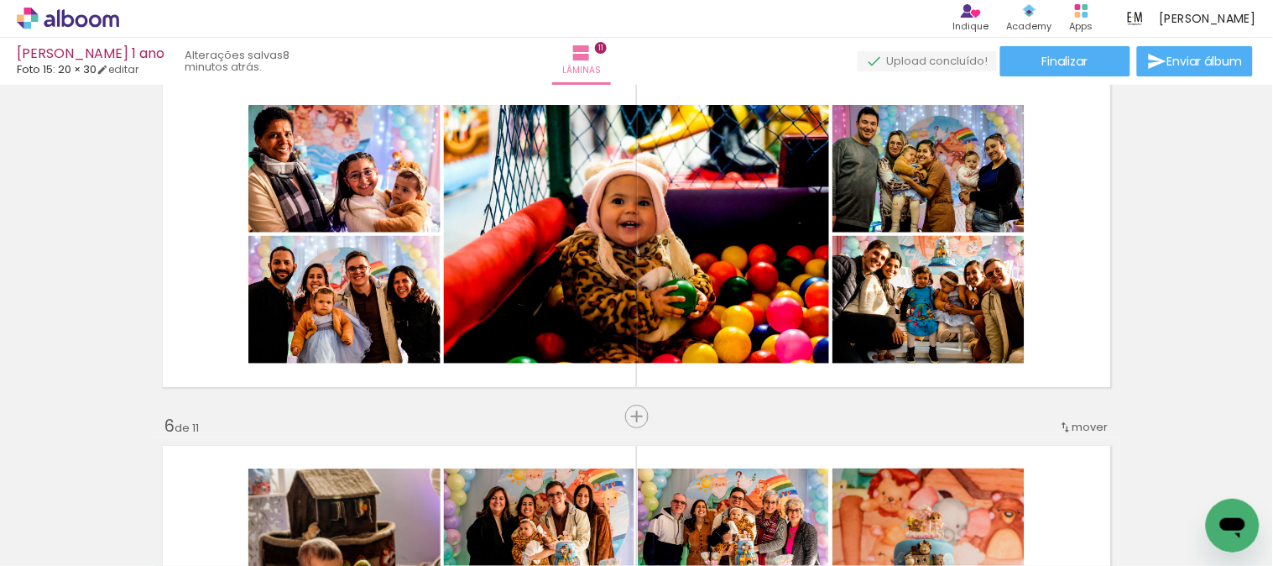
scroll to position [0, 3192]
